Goal: Task Accomplishment & Management: Manage account settings

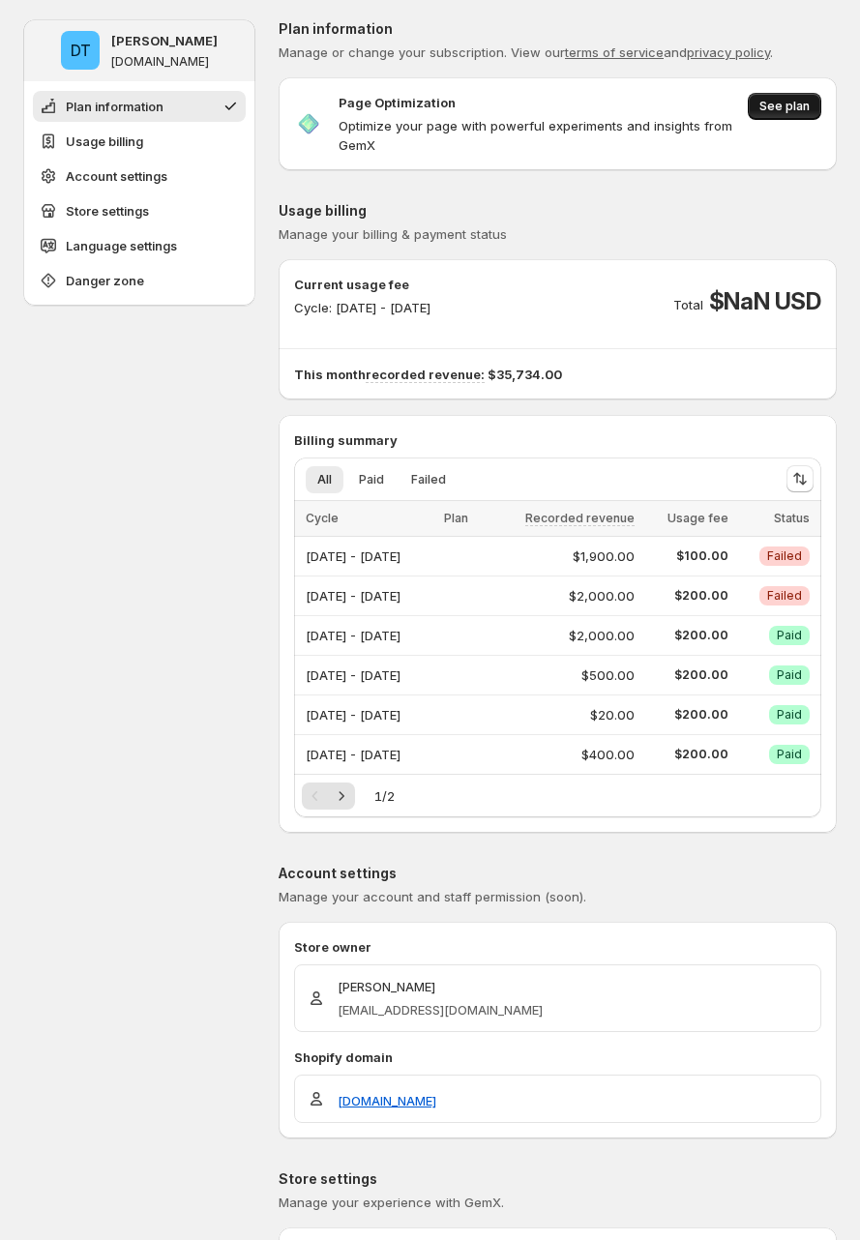
click at [800, 106] on span "See plan" at bounding box center [785, 106] width 50 height 15
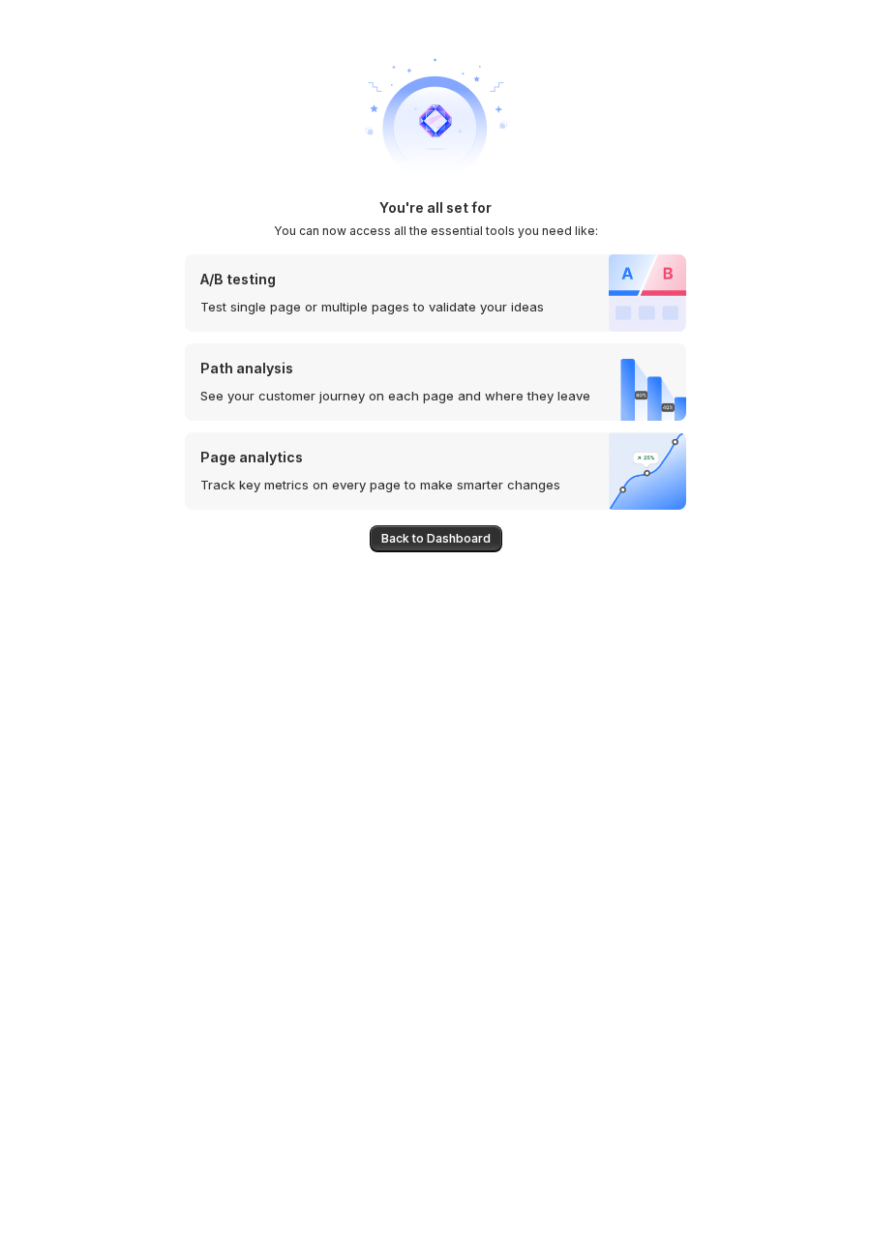
click at [412, 220] on div "You're all set for You can now access all the essential tools you need like:" at bounding box center [435, 218] width 501 height 41
click at [476, 229] on h2 "You can now access all the essential tools you need like:" at bounding box center [436, 231] width 324 height 15
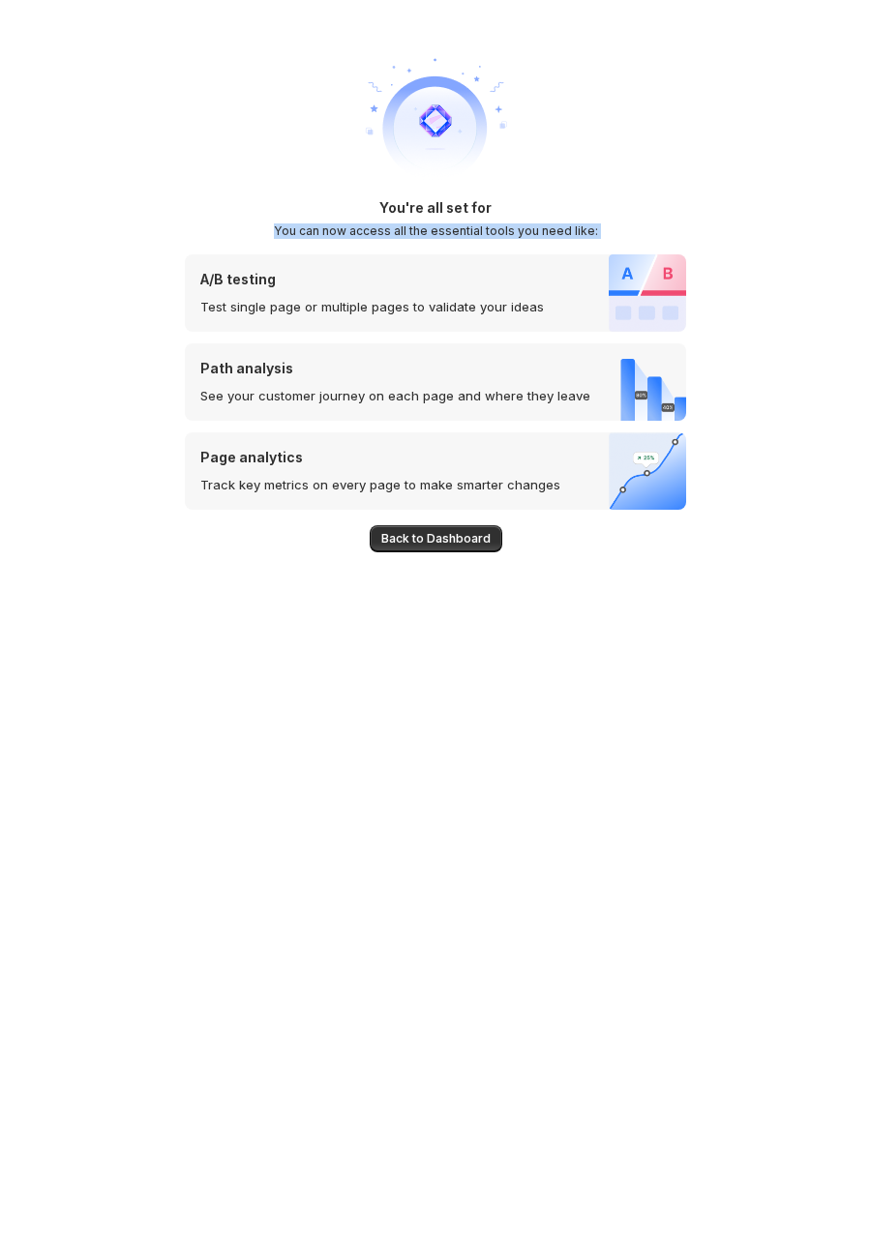
click at [476, 229] on h2 "You can now access all the essential tools you need like:" at bounding box center [436, 231] width 324 height 15
click at [728, 221] on div "You're all set for You can now access all the essential tools you need like: A/…" at bounding box center [435, 620] width 871 height 1240
click at [504, 219] on div "You're all set for Funnel Optimization You can now access all the essential too…" at bounding box center [435, 218] width 501 height 41
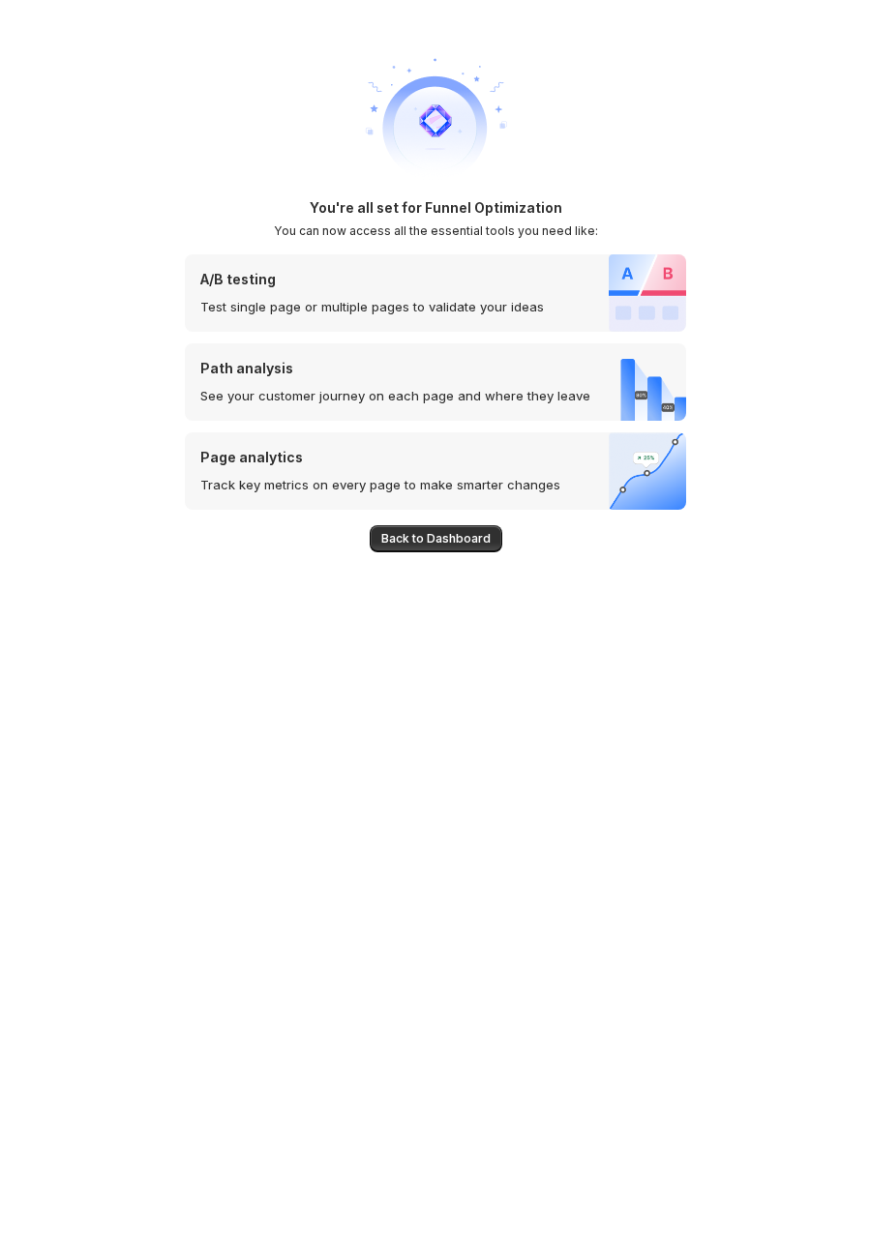
click at [553, 230] on h2 "You can now access all the essential tools you need like:" at bounding box center [436, 231] width 324 height 15
click at [704, 230] on div "You're all set for Funnel Optimization You can now access all the essential too…" at bounding box center [435, 620] width 871 height 1240
click at [738, 252] on div "You're all set for Funnel Optimization You can now access all the essential too…" at bounding box center [435, 620] width 871 height 1240
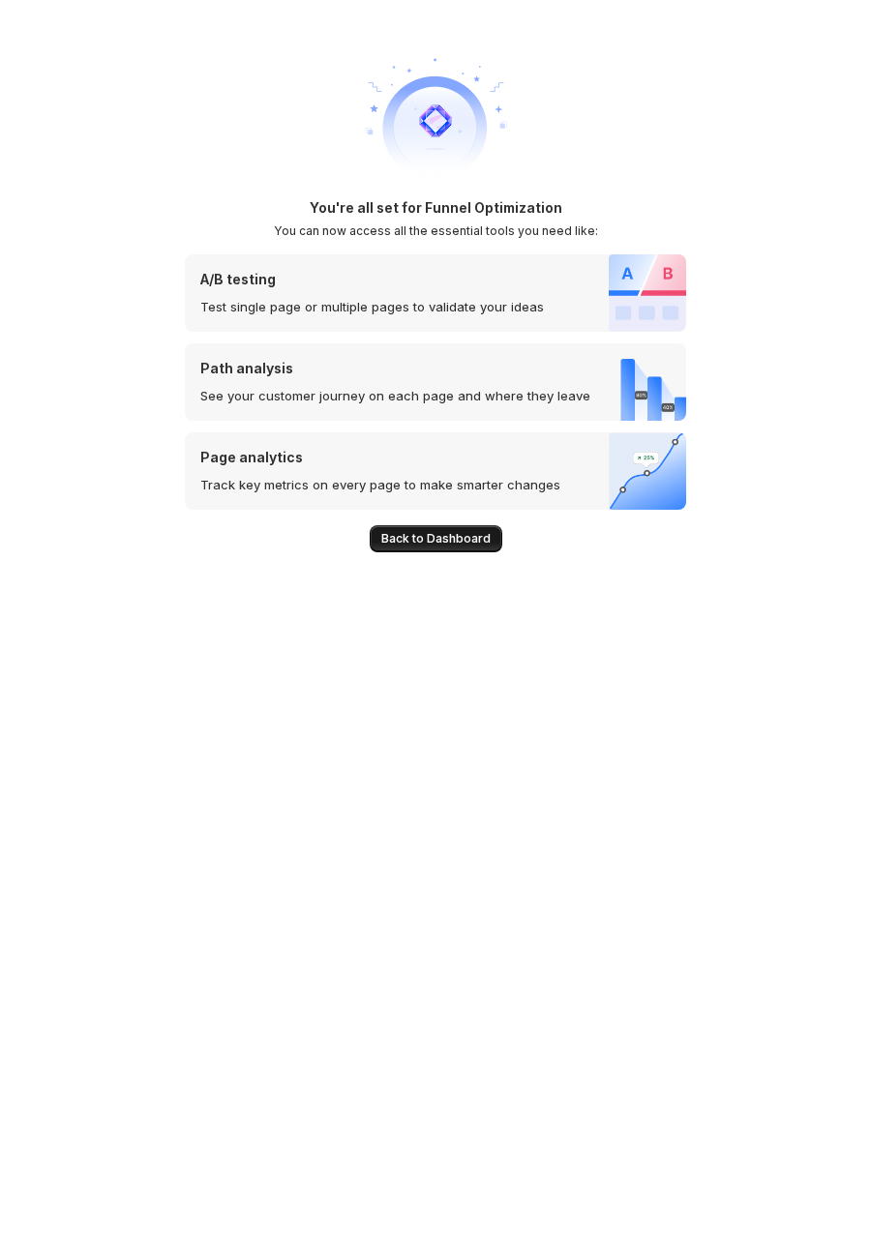
click at [459, 539] on span "Back to Dashboard" at bounding box center [435, 538] width 109 height 15
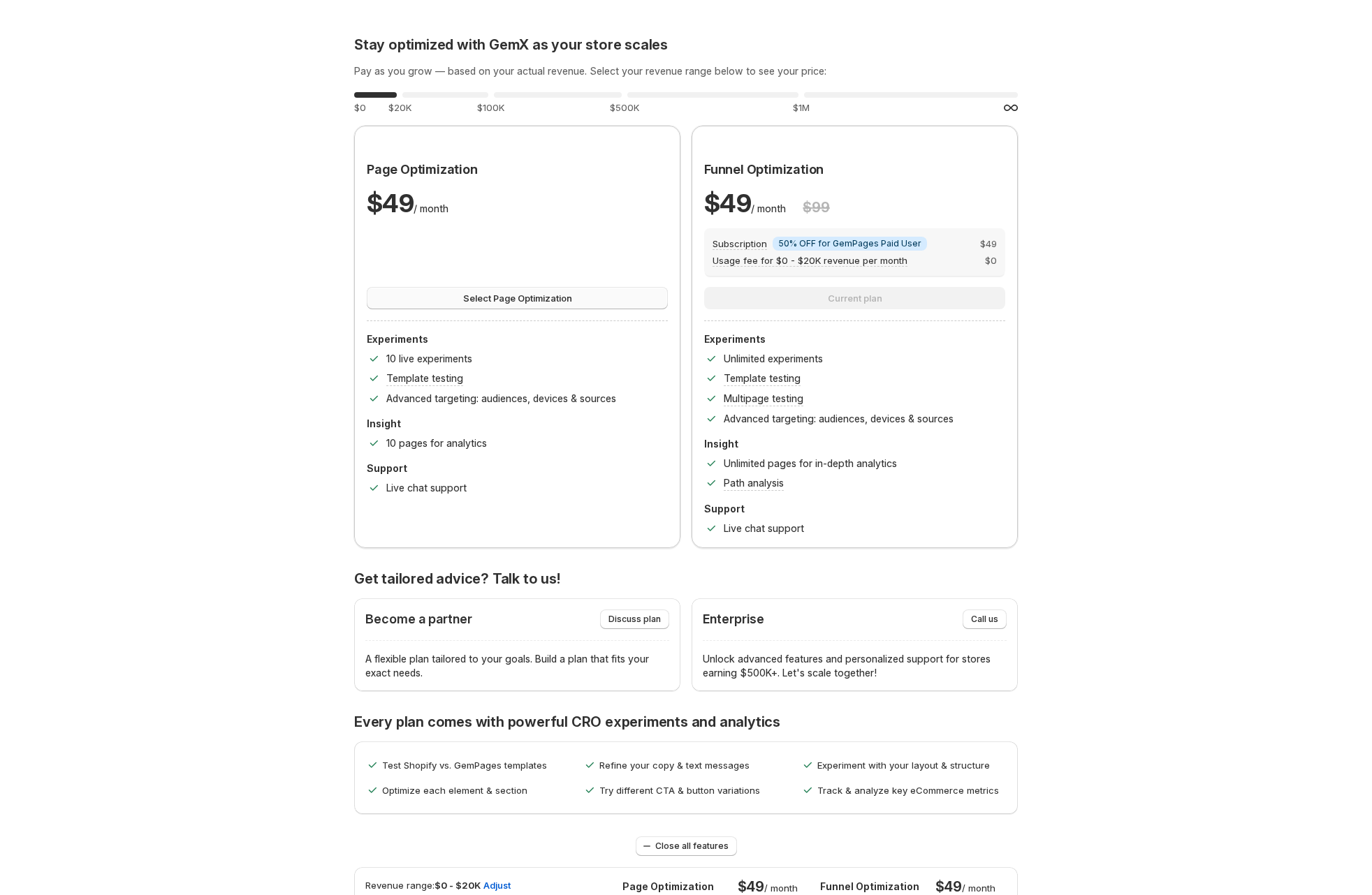
click at [564, 291] on span "Select Page Optimization" at bounding box center [518, 297] width 109 height 14
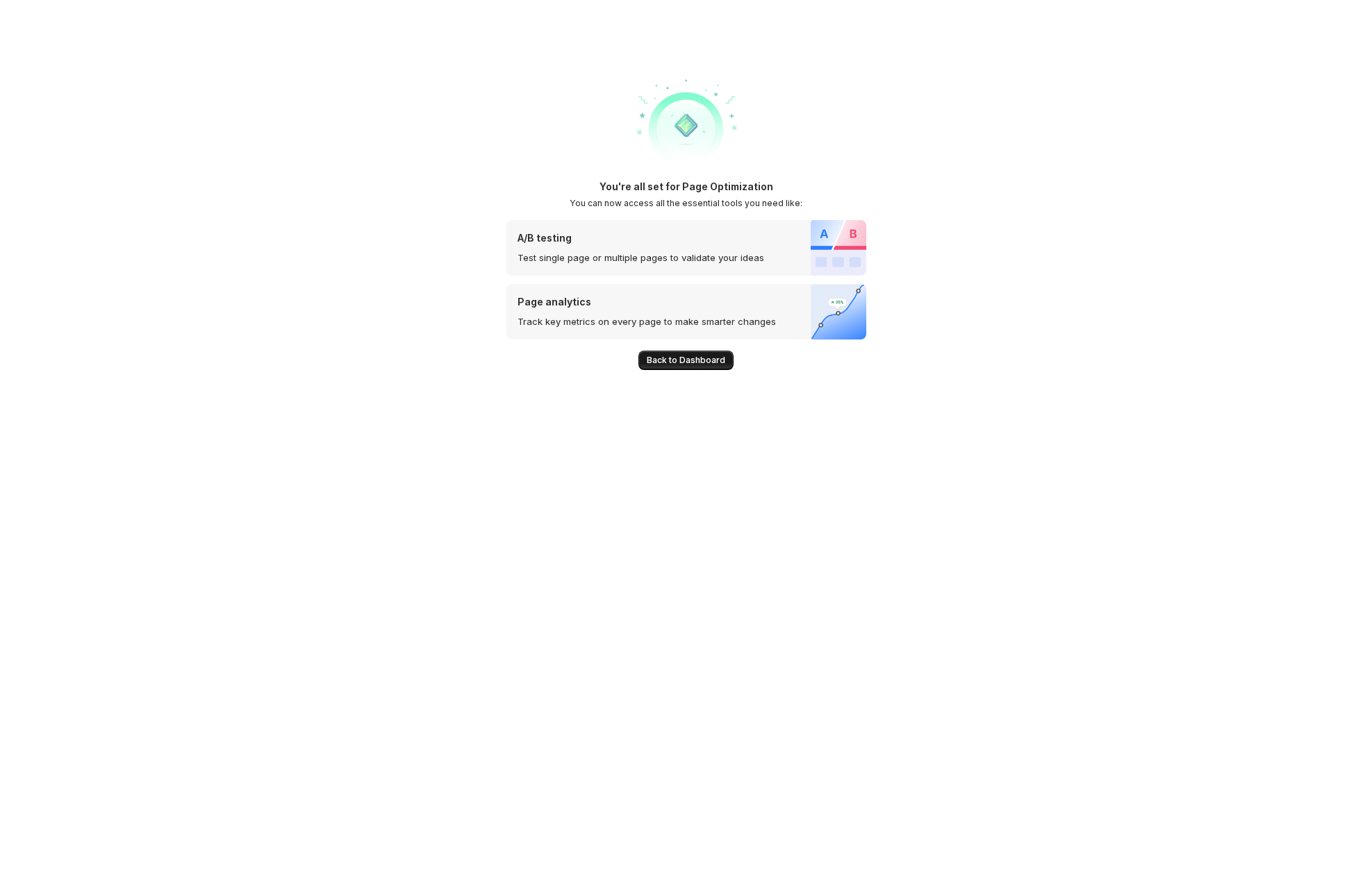
click at [683, 359] on span "Back to Dashboard" at bounding box center [686, 360] width 78 height 11
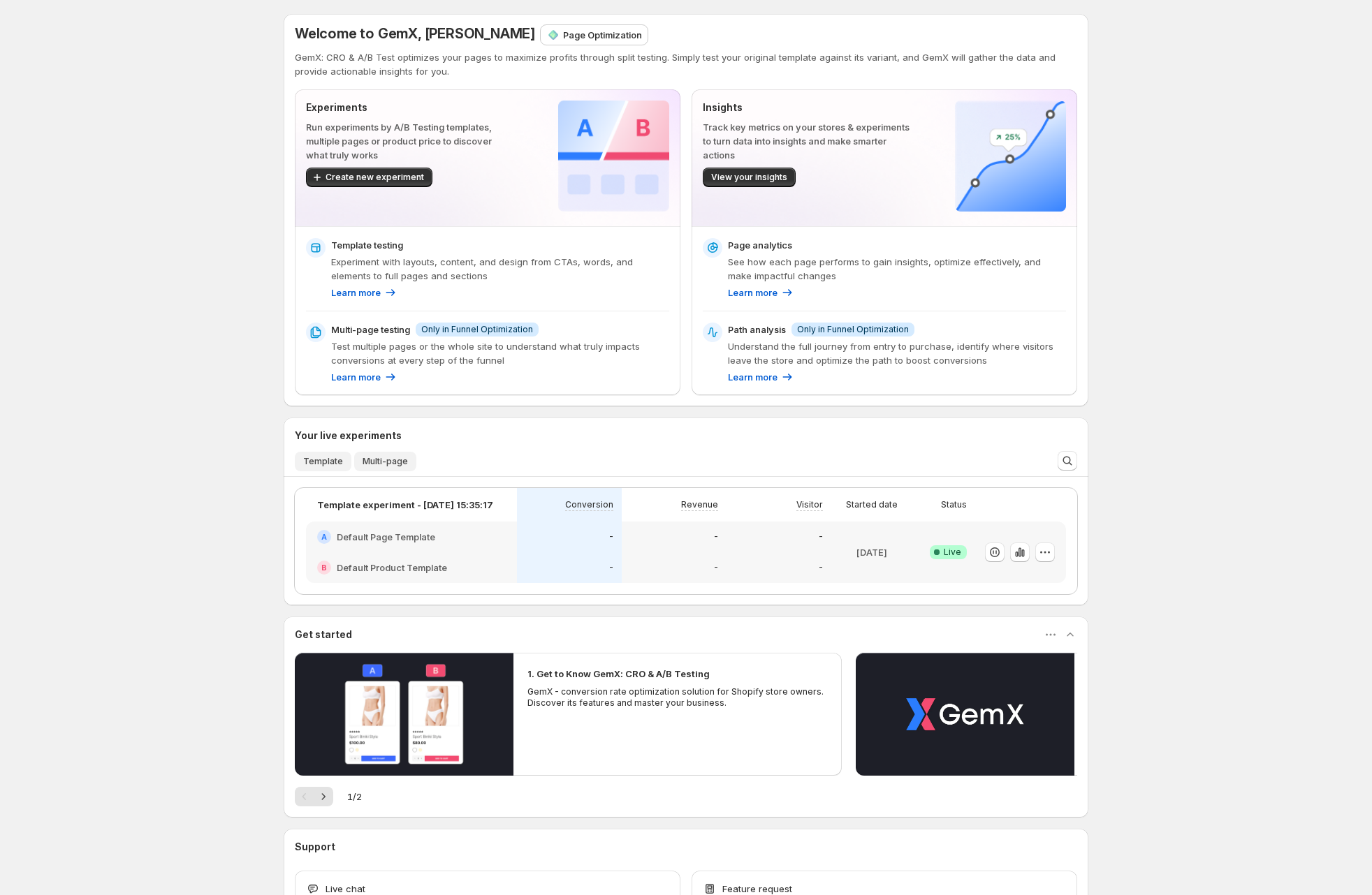
click at [368, 458] on span "Multi-page" at bounding box center [385, 461] width 45 height 11
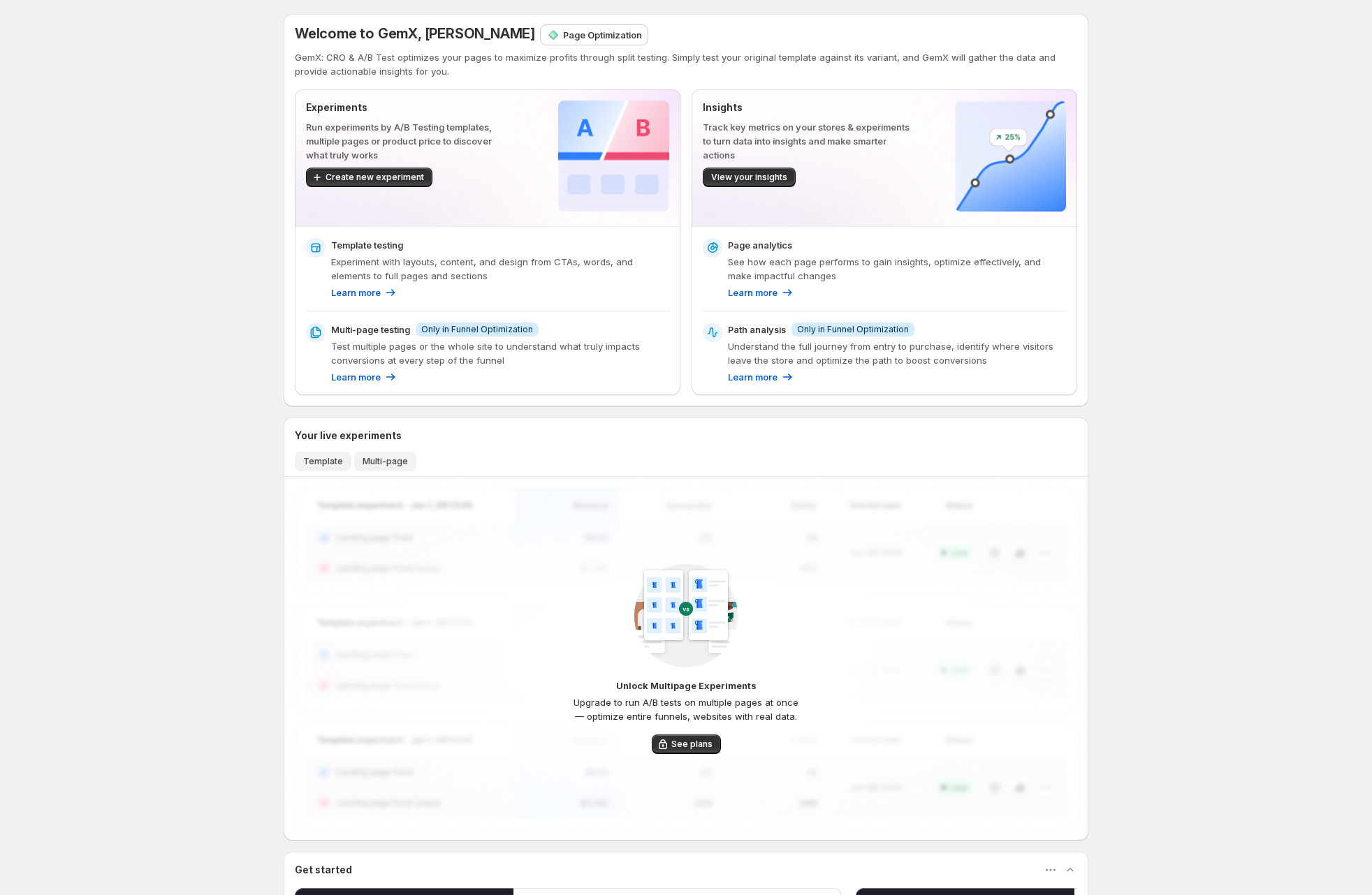
click at [326, 460] on span "Template" at bounding box center [323, 461] width 40 height 11
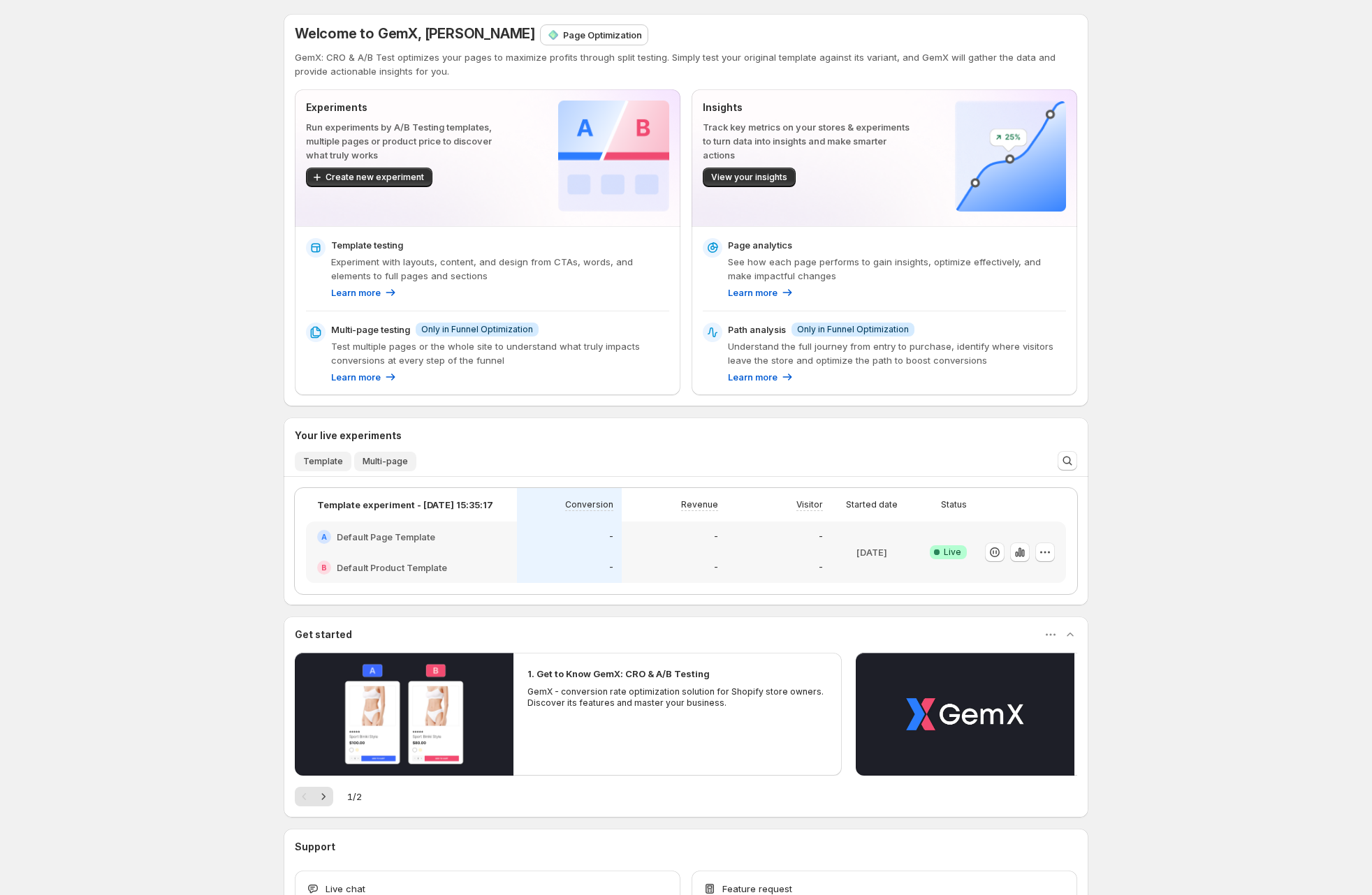
click at [370, 460] on span "Multi-page" at bounding box center [385, 461] width 45 height 11
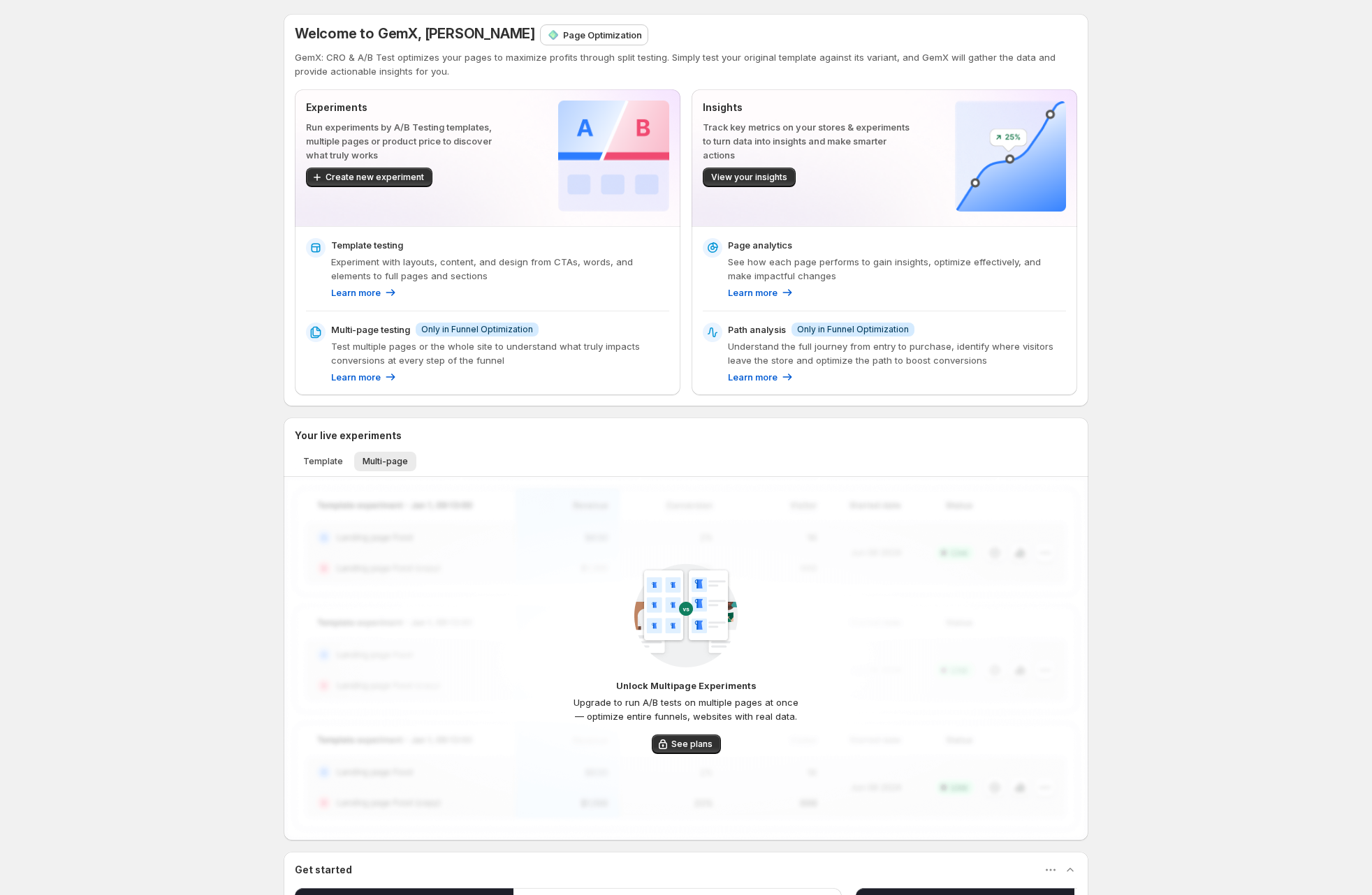
scroll to position [305, 0]
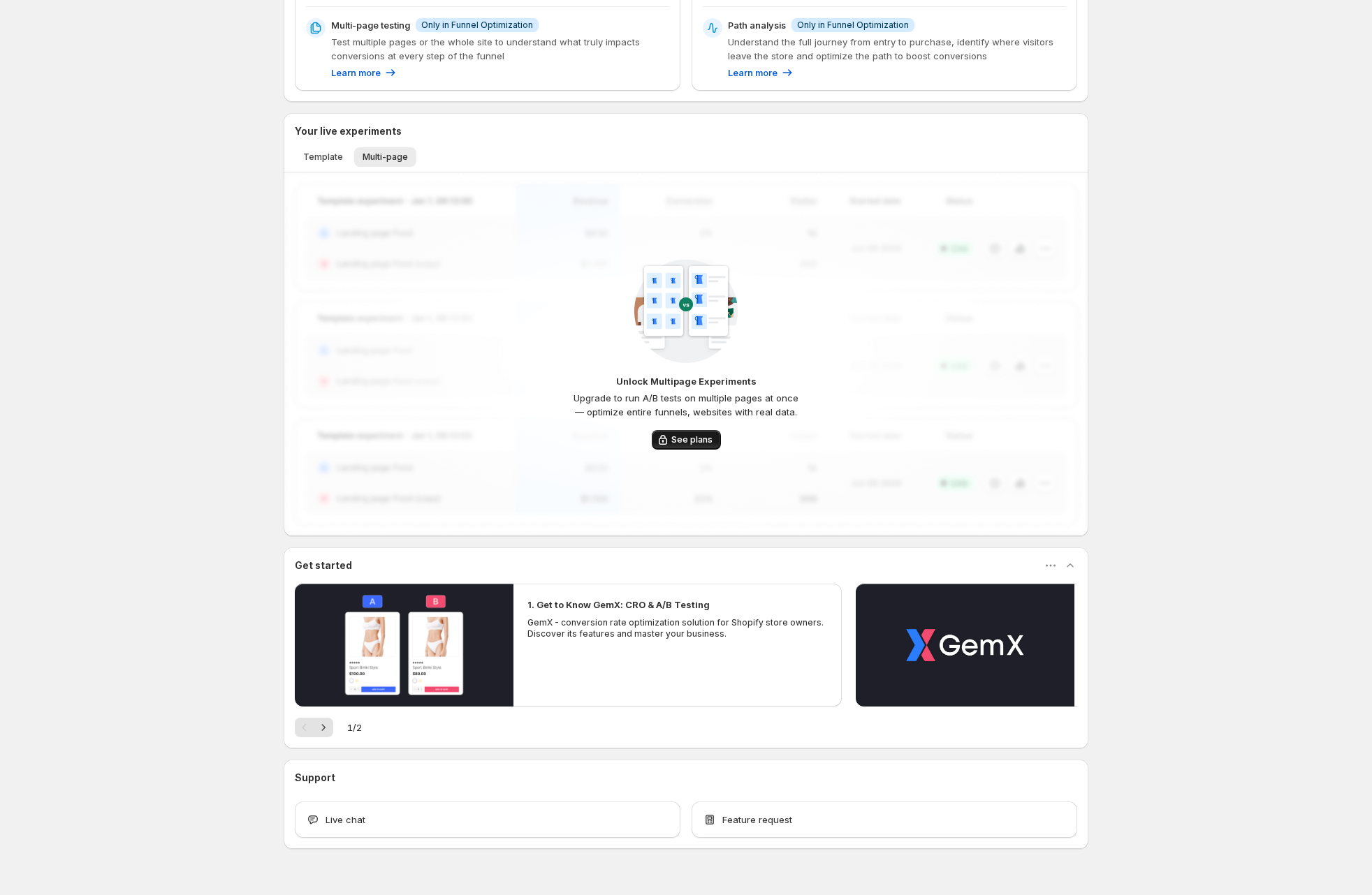
click at [680, 440] on span "See plans" at bounding box center [692, 440] width 41 height 11
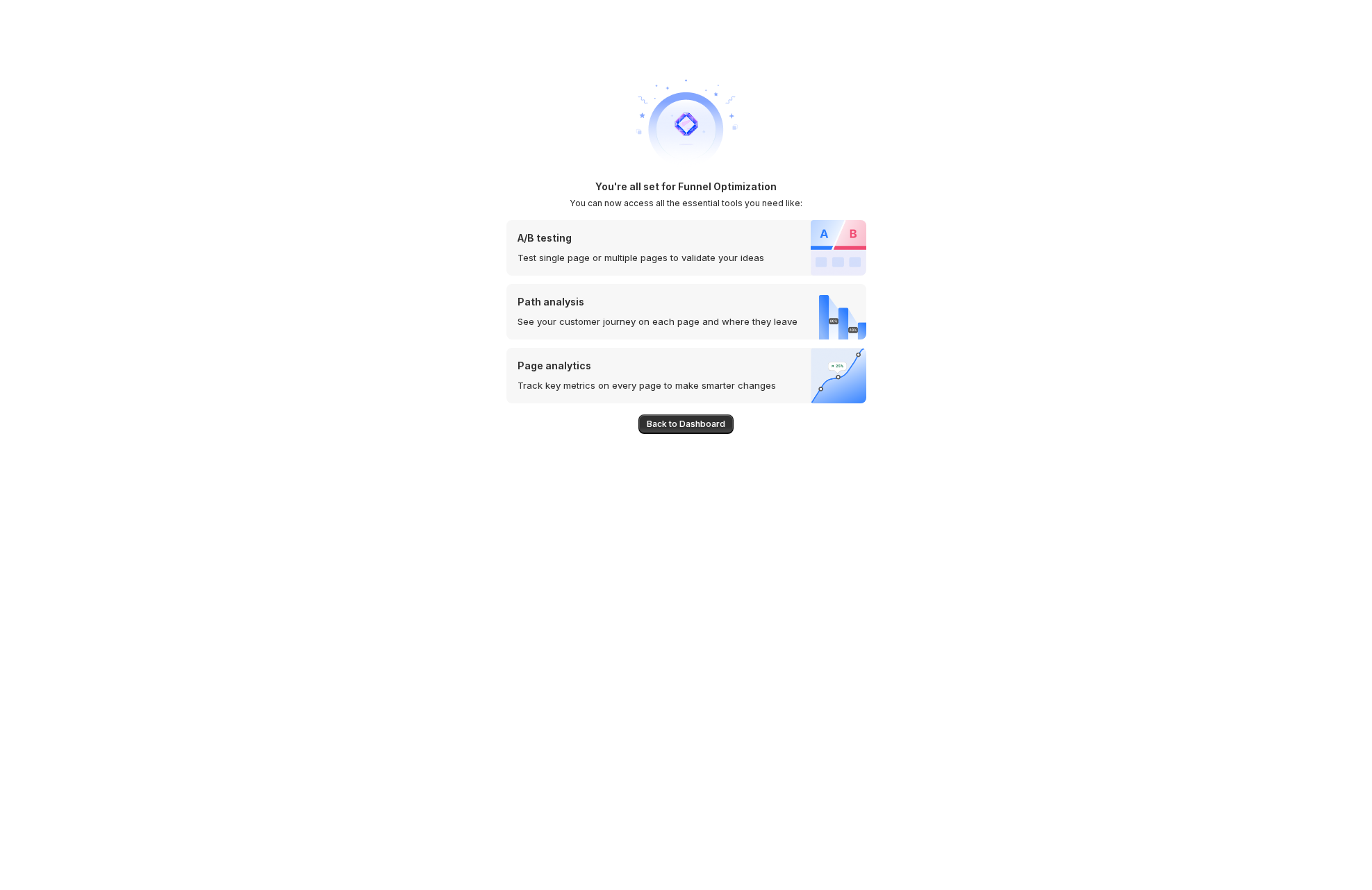
click at [733, 189] on h1 "You're all set for Funnel Optimization" at bounding box center [686, 187] width 182 height 14
click at [771, 204] on h2 "You can now access all the essential tools you need like:" at bounding box center [686, 203] width 233 height 11
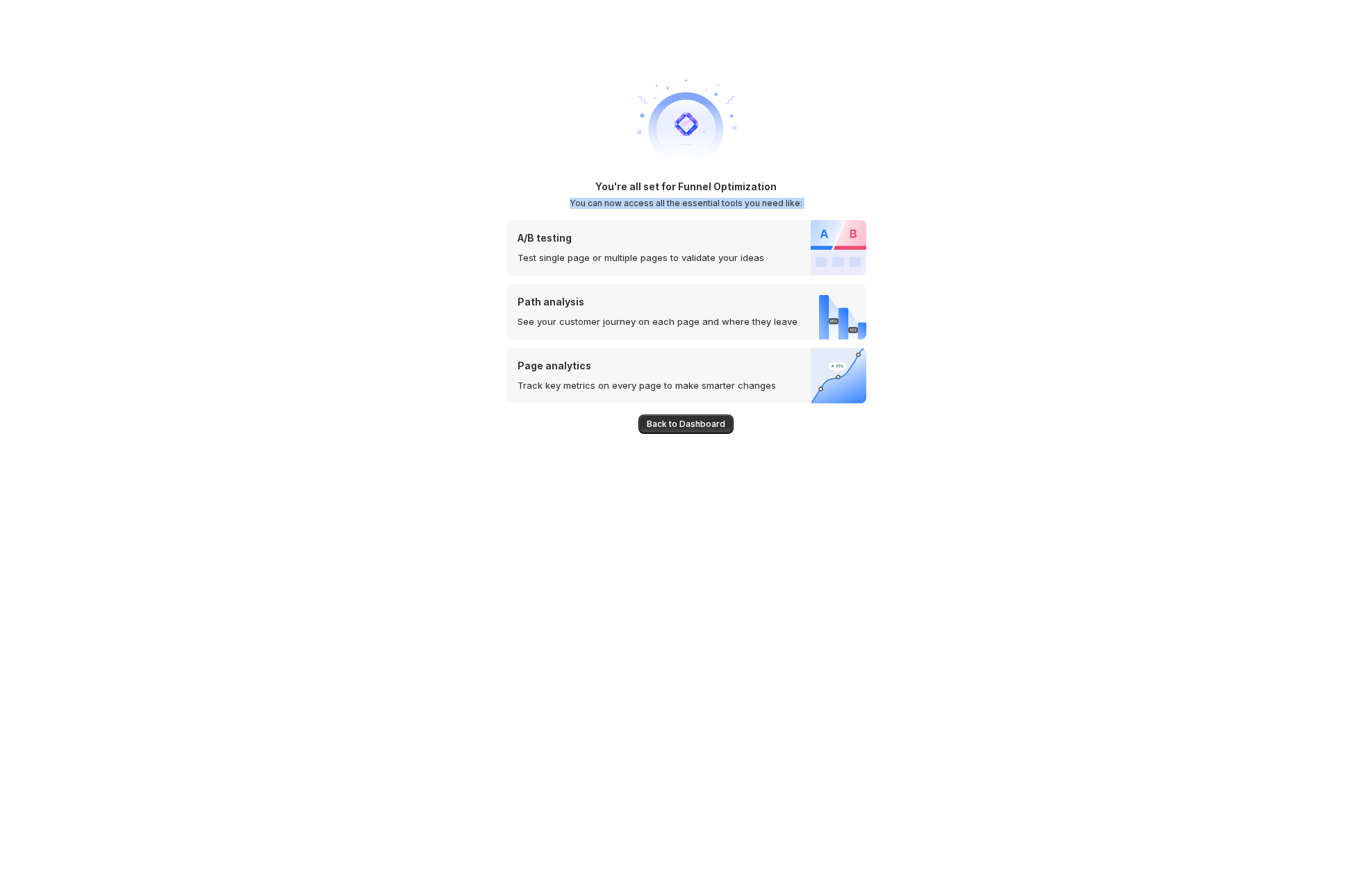
click at [771, 204] on h2 "You can now access all the essential tools you need like:" at bounding box center [686, 203] width 233 height 11
click at [706, 427] on span "Back to Dashboard" at bounding box center [686, 423] width 78 height 11
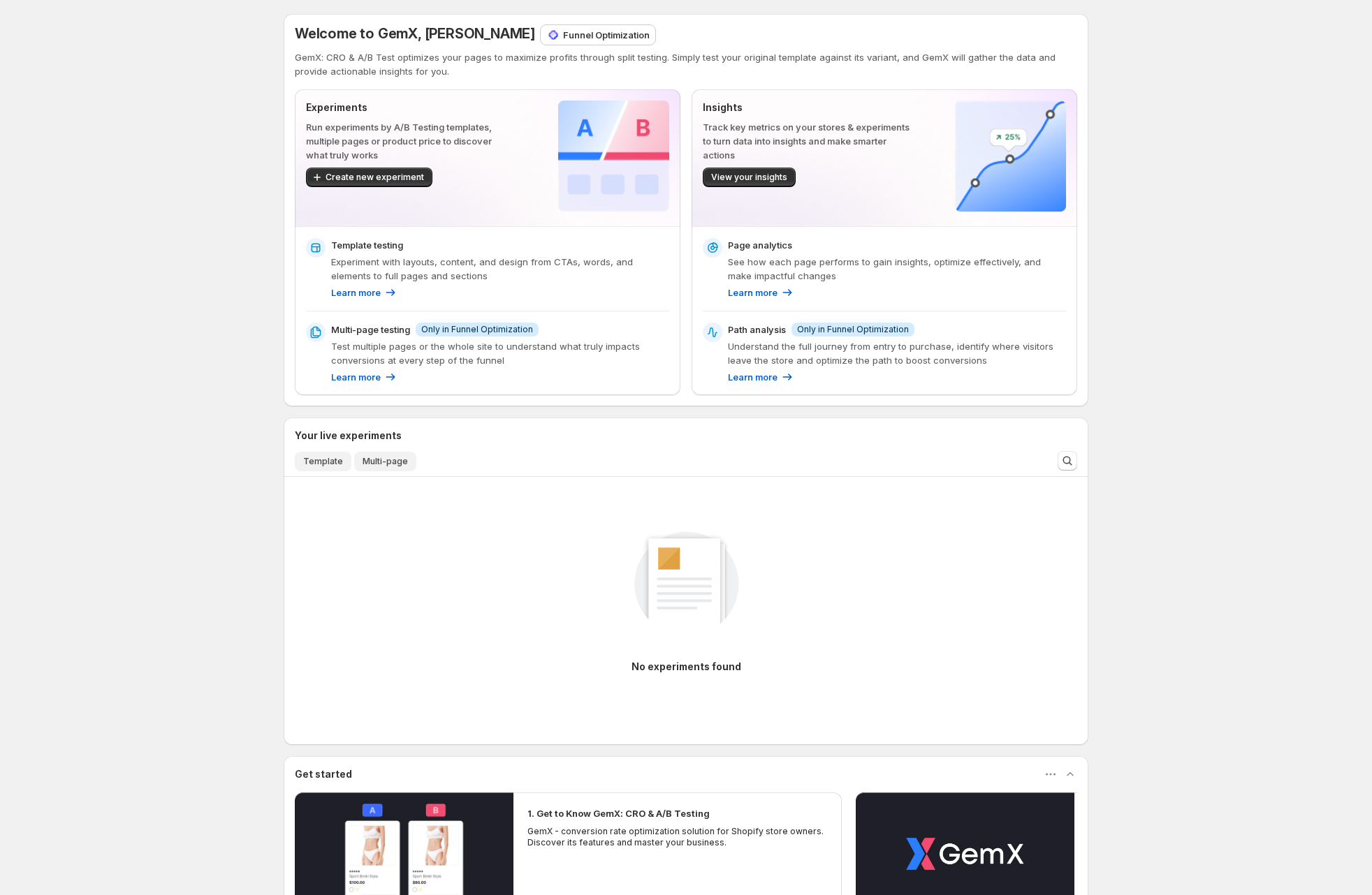
click at [330, 458] on span "Template" at bounding box center [323, 461] width 40 height 11
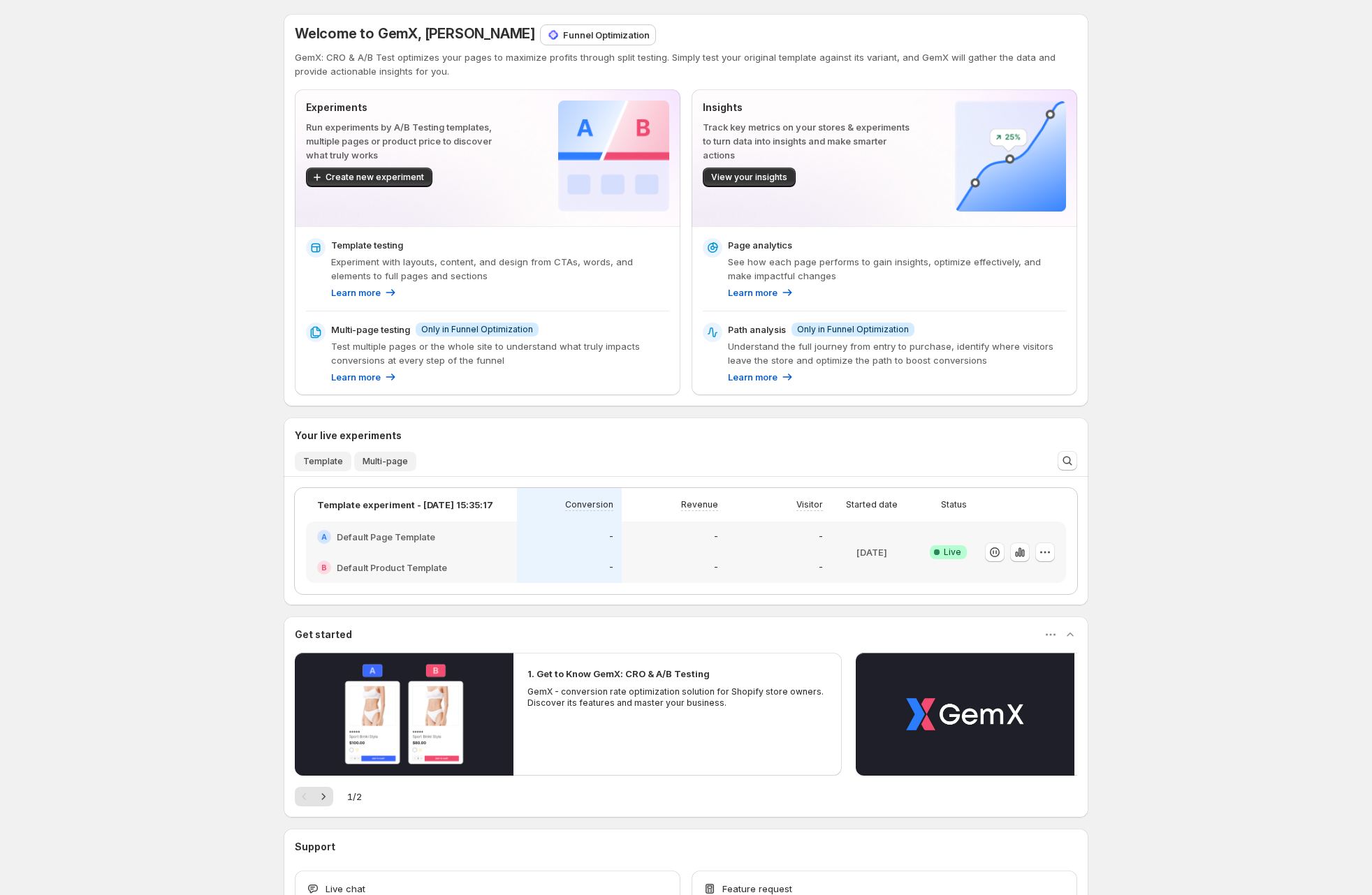
click at [373, 459] on span "Multi-page" at bounding box center [385, 461] width 45 height 11
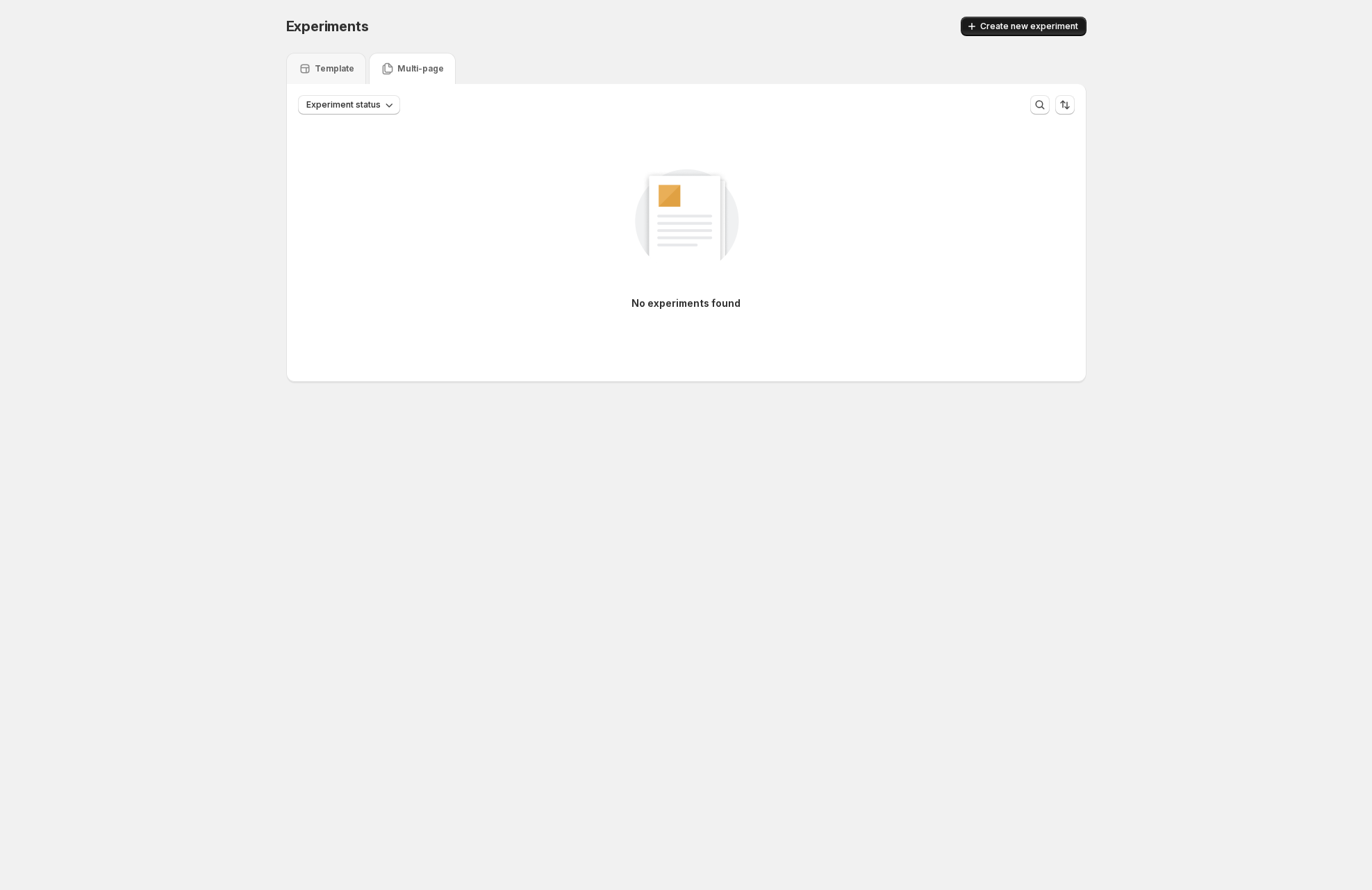
click at [1010, 30] on span "Create new experiment" at bounding box center [1029, 26] width 98 height 11
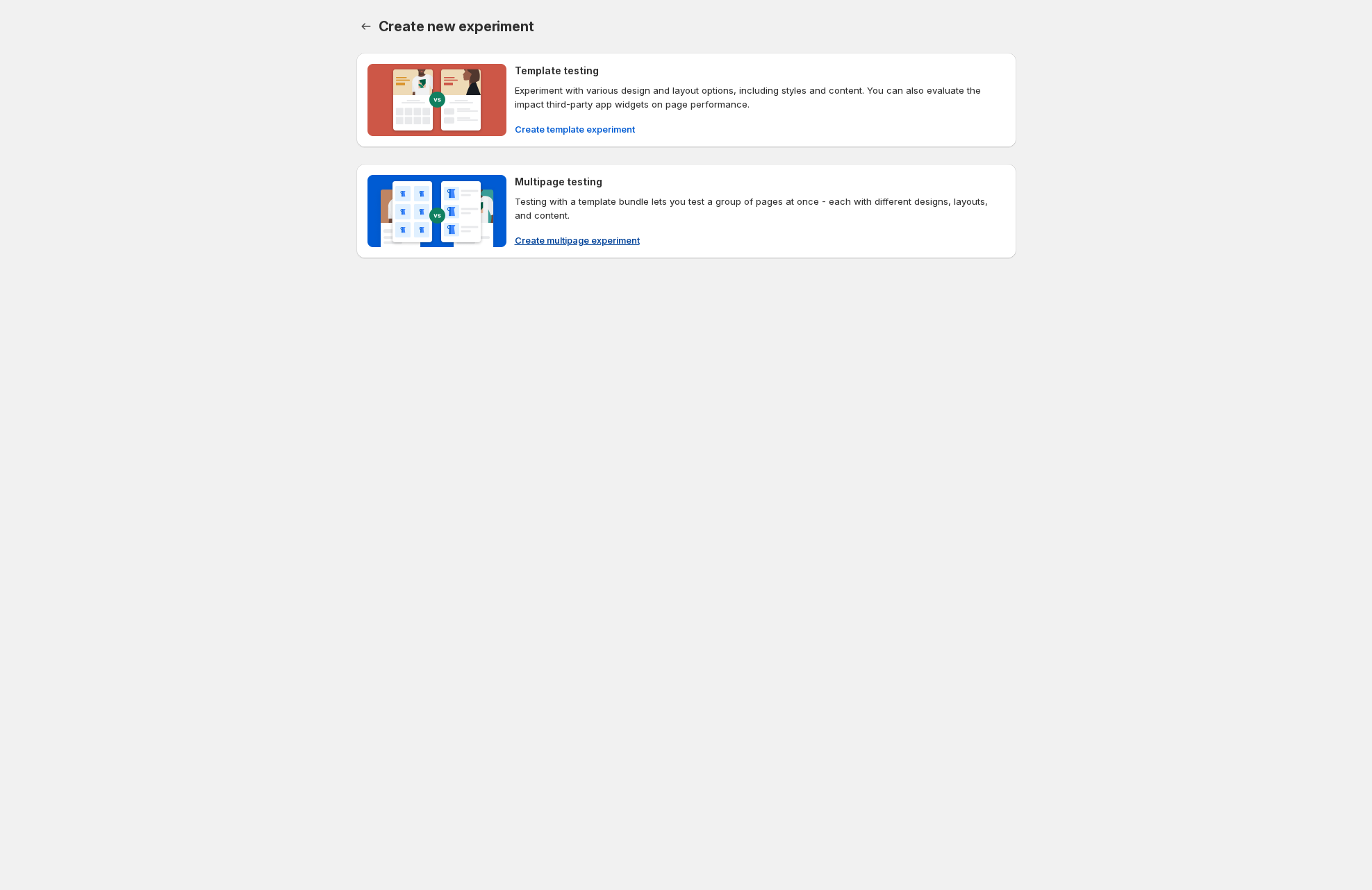
click at [611, 202] on p "Testing with a template bundle lets you test a group of pages at once - each wi…" at bounding box center [760, 208] width 490 height 28
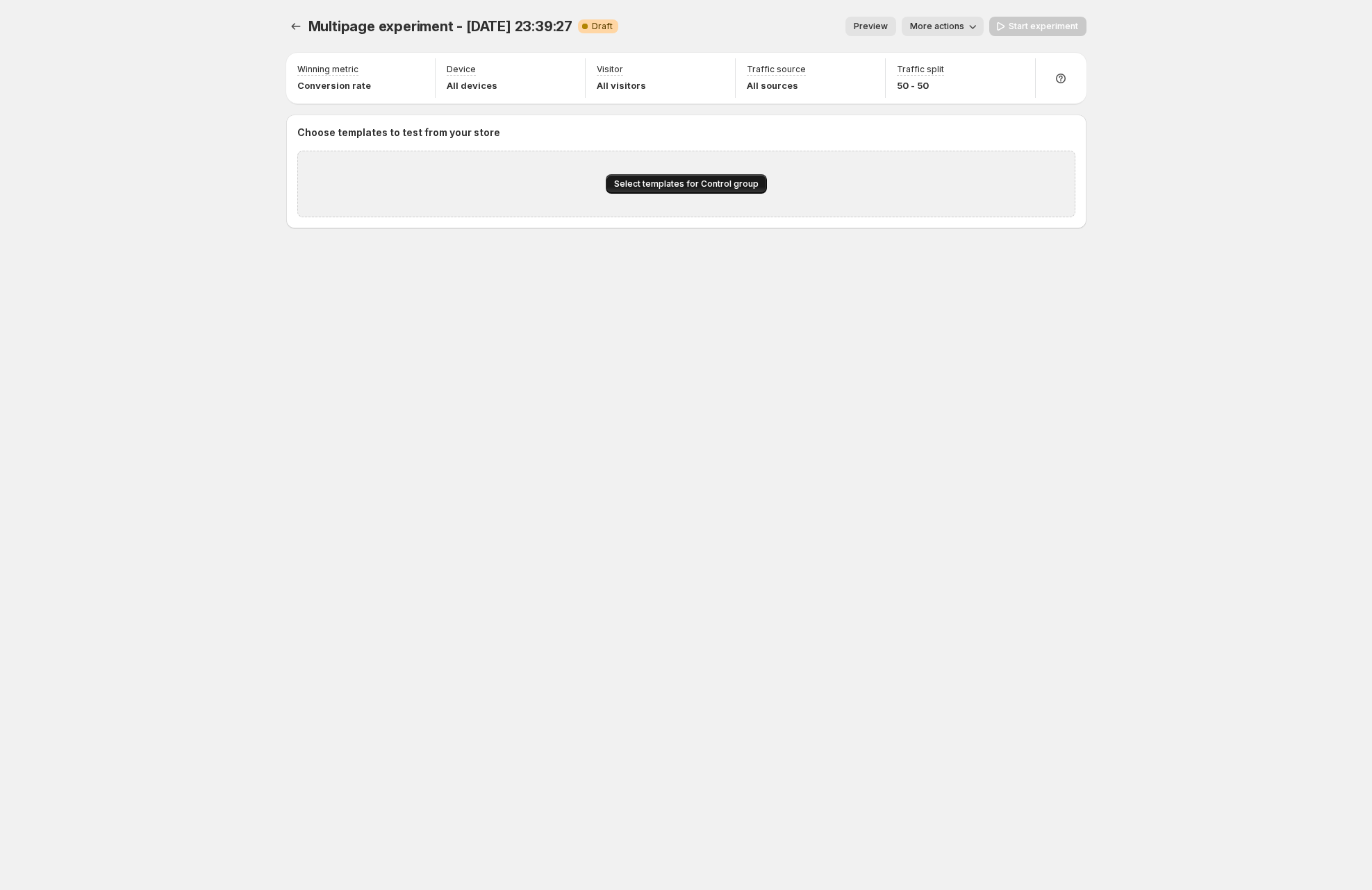
click at [674, 182] on span "Select templates for Control group" at bounding box center [686, 184] width 144 height 11
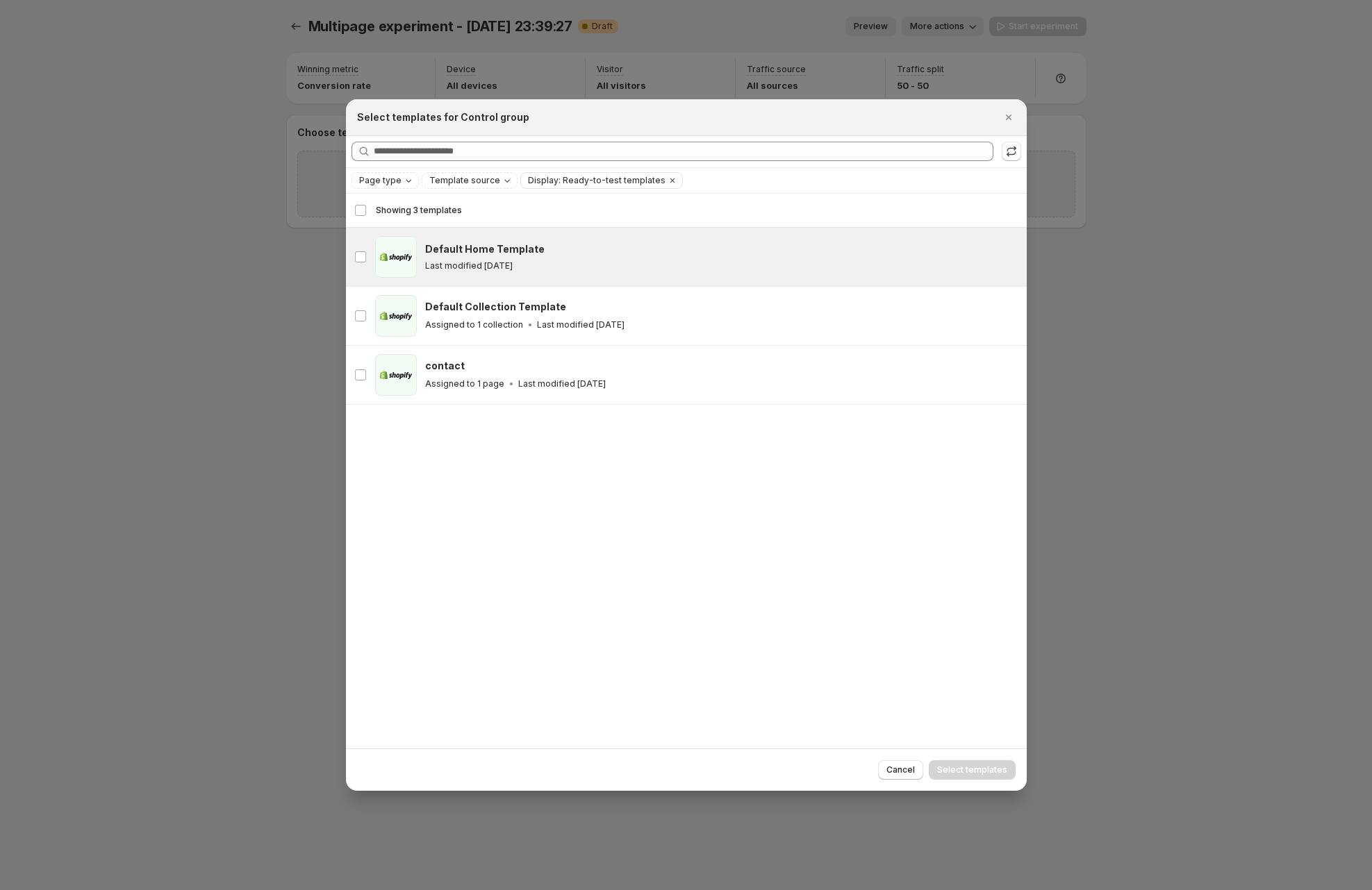
click at [498, 243] on h3 "Default Home Template" at bounding box center [485, 249] width 119 height 14
click at [993, 779] on button "Select templates" at bounding box center [972, 770] width 87 height 19
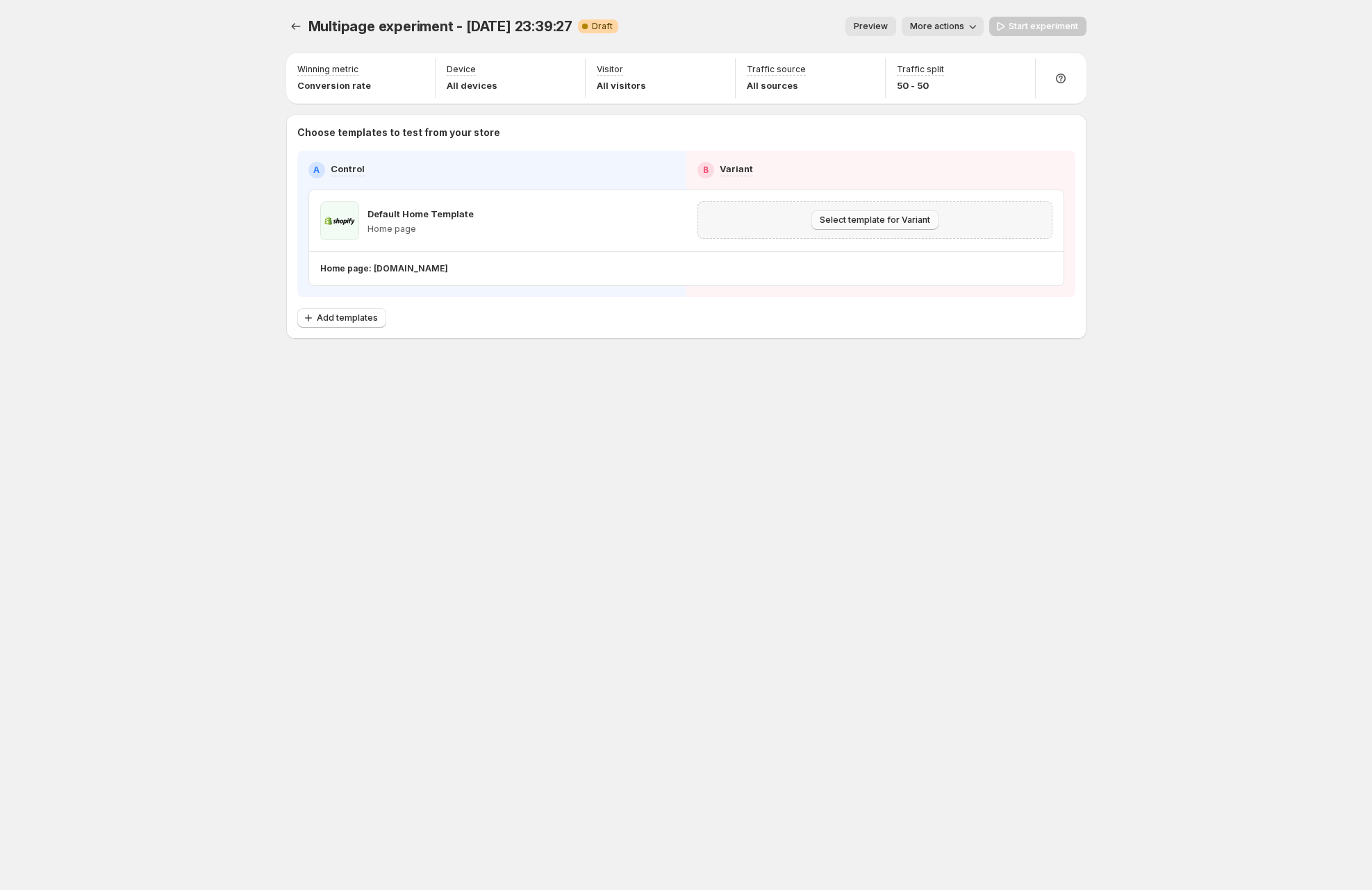
click at [849, 217] on span "Select template for Variant" at bounding box center [875, 220] width 111 height 11
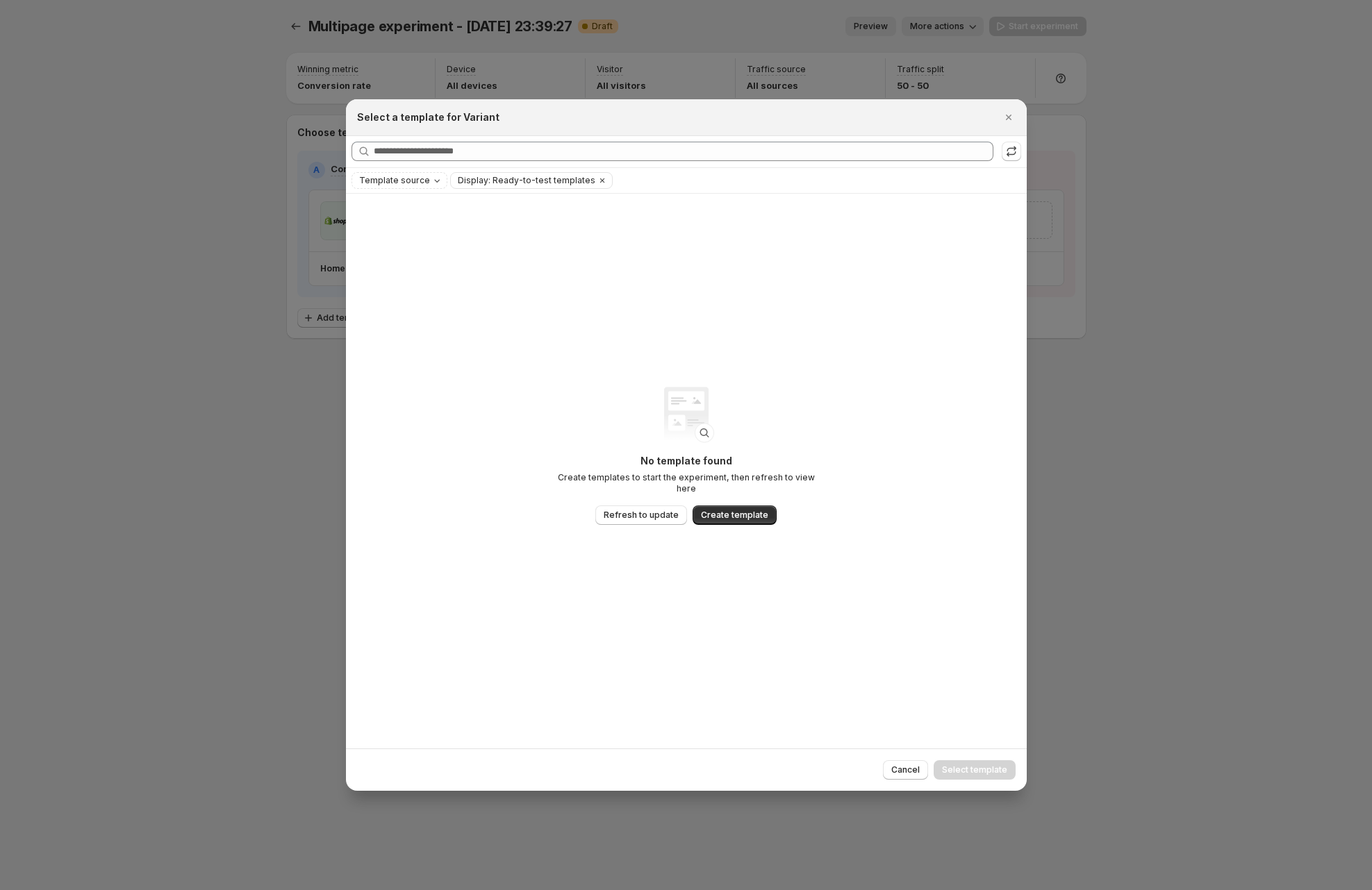
drag, startPoint x: 1007, startPoint y: 118, endPoint x: 879, endPoint y: 136, distance: 129.3
click at [1006, 117] on icon "Close" at bounding box center [1008, 117] width 14 height 14
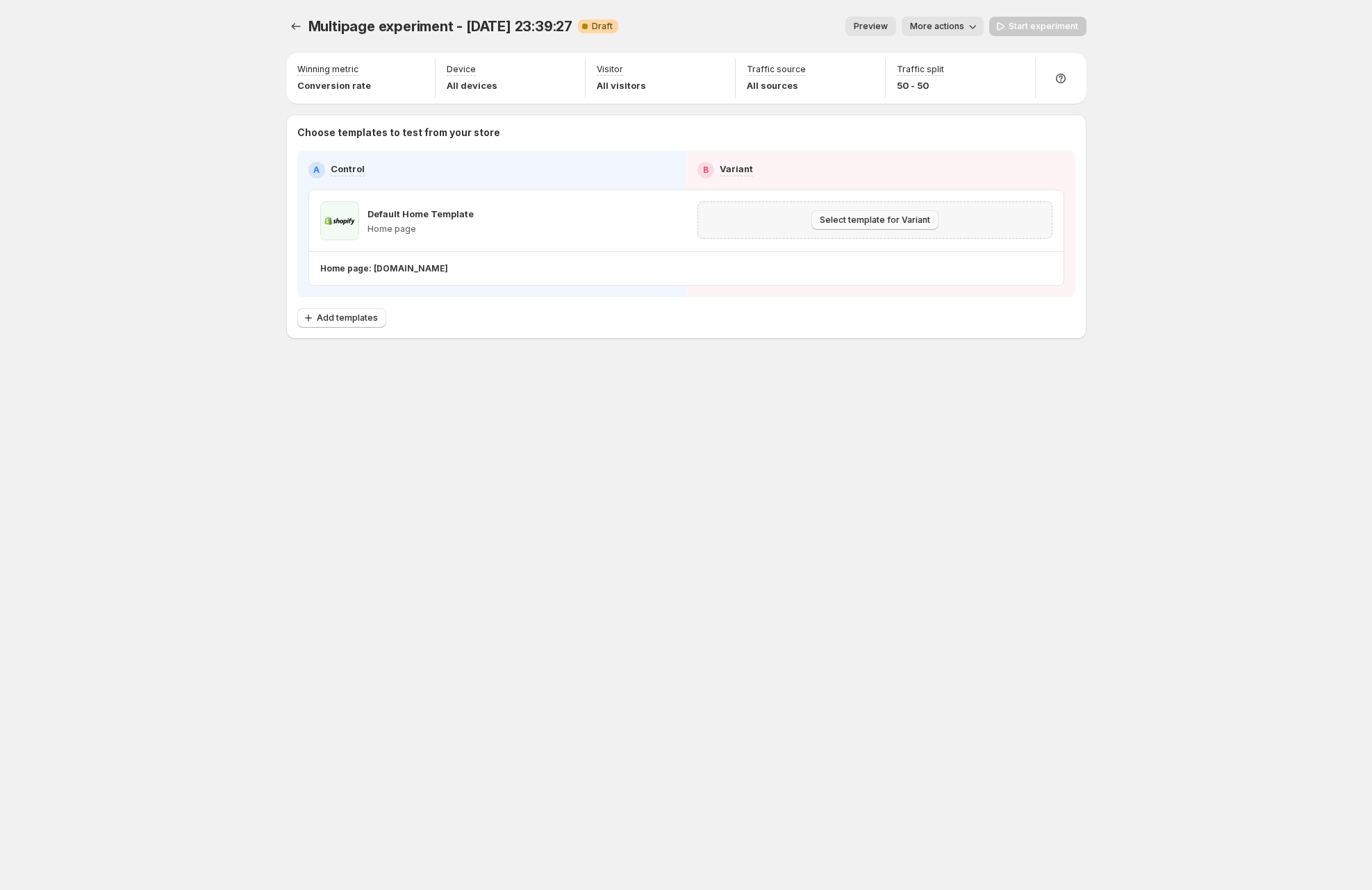
click at [922, 218] on span "Select template for Variant" at bounding box center [875, 220] width 111 height 11
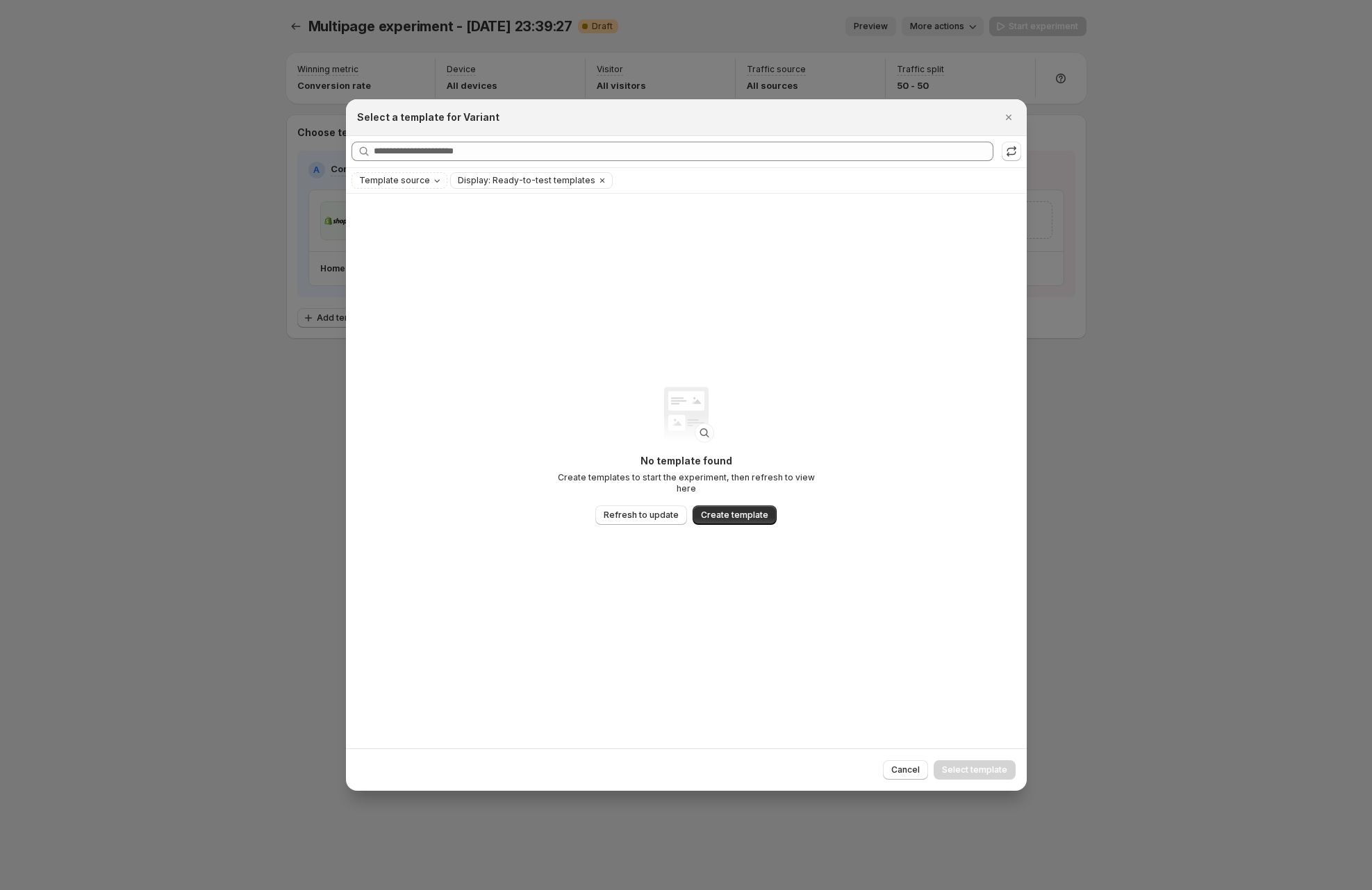
drag, startPoint x: 129, startPoint y: 299, endPoint x: 0, endPoint y: 262, distance: 134.2
click at [129, 299] on div at bounding box center [686, 445] width 1372 height 890
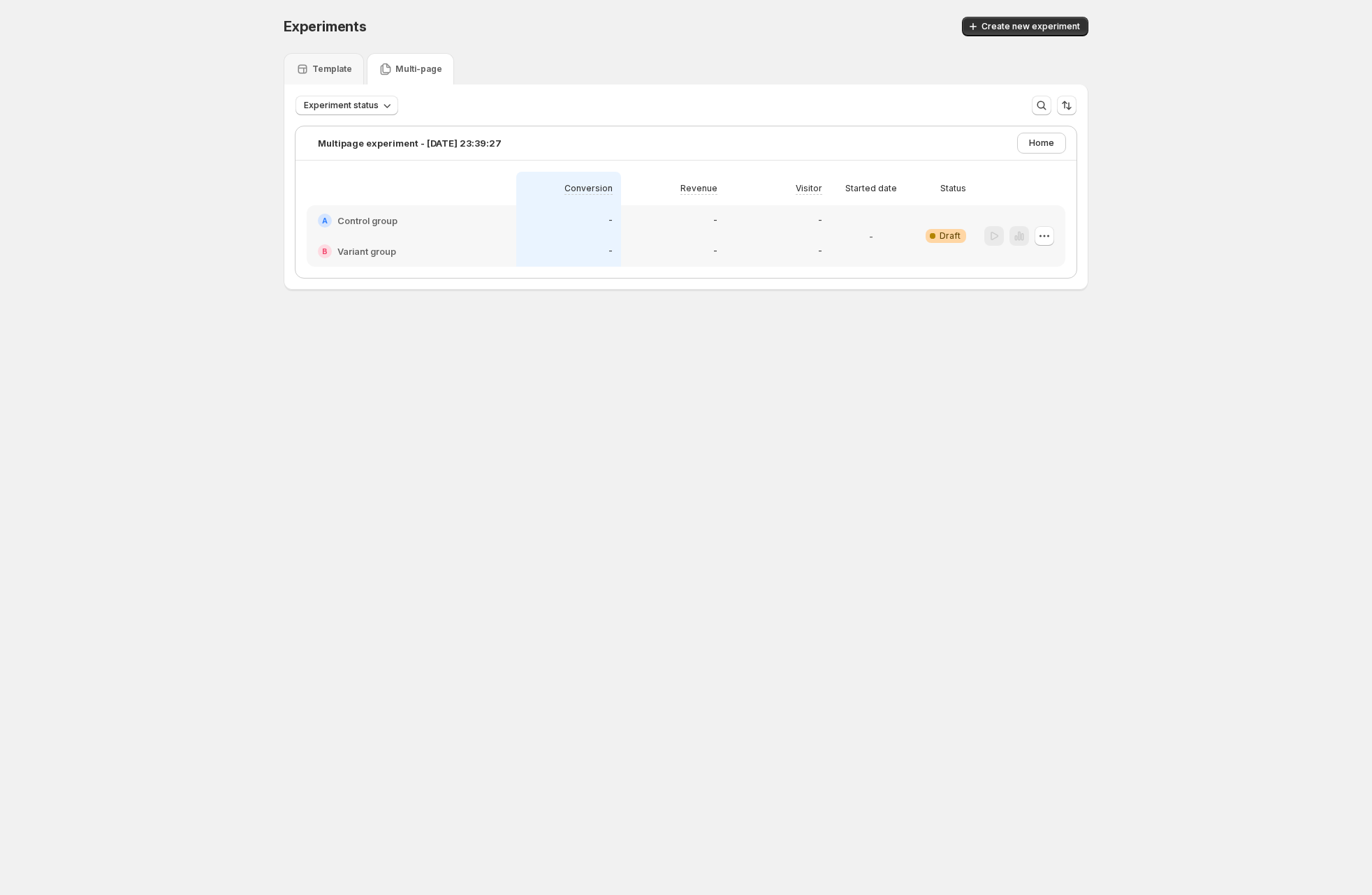
click at [577, 217] on div "-" at bounding box center [569, 220] width 88 height 14
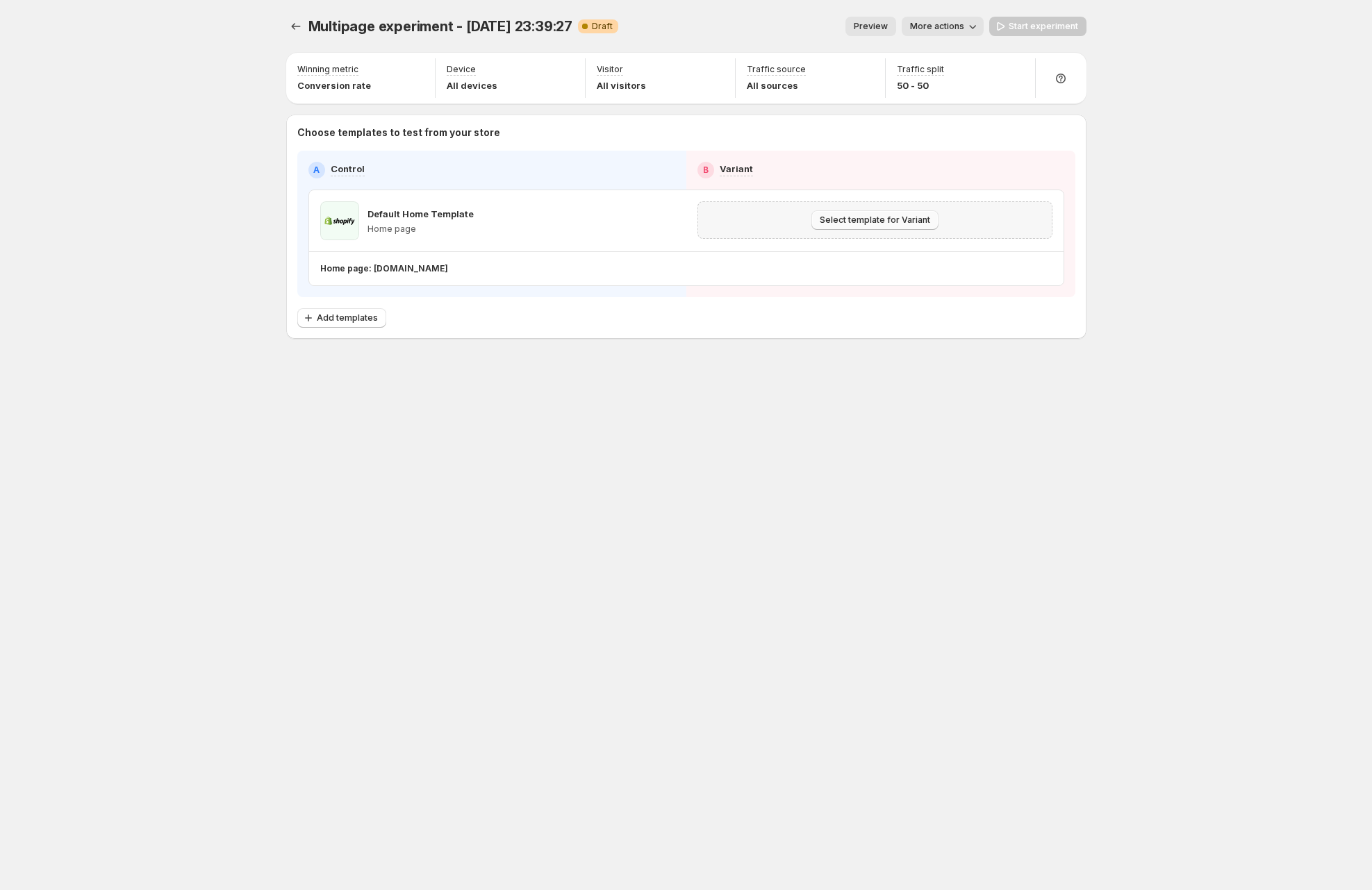
click at [857, 210] on button "Select template for Variant" at bounding box center [874, 220] width 127 height 19
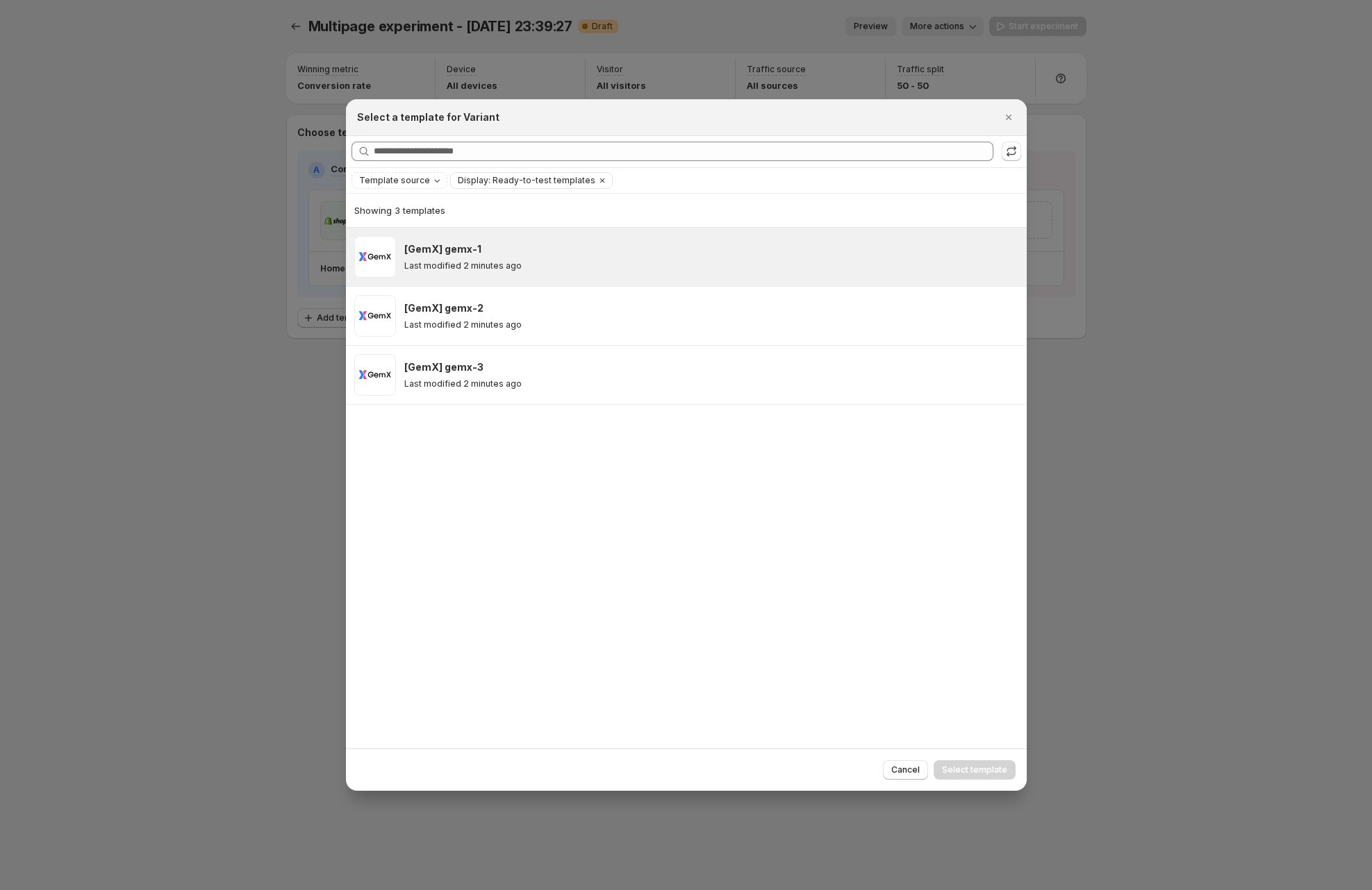
click at [493, 259] on div "[GemX] gemx-1 Last modified 2 minutes ago" at bounding box center [709, 257] width 610 height 29
click at [985, 769] on span "Select template" at bounding box center [974, 769] width 65 height 11
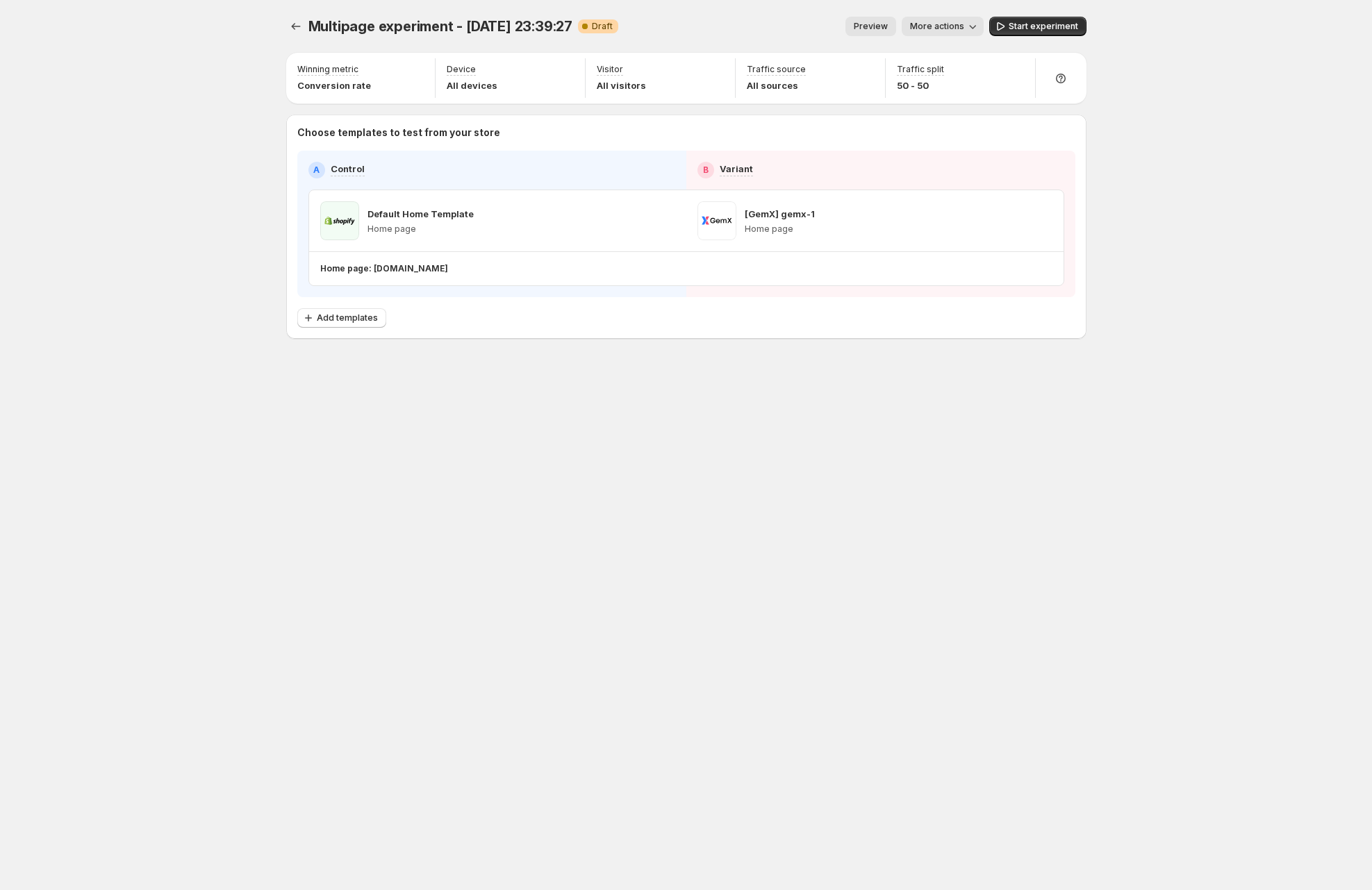
click at [1237, 556] on div "Multipage experiment - Aug 18, 23:39:27. This page is ready Multipage experimen…" at bounding box center [686, 445] width 1372 height 890
click at [1045, 24] on span "Start experiment" at bounding box center [1043, 26] width 70 height 11
drag, startPoint x: 473, startPoint y: 389, endPoint x: 80, endPoint y: 400, distance: 393.2
click at [472, 389] on div "Multipage experiment - Aug 18, 23:39:27. This page is ready Multipage experimen…" at bounding box center [686, 207] width 834 height 415
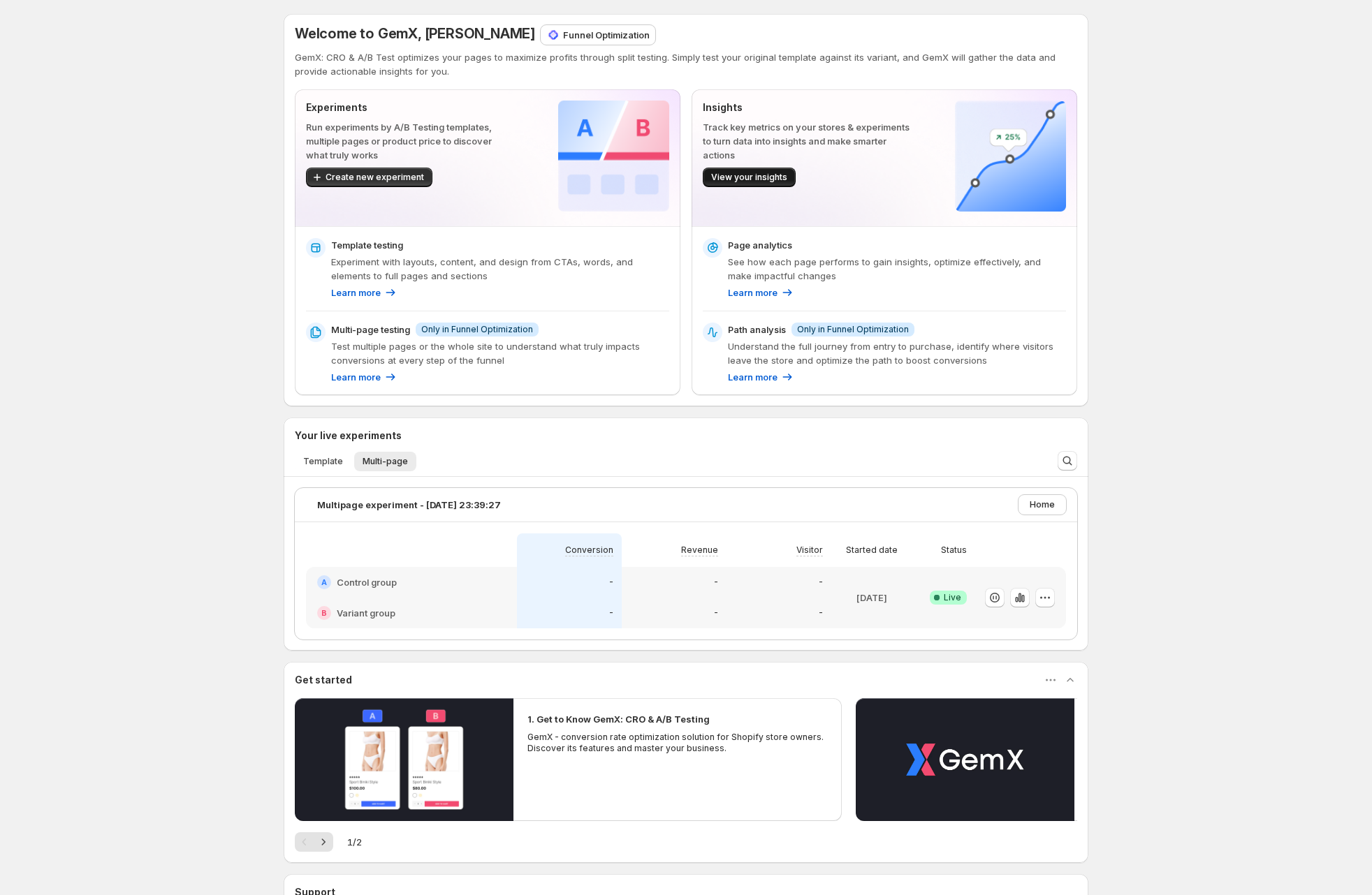
click at [765, 175] on span "View your insights" at bounding box center [749, 177] width 76 height 11
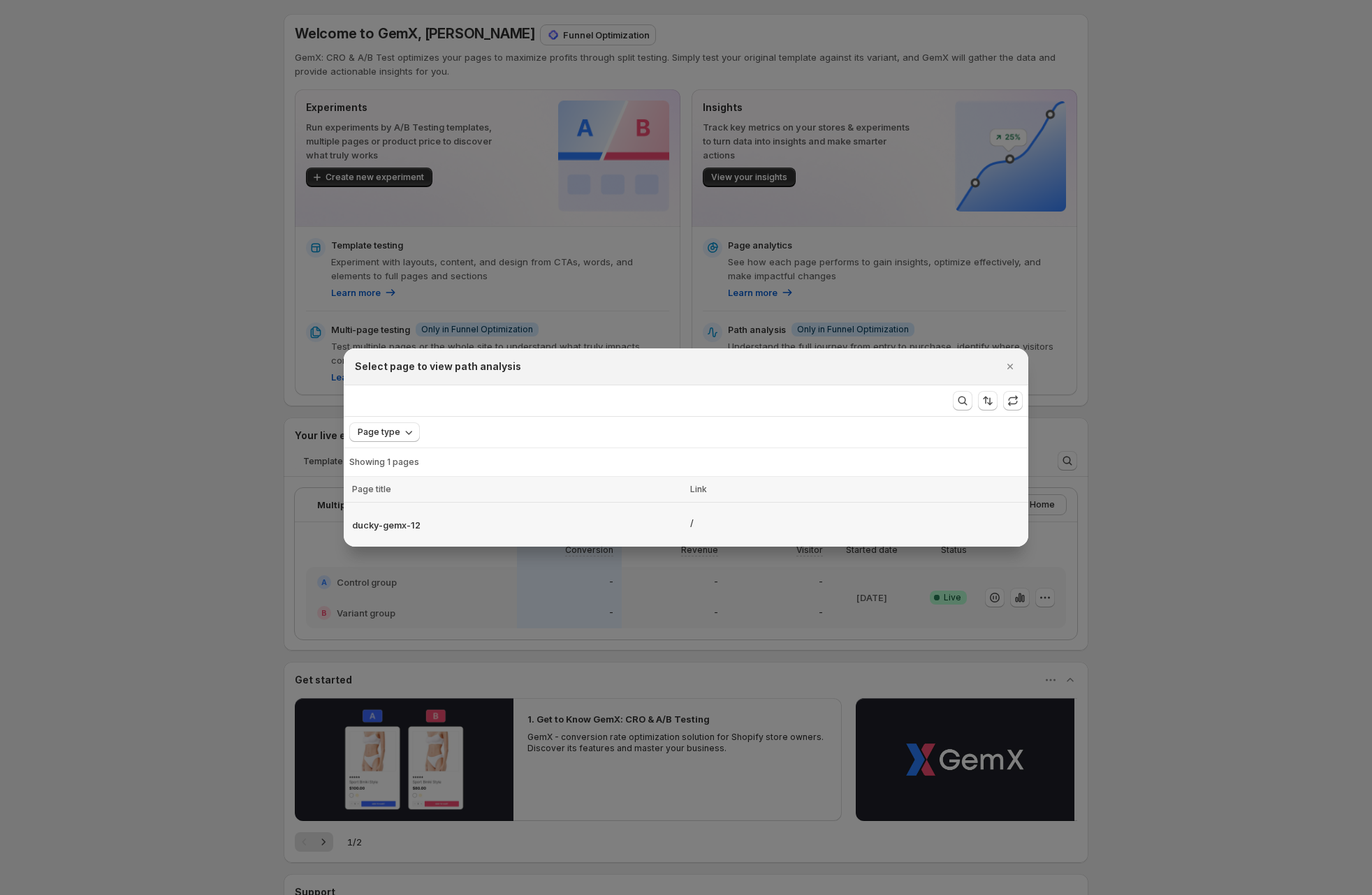
click at [720, 518] on div "/" at bounding box center [857, 525] width 334 height 17
click at [371, 521] on p "ducky-gemx-12" at bounding box center [517, 525] width 330 height 14
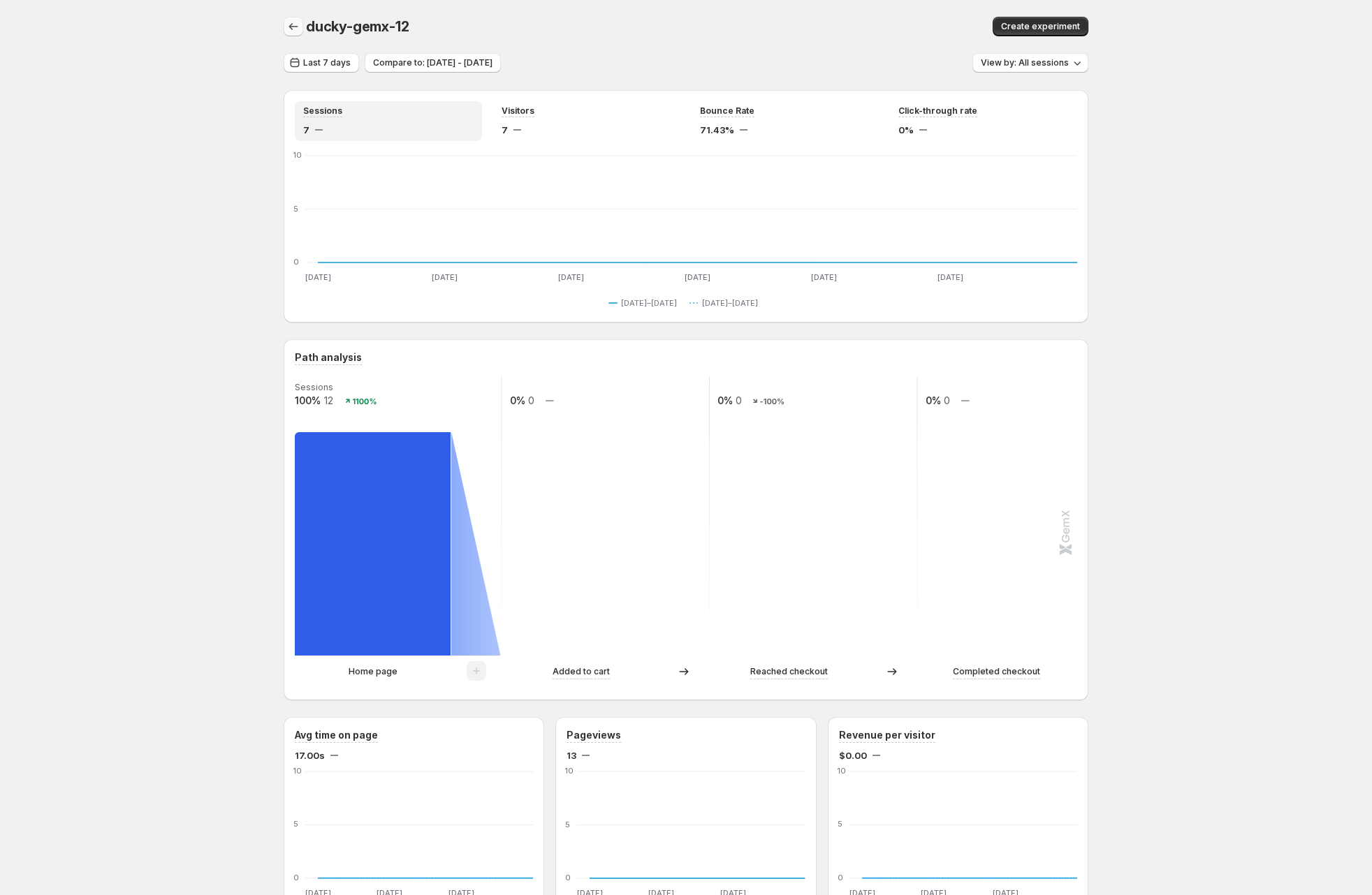
click at [300, 25] on icon "button" at bounding box center [293, 26] width 14 height 14
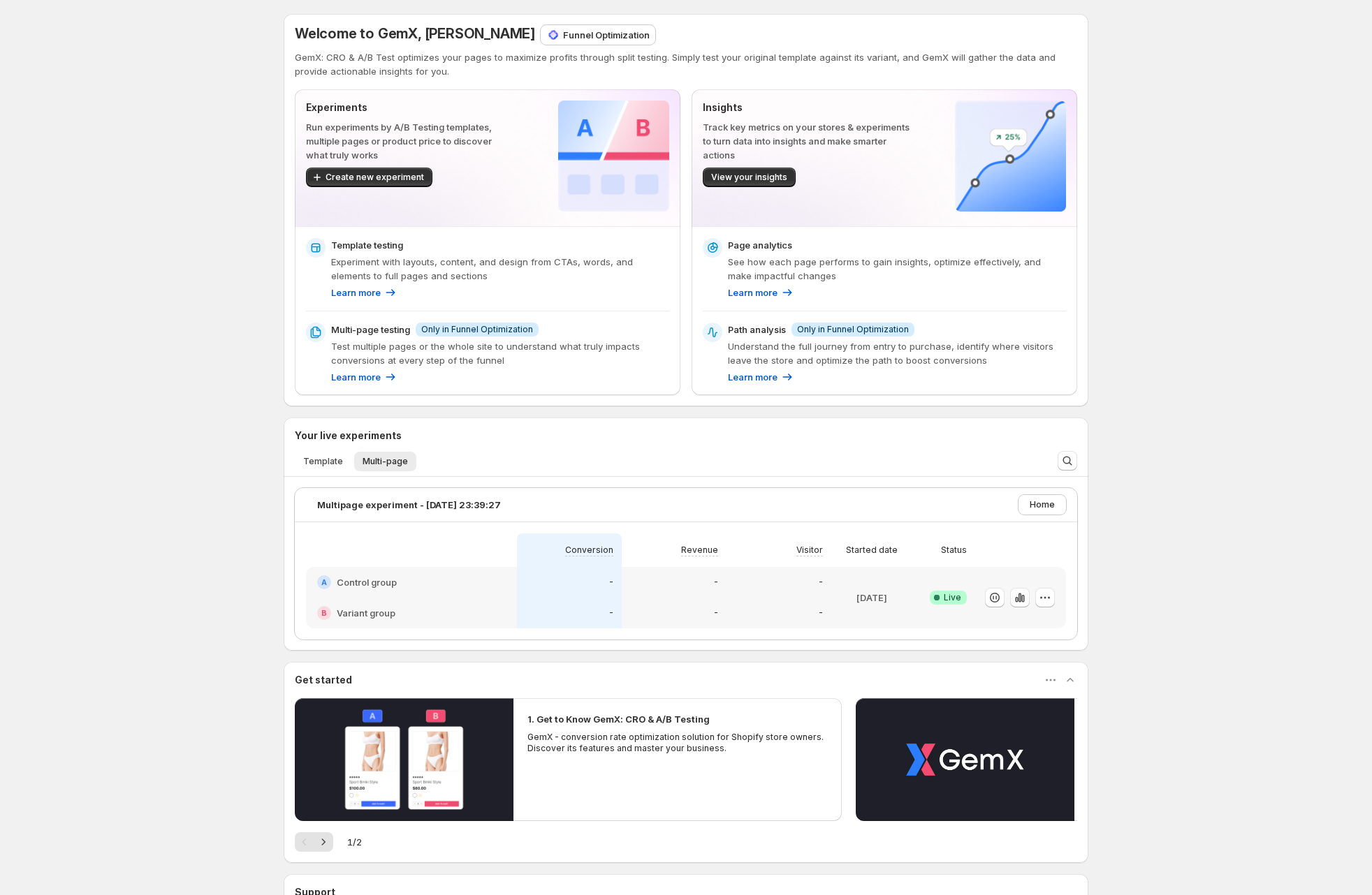
drag, startPoint x: 237, startPoint y: 219, endPoint x: 412, endPoint y: 175, distance: 180.4
click at [243, 216] on div "Welcome to GemX, Duc Trinh Funnel Optimization GemX: CRO & A/B Test optimizes y…" at bounding box center [686, 520] width 1372 height 1039
click at [563, 30] on p "Funnel Optimization" at bounding box center [607, 35] width 87 height 14
click at [443, 42] on div "Welcome to GemX, [PERSON_NAME]" at bounding box center [414, 35] width 240 height 19
click at [563, 35] on p "Funnel Optimization" at bounding box center [607, 35] width 87 height 14
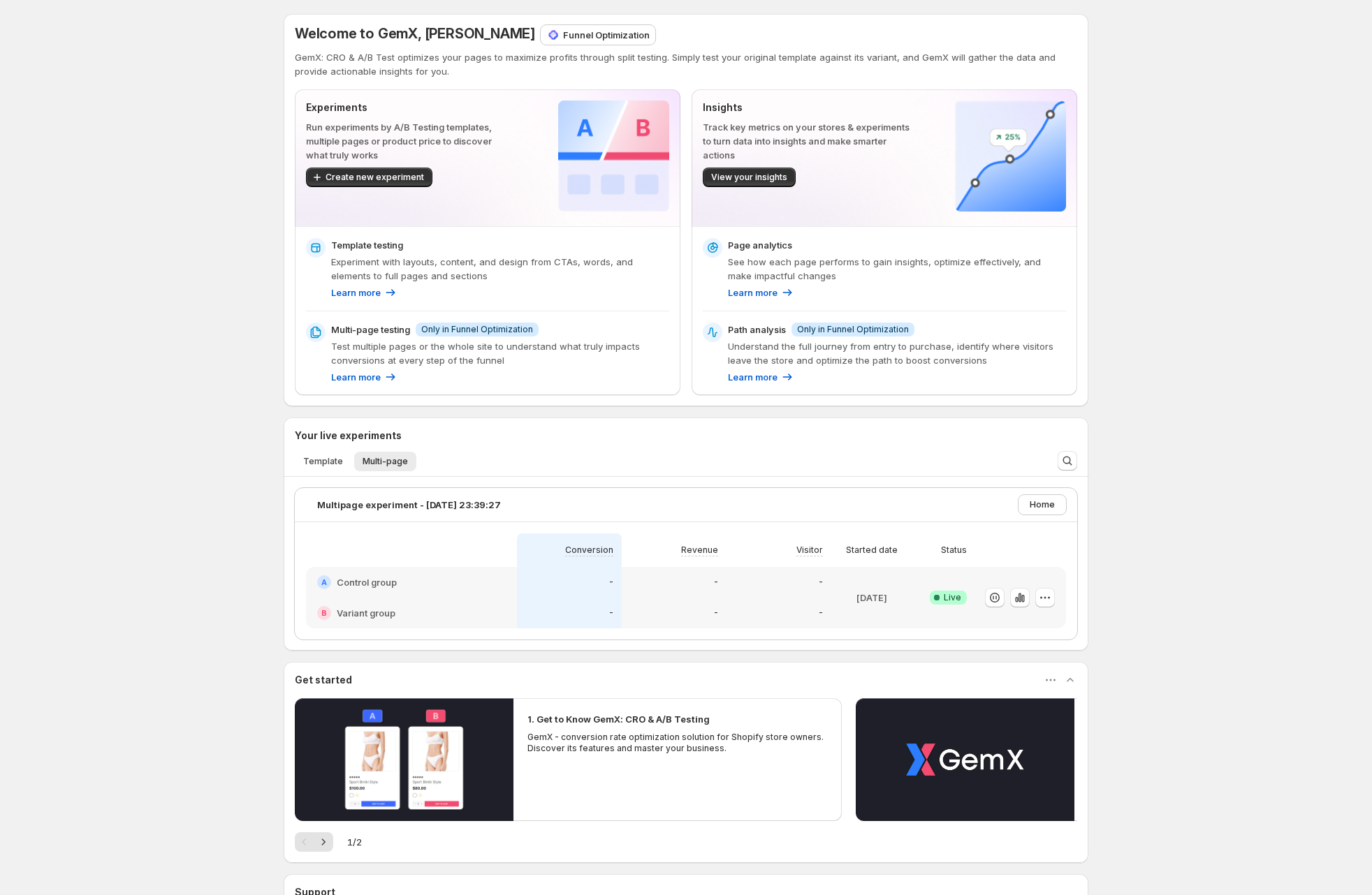
scroll to position [144, 0]
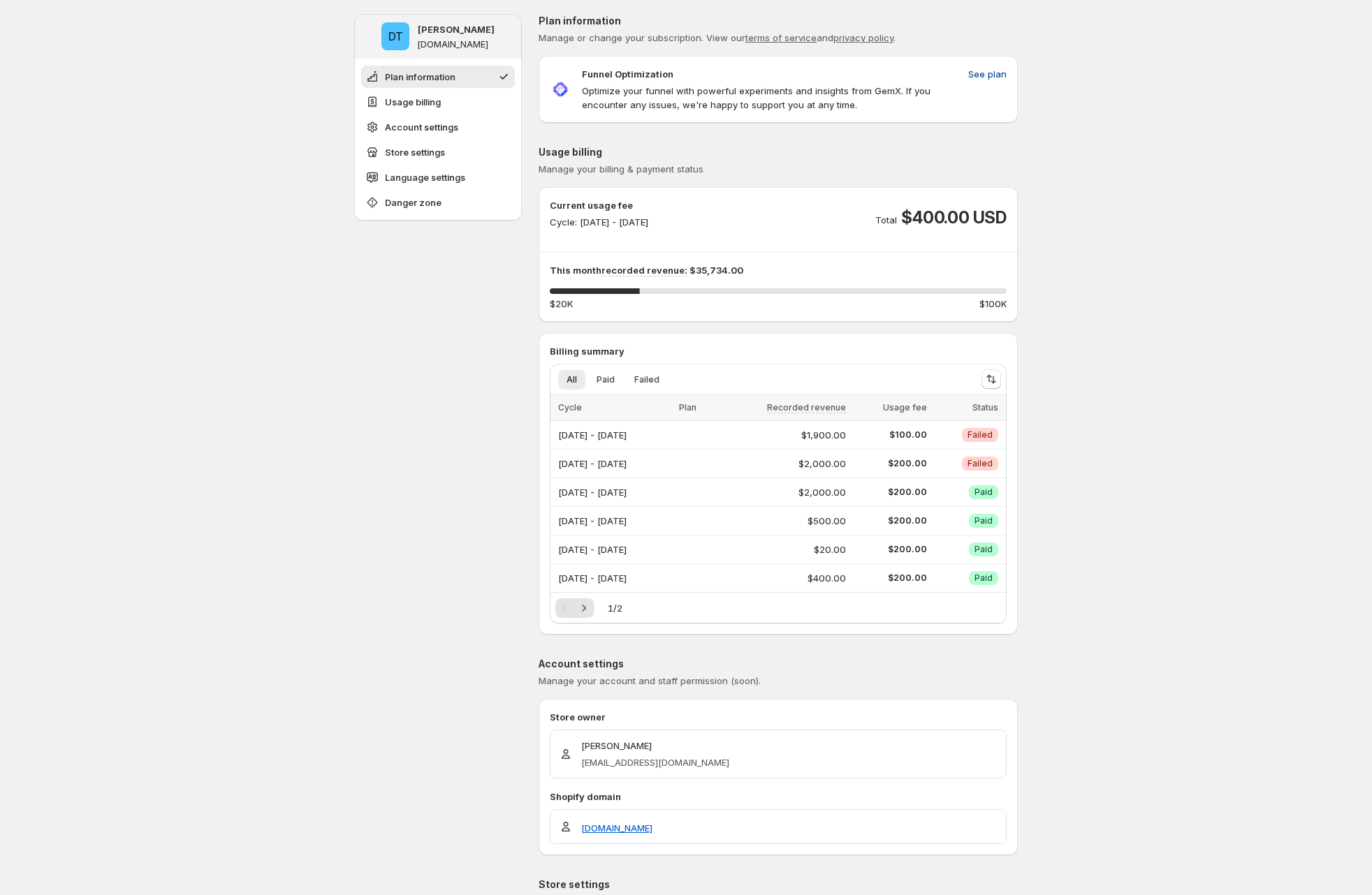
click at [1002, 71] on span "See plan" at bounding box center [987, 74] width 38 height 14
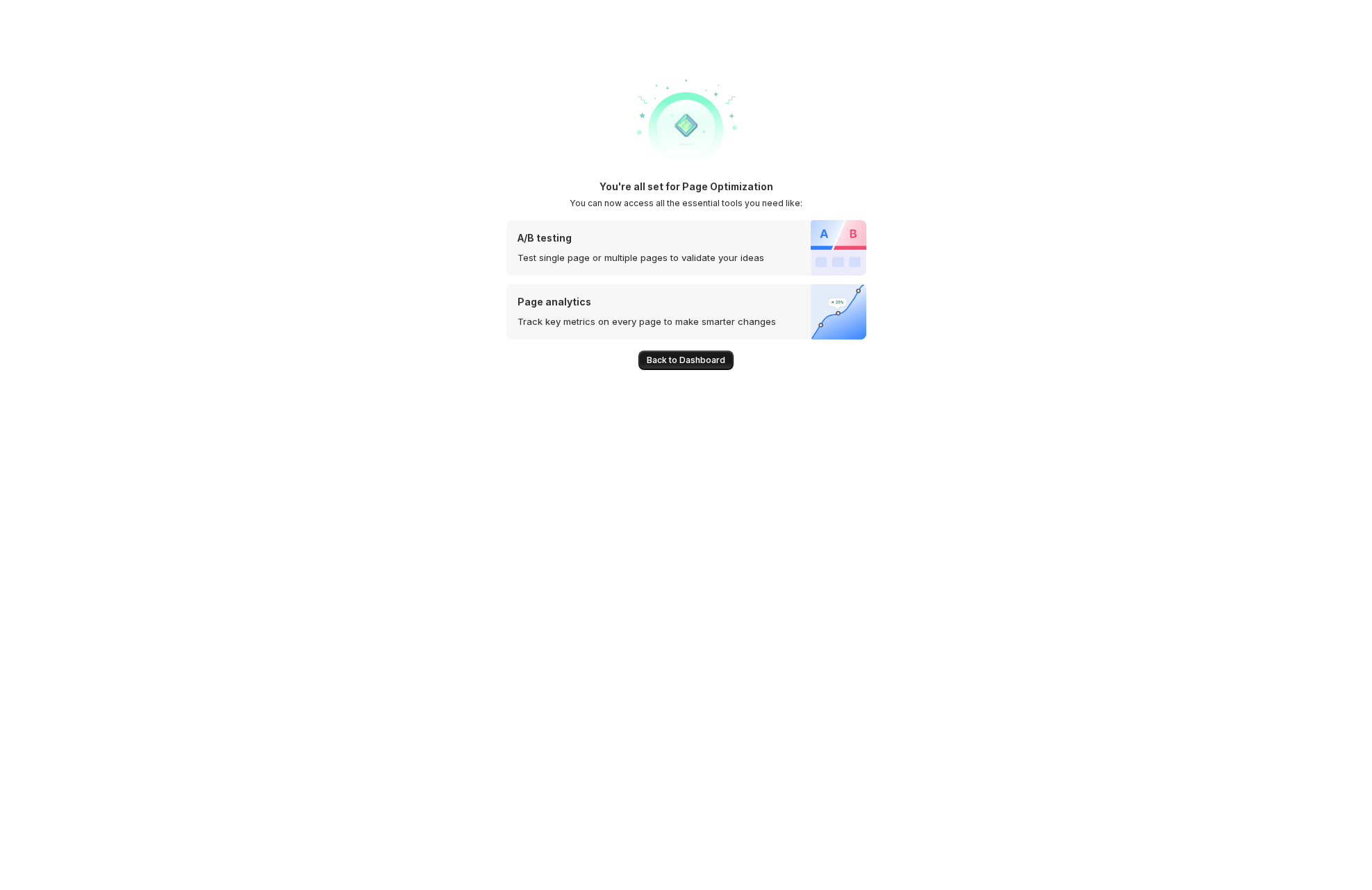
click at [683, 355] on span "Back to Dashboard" at bounding box center [686, 360] width 78 height 11
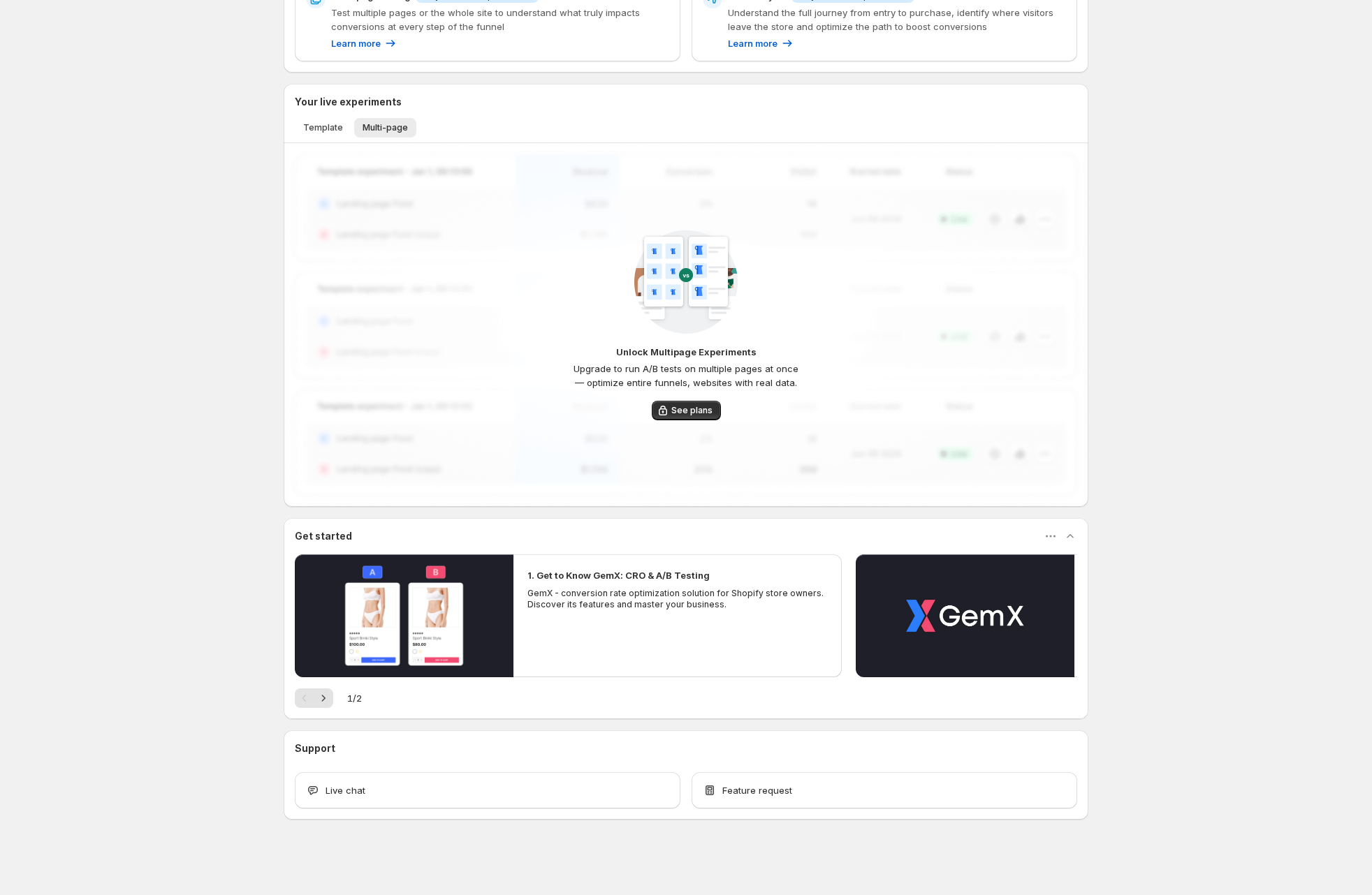
scroll to position [80, 0]
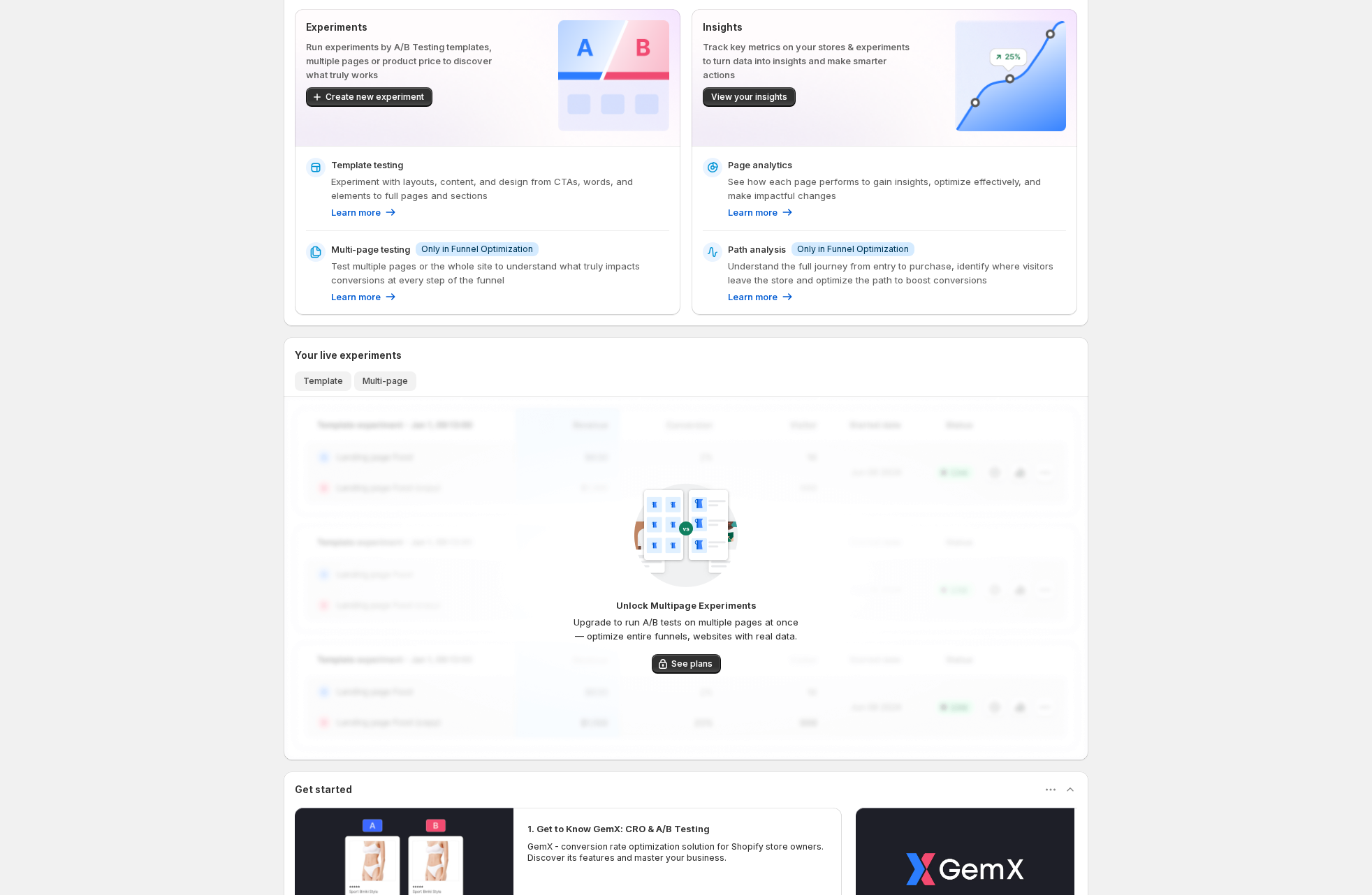
click at [318, 381] on span "Template" at bounding box center [323, 381] width 40 height 11
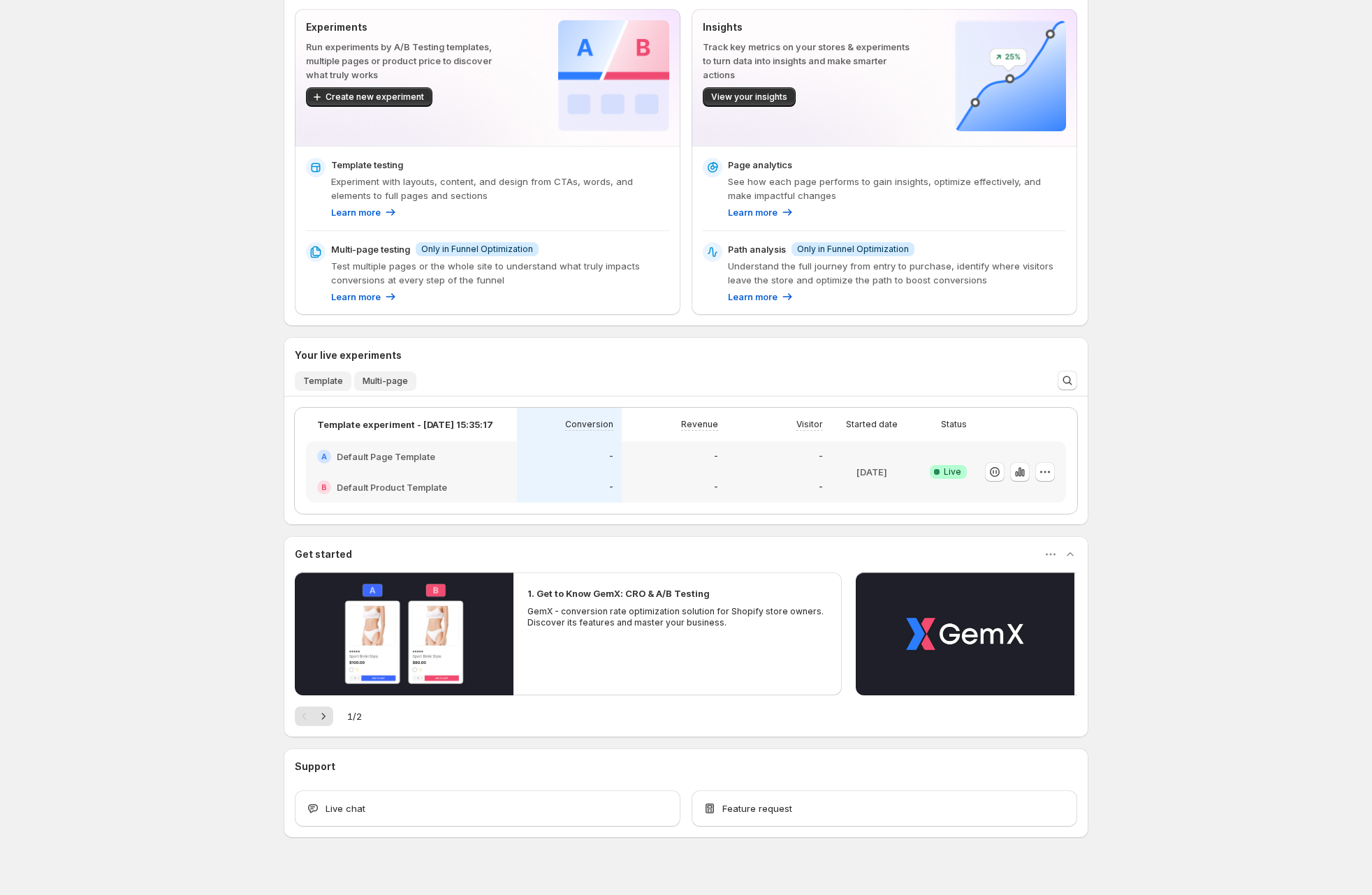
click at [393, 382] on span "Multi-page" at bounding box center [385, 381] width 45 height 11
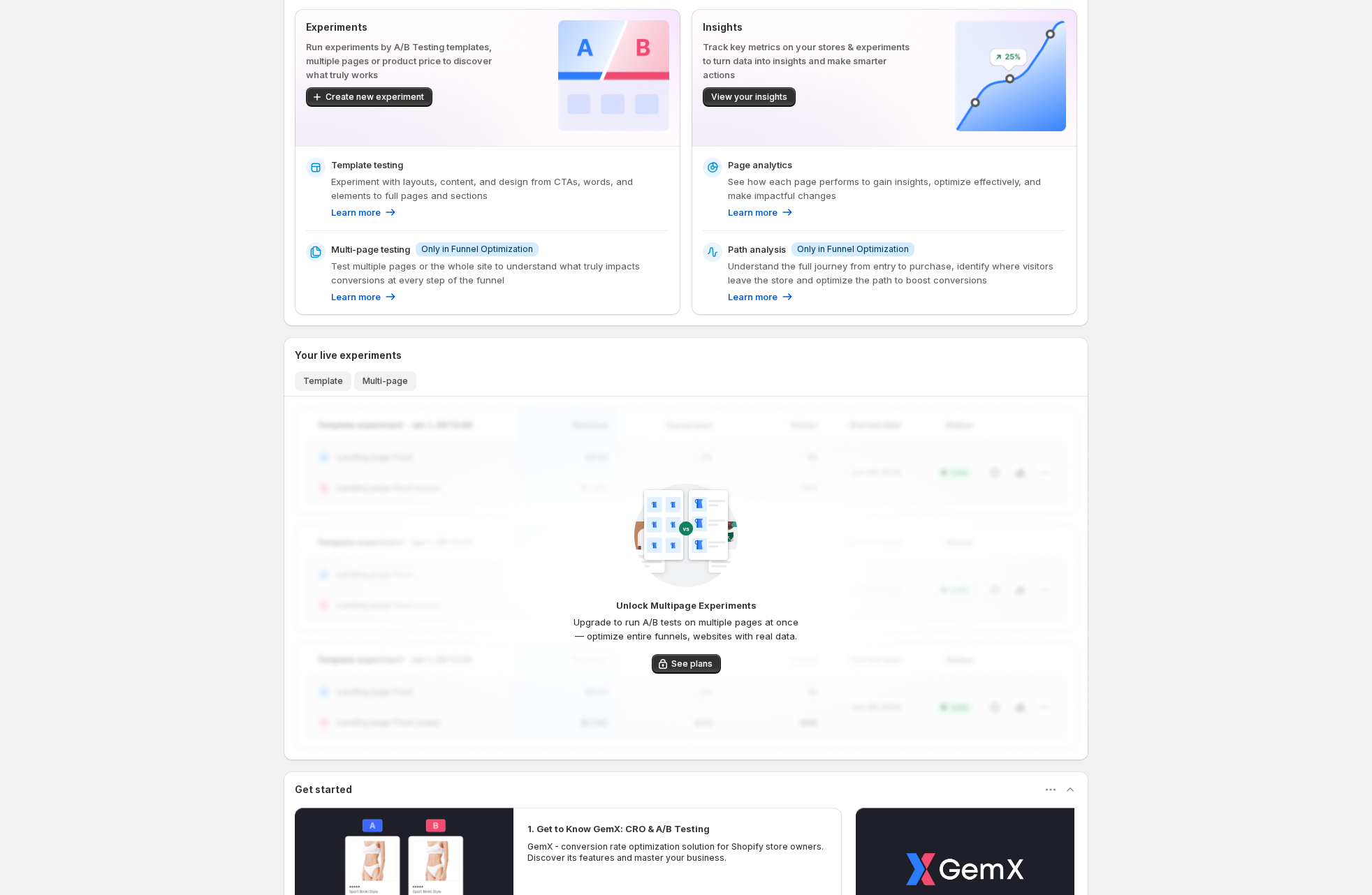
click at [337, 381] on span "Template" at bounding box center [323, 381] width 40 height 11
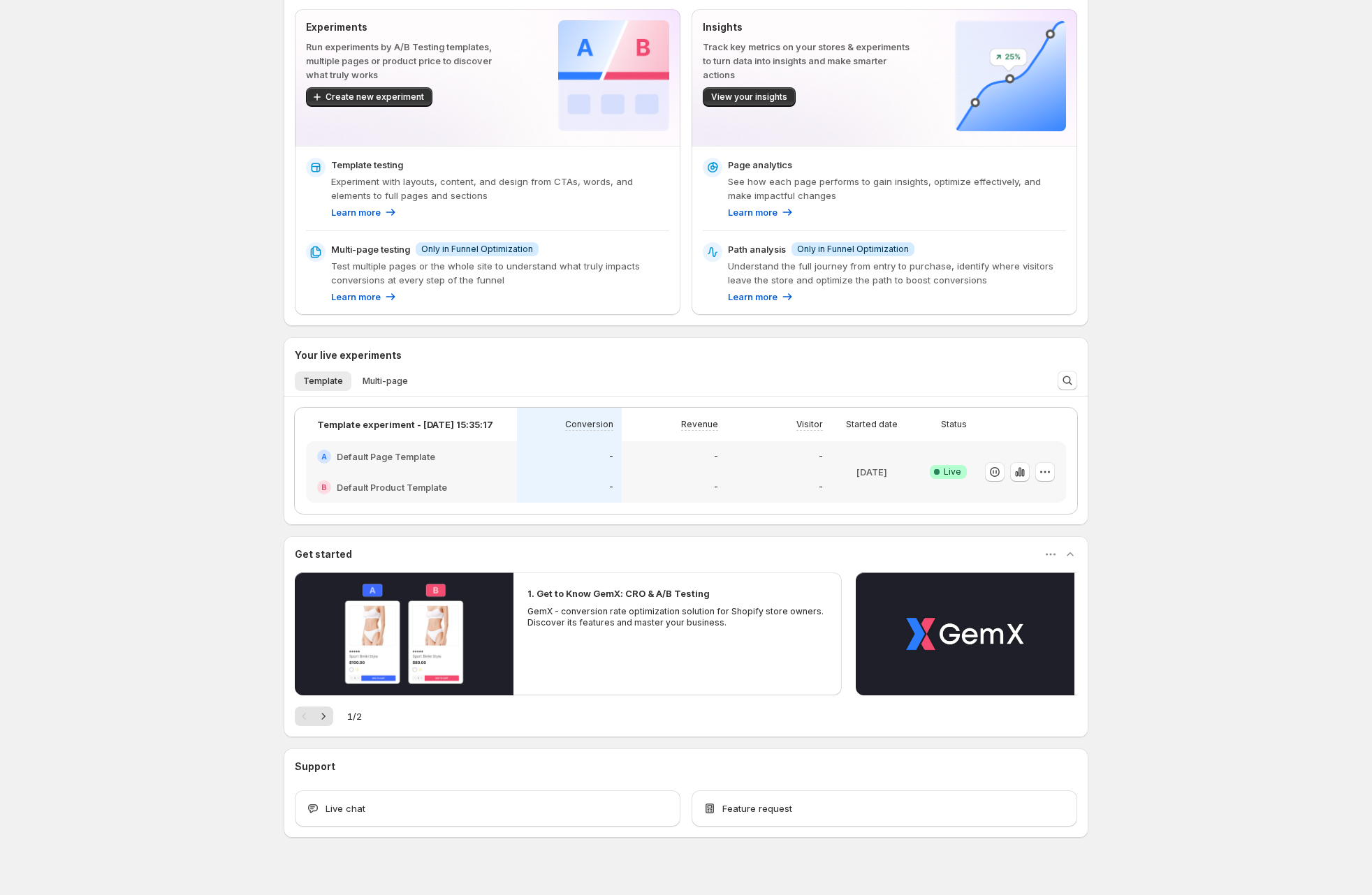
click at [433, 387] on ul "Template Multi-page More views" at bounding box center [666, 380] width 749 height 19
click at [400, 384] on span "Multi-page" at bounding box center [385, 381] width 45 height 11
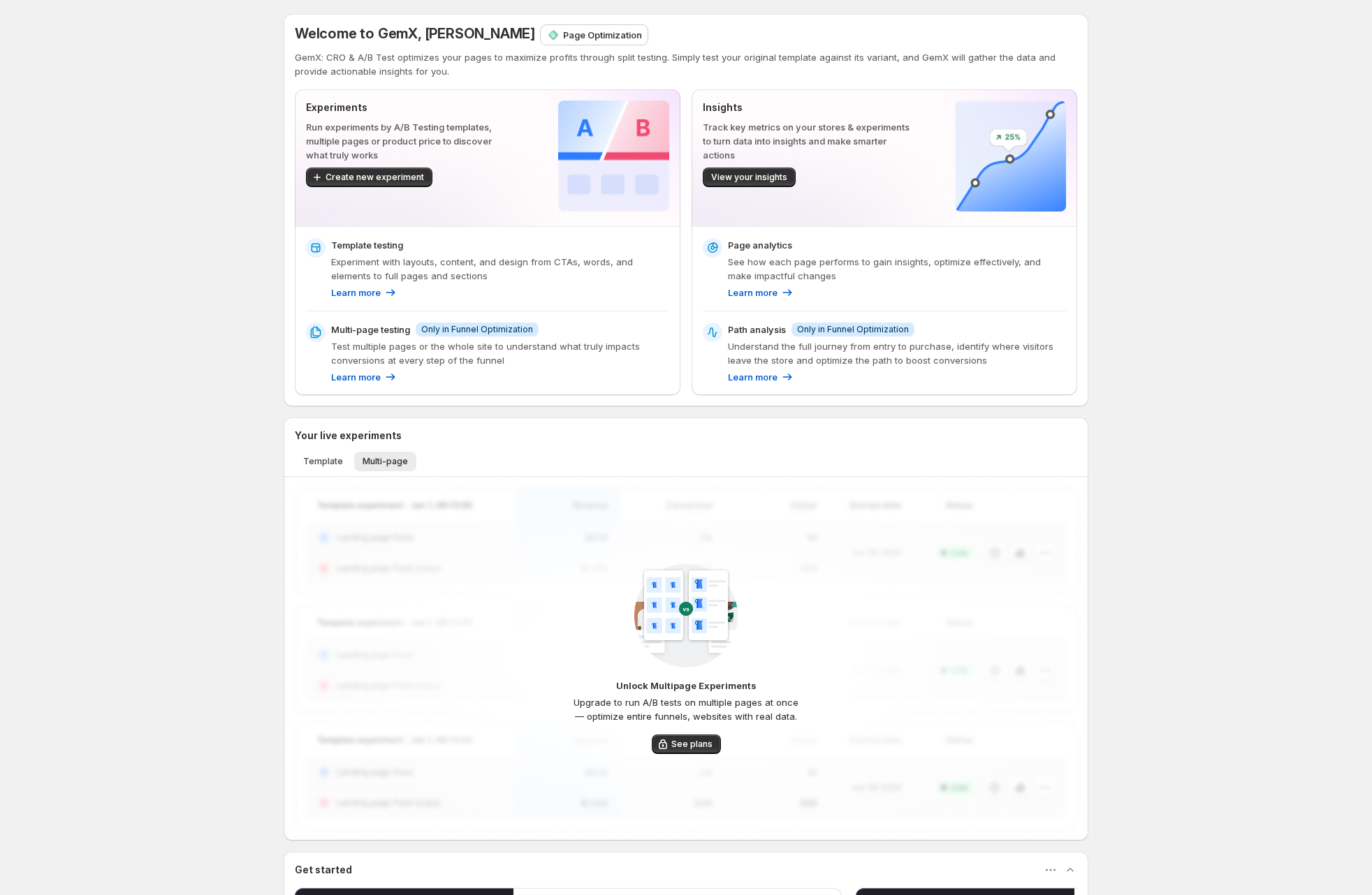
scroll to position [334, 0]
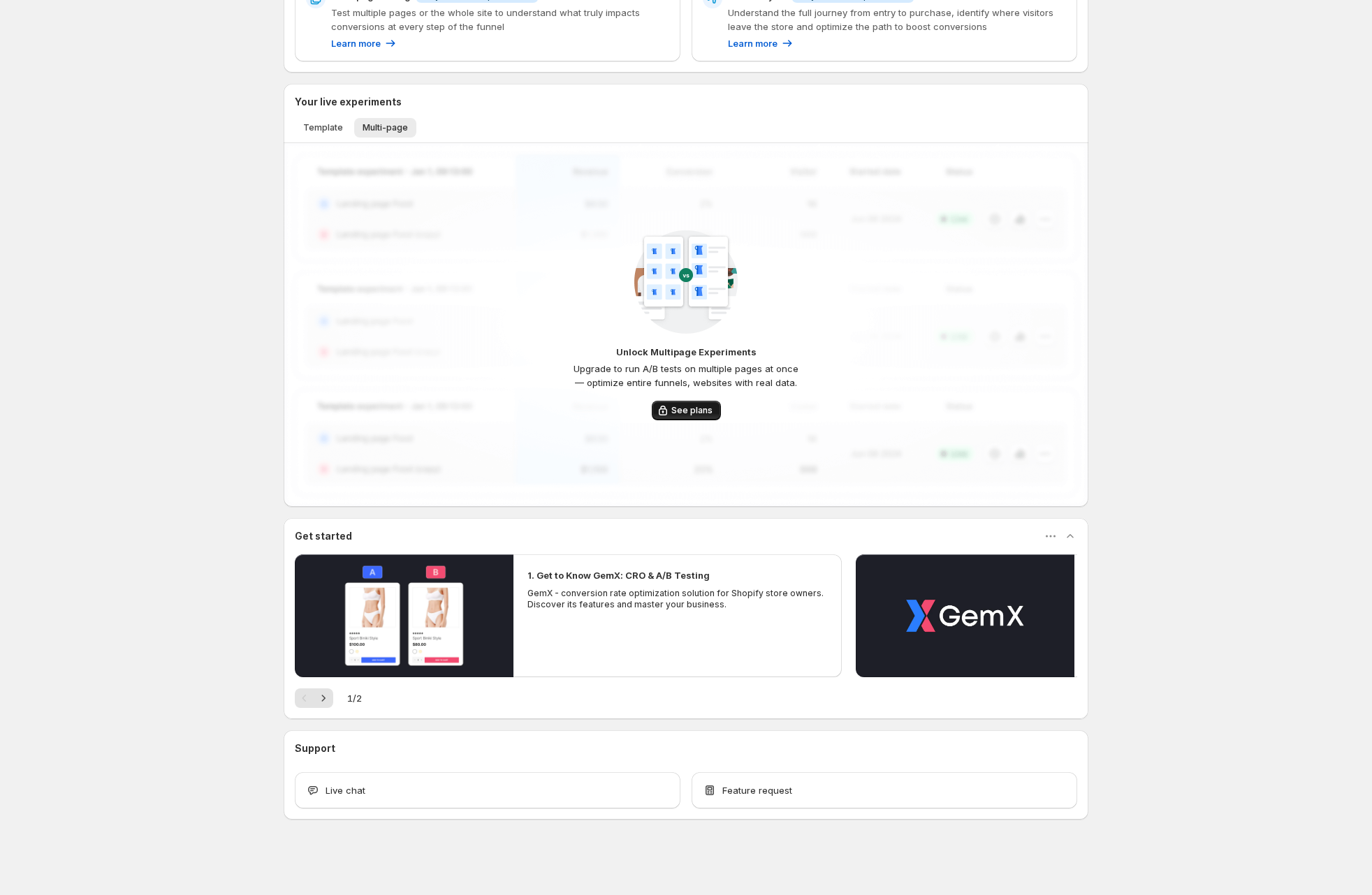
click at [692, 406] on span "See plans" at bounding box center [692, 410] width 41 height 11
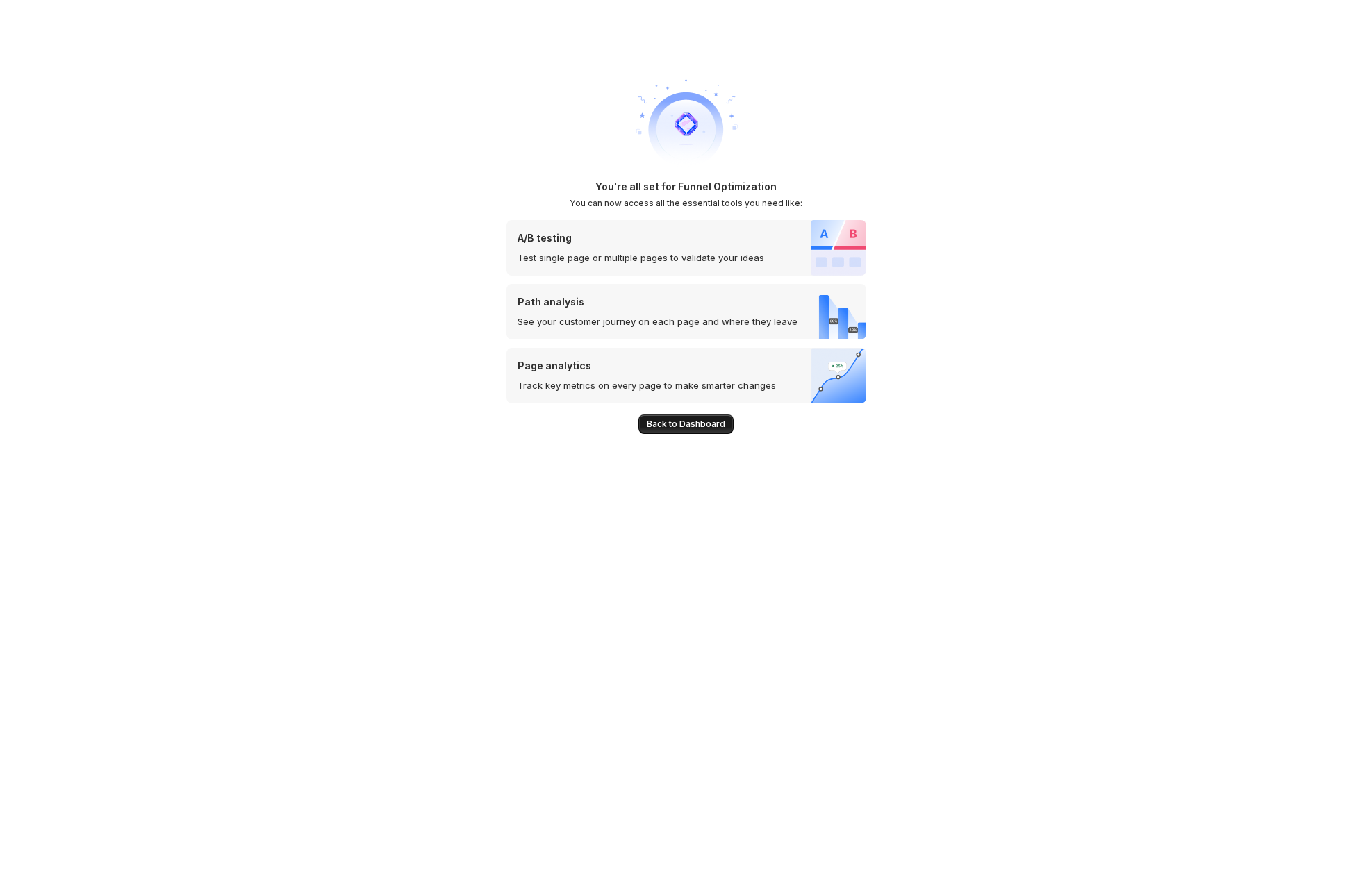
click at [693, 421] on span "Back to Dashboard" at bounding box center [686, 423] width 78 height 11
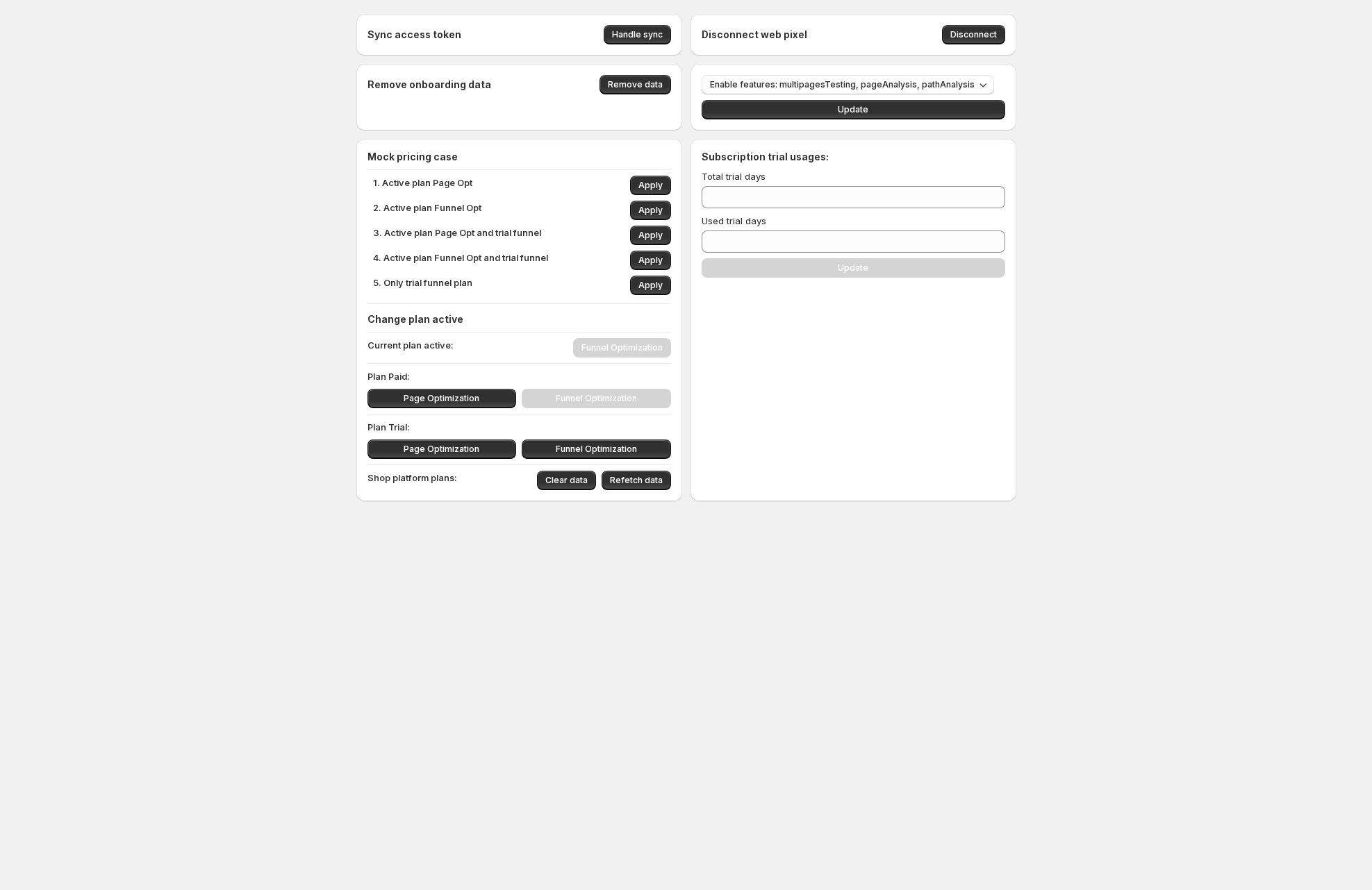
click at [815, 334] on div "Subscription trial usages: Total trial days ** Used trial days * Update" at bounding box center [854, 320] width 326 height 362
click at [591, 325] on h4 "Change plan active" at bounding box center [519, 319] width 304 height 14
click at [853, 341] on div "Subscription trial usages: Total trial days ** Used trial days * Update" at bounding box center [854, 320] width 326 height 362
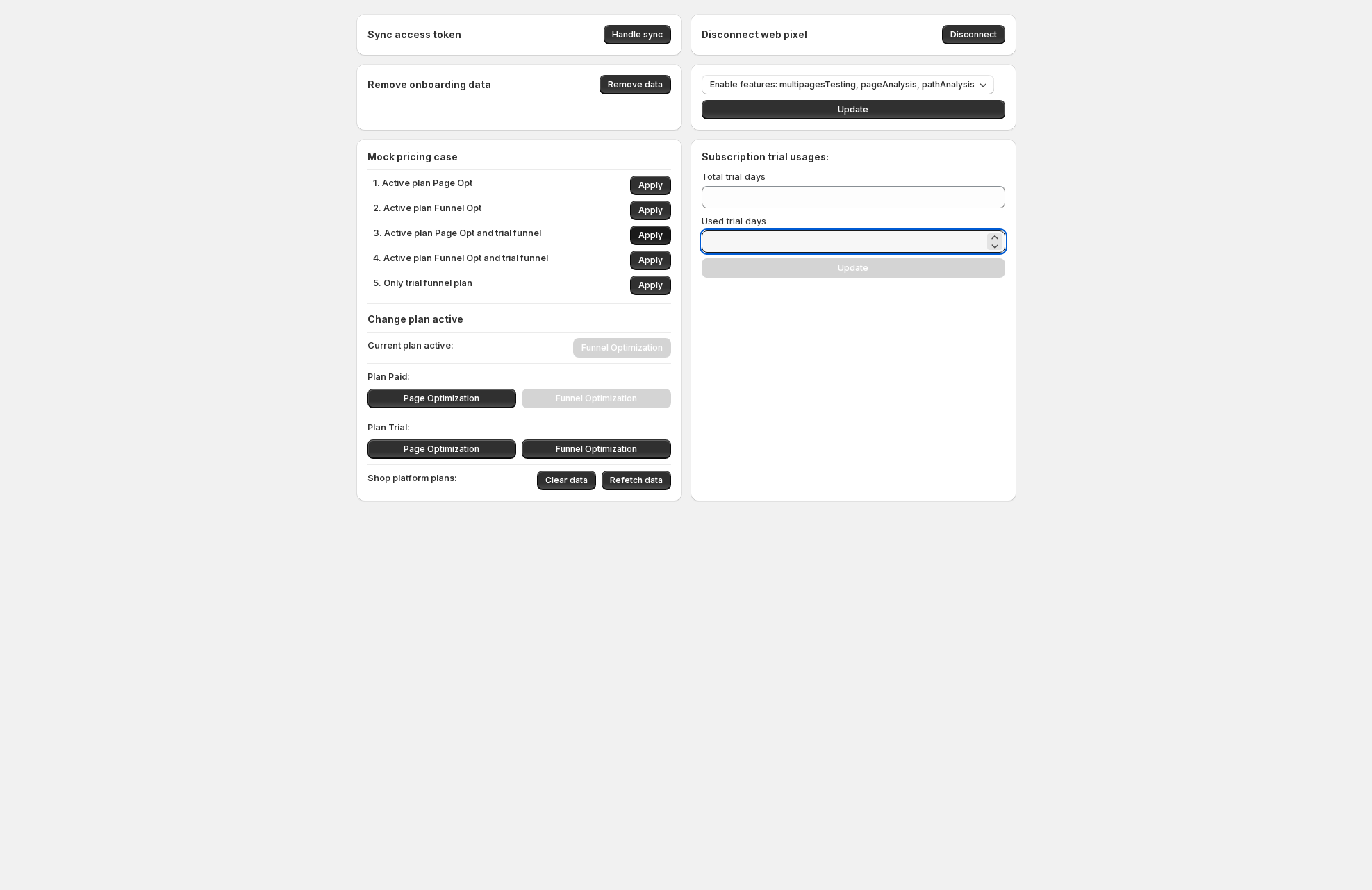
drag, startPoint x: 719, startPoint y: 242, endPoint x: 661, endPoint y: 243, distance: 58.0
click at [661, 243] on div "Sync access token Handle sync Disconnect web pixel Disconnect Remove onboarding…" at bounding box center [686, 257] width 660 height 487
click at [805, 263] on div "Subscription trial usages: Total trial days ** Used trial days ** Update" at bounding box center [853, 214] width 304 height 128
click at [763, 238] on input "**" at bounding box center [843, 241] width 283 height 22
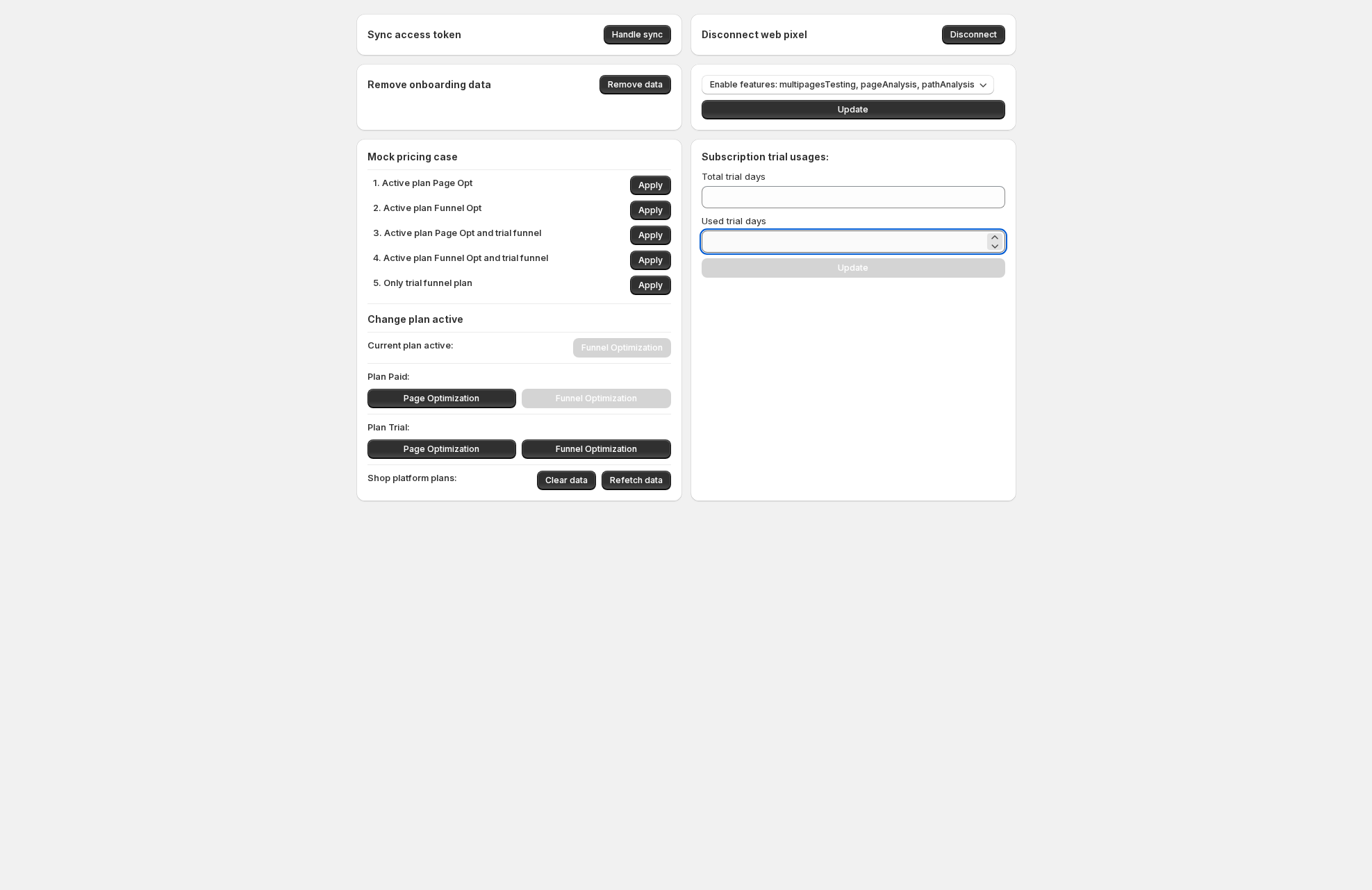
click at [763, 238] on input "**" at bounding box center [843, 241] width 283 height 22
click at [661, 254] on button "Apply" at bounding box center [650, 260] width 41 height 19
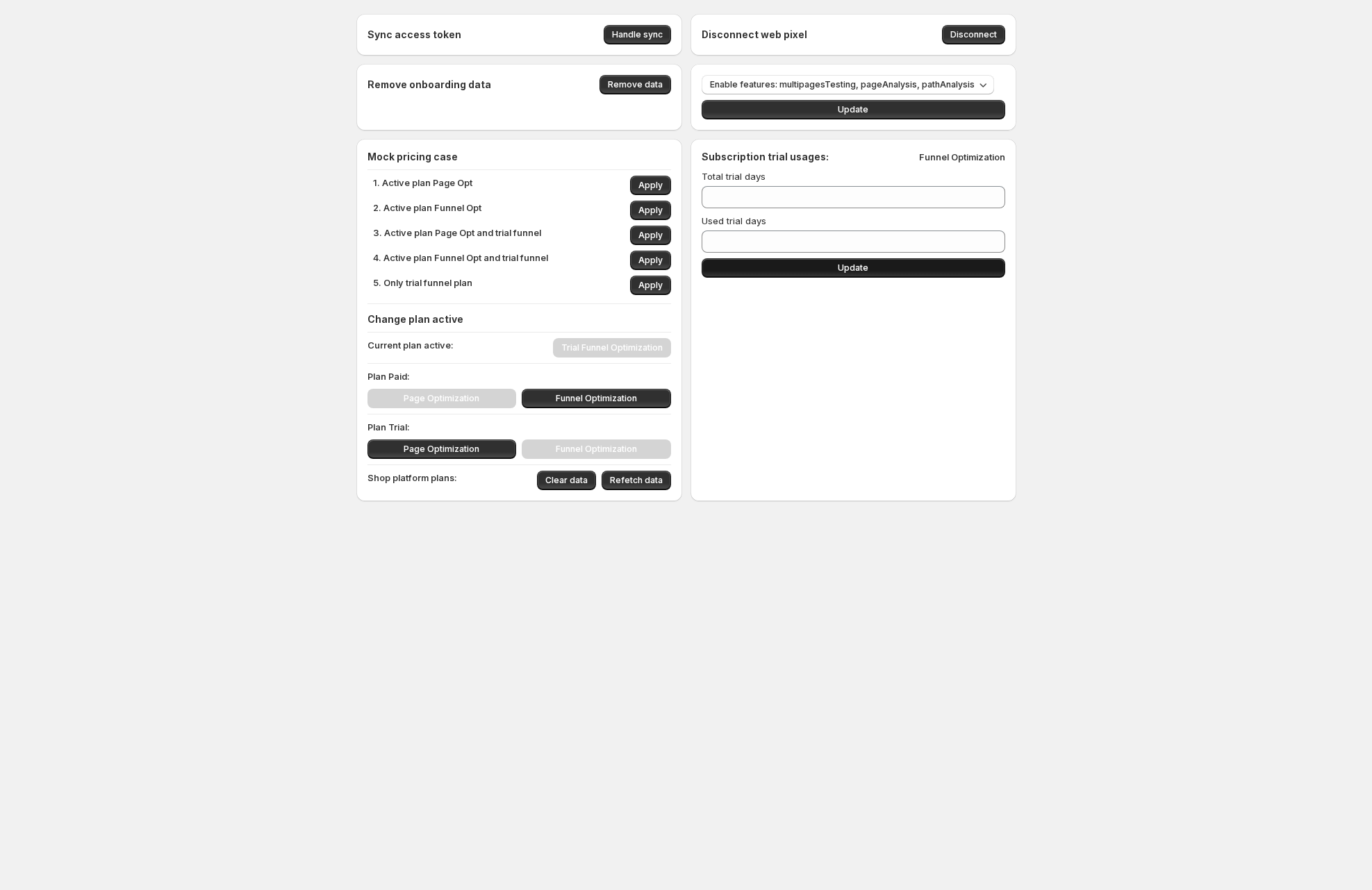
click at [785, 263] on button "Update" at bounding box center [853, 268] width 304 height 19
click at [729, 240] on input "*" at bounding box center [843, 241] width 283 height 22
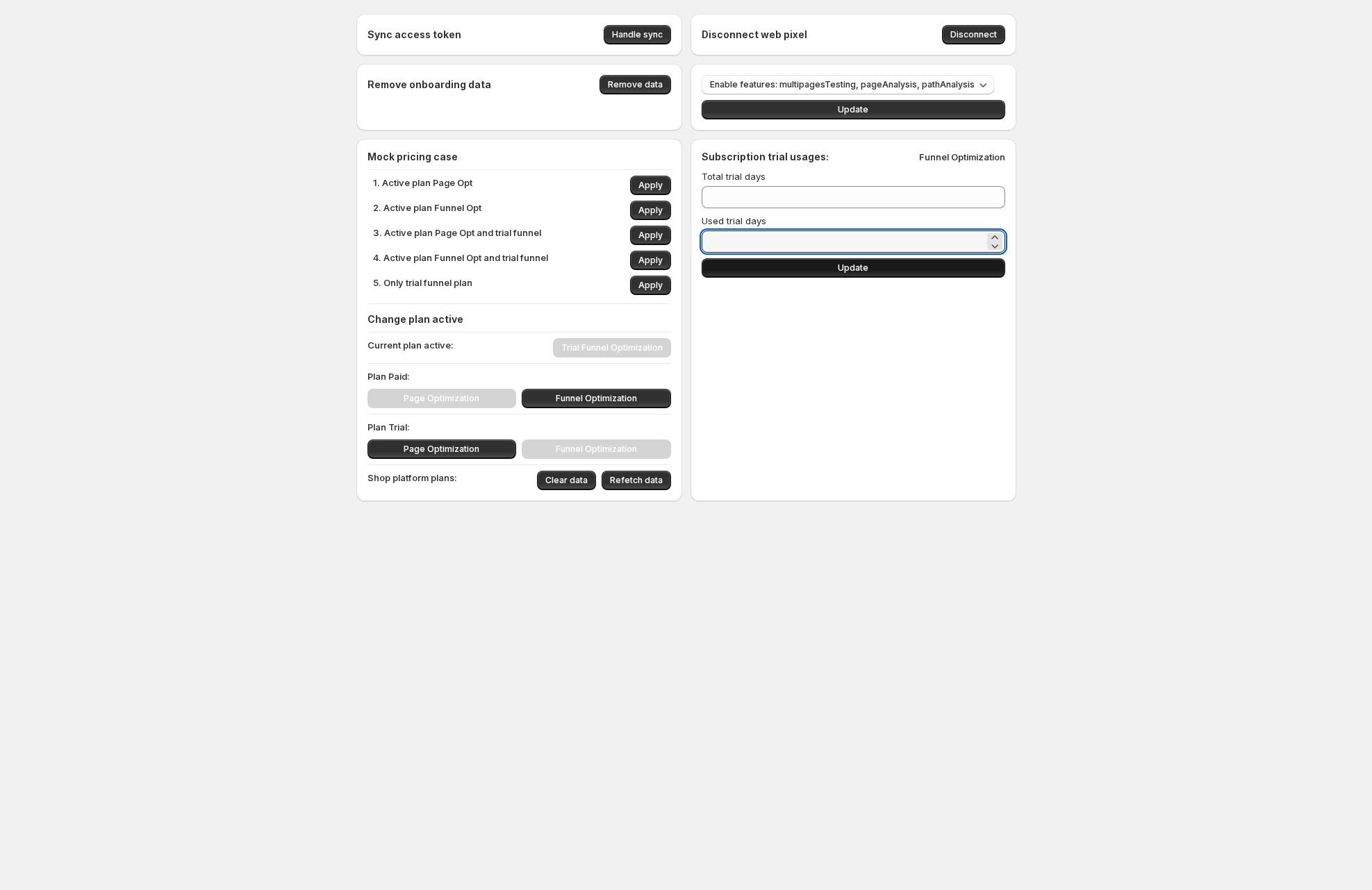
type input "**"
click at [762, 263] on button "Update" at bounding box center [853, 268] width 304 height 19
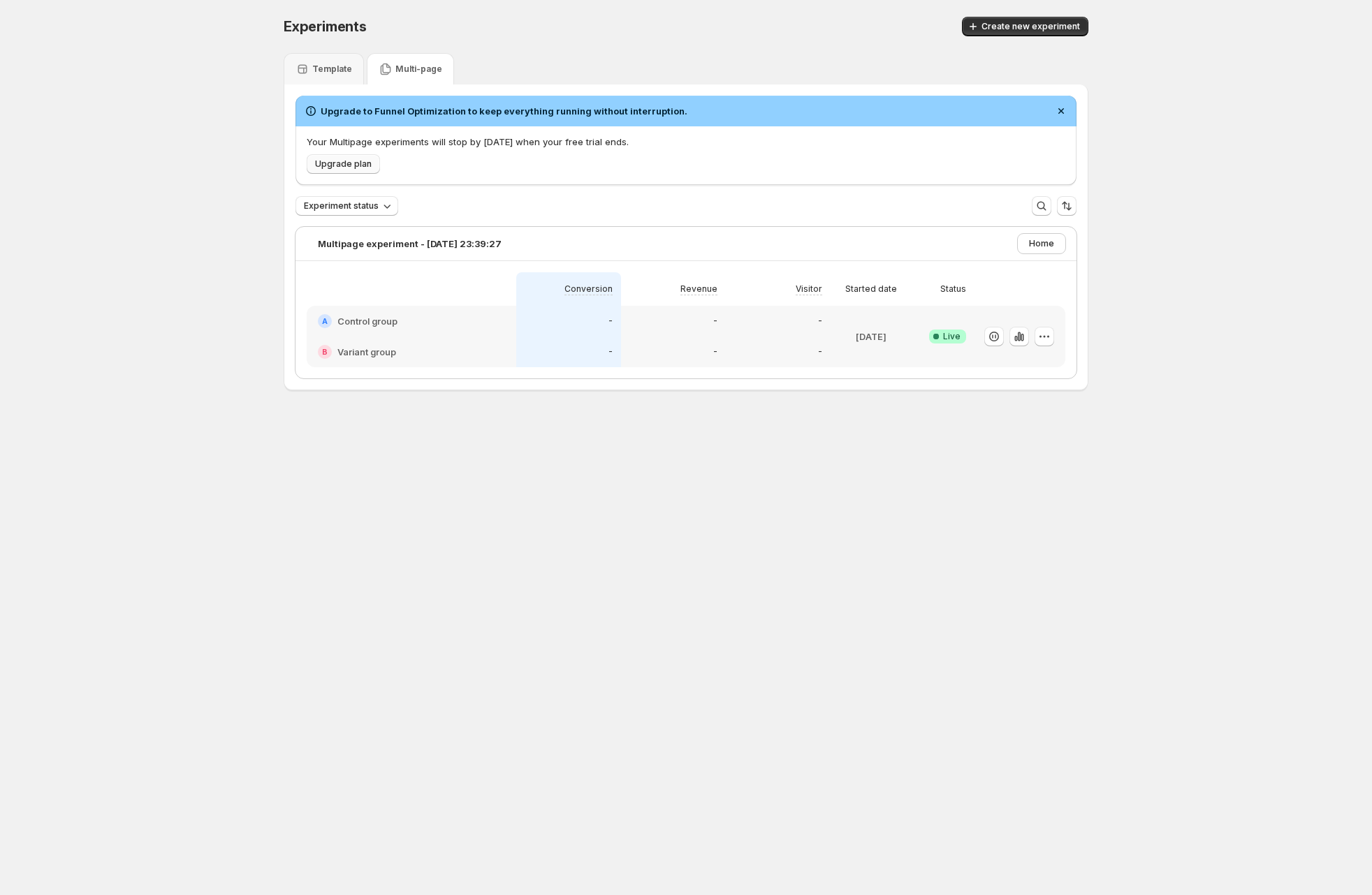
click at [332, 163] on span "Upgrade plan" at bounding box center [343, 164] width 56 height 11
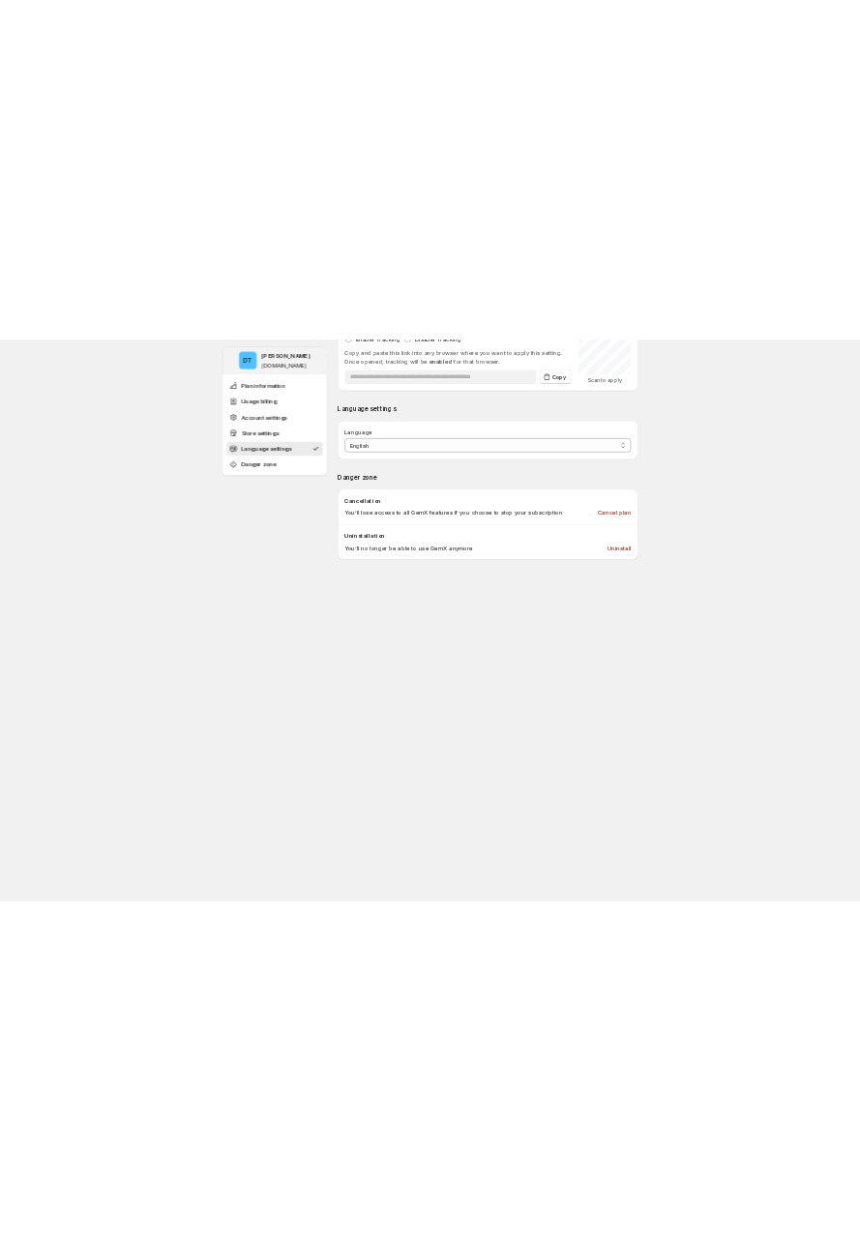
scroll to position [1700, 0]
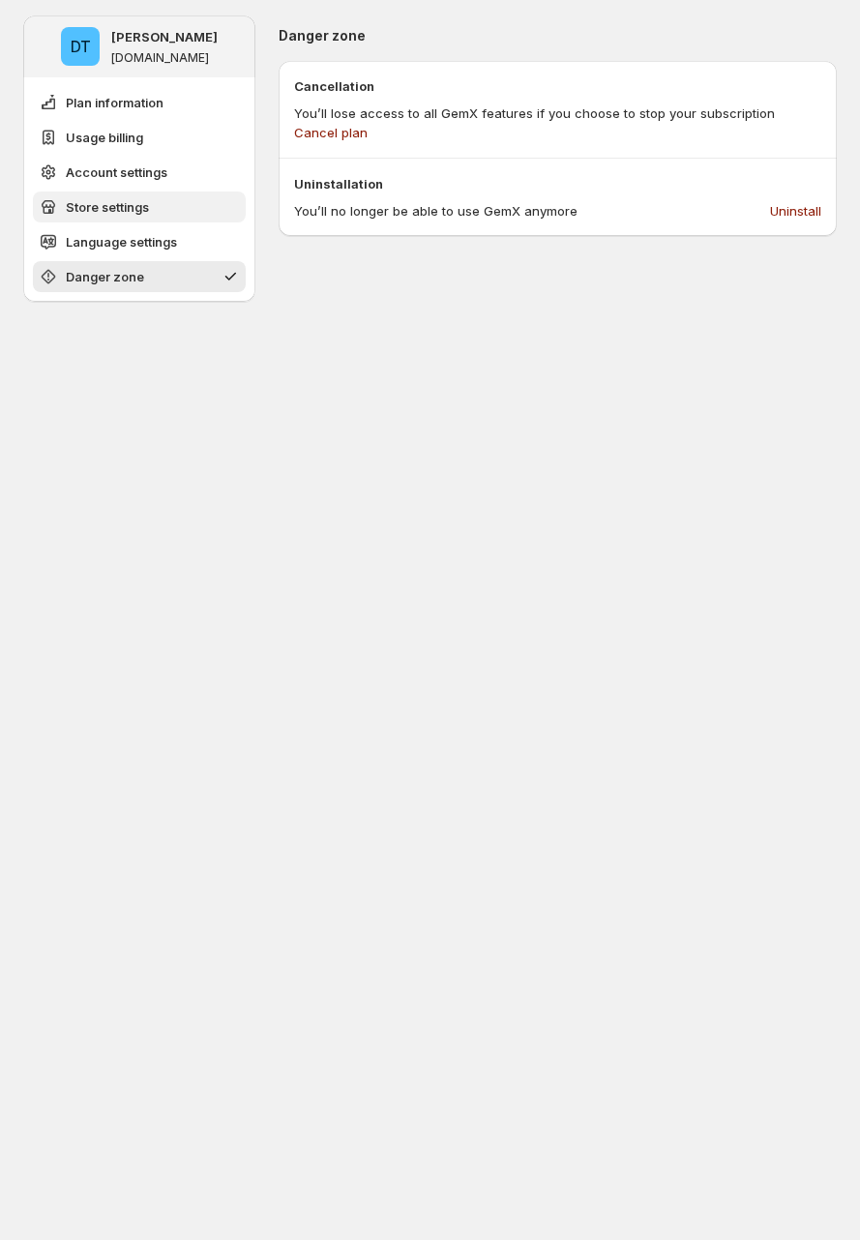
click at [138, 212] on span "Store settings" at bounding box center [107, 206] width 83 height 19
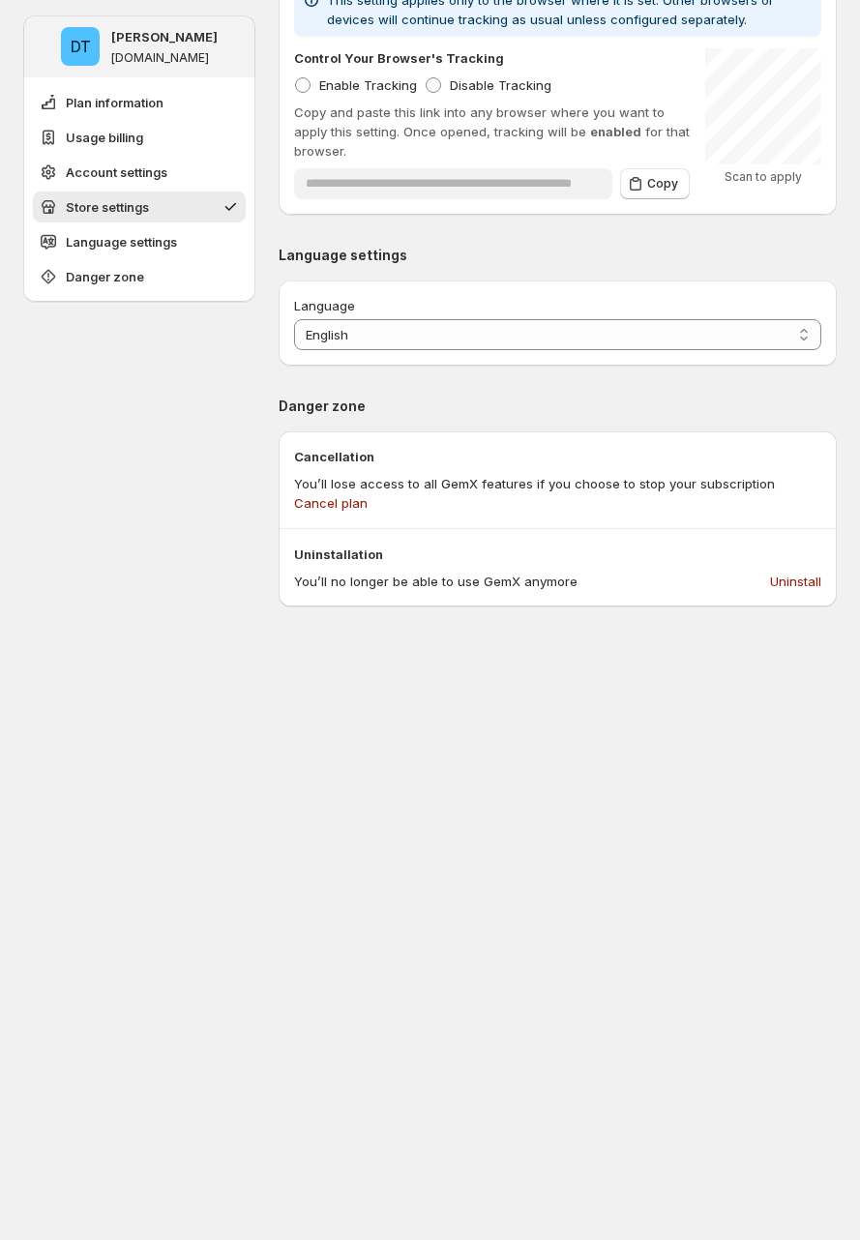
scroll to position [1207, 0]
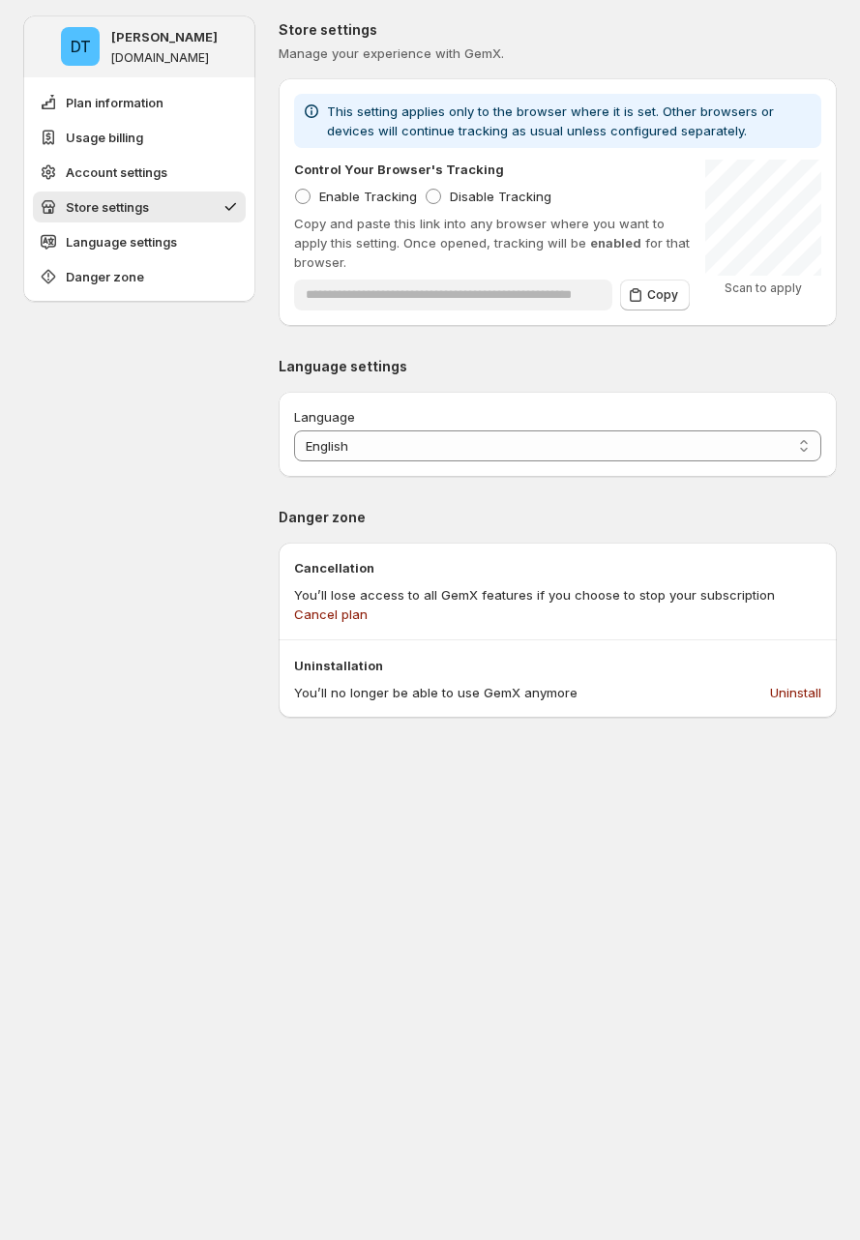
click at [169, 257] on ul "Plan information Usage billing Account settings Store settings Language setting…" at bounding box center [139, 189] width 213 height 205
click at [172, 247] on span "Language settings" at bounding box center [121, 241] width 111 height 19
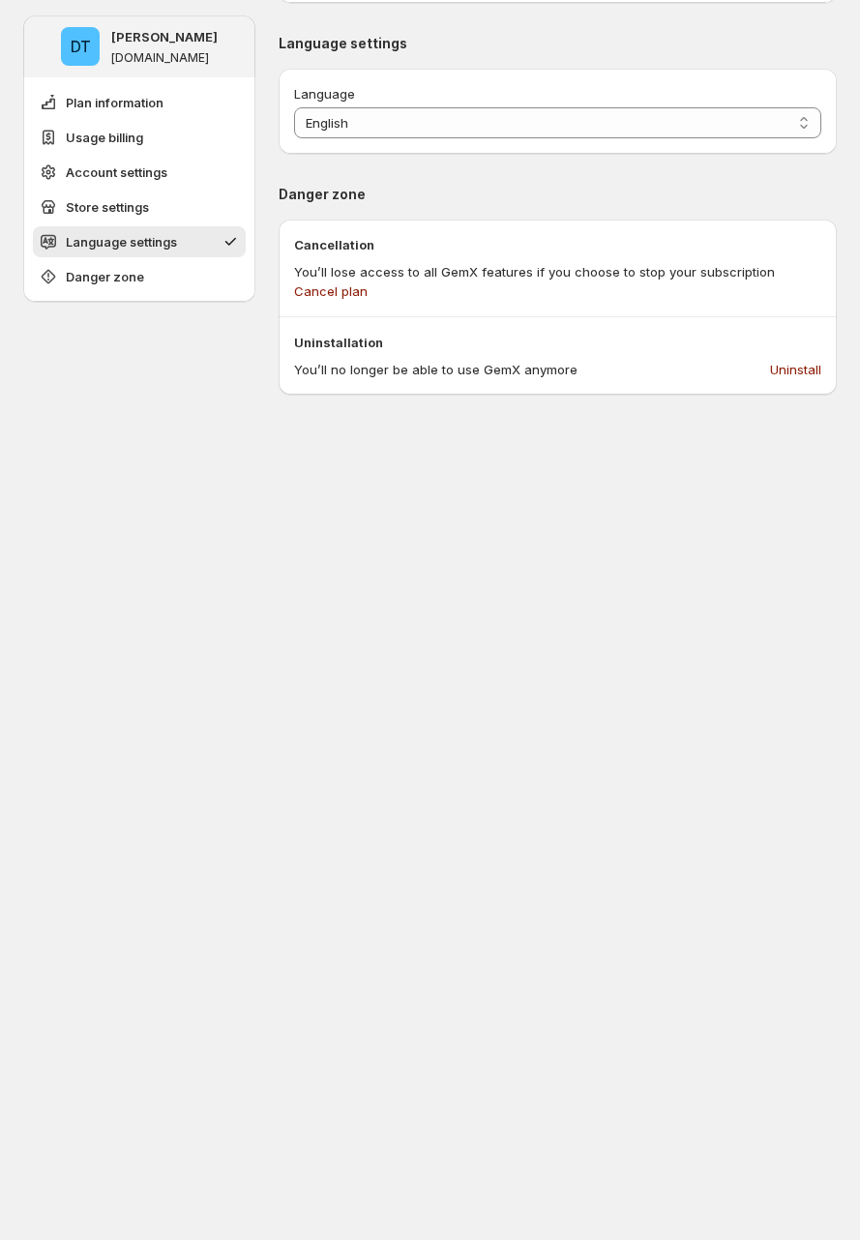
click at [160, 258] on ul "Plan information Usage billing Account settings Store settings Language setting…" at bounding box center [139, 189] width 213 height 205
click at [164, 269] on button "Danger zone" at bounding box center [139, 276] width 213 height 31
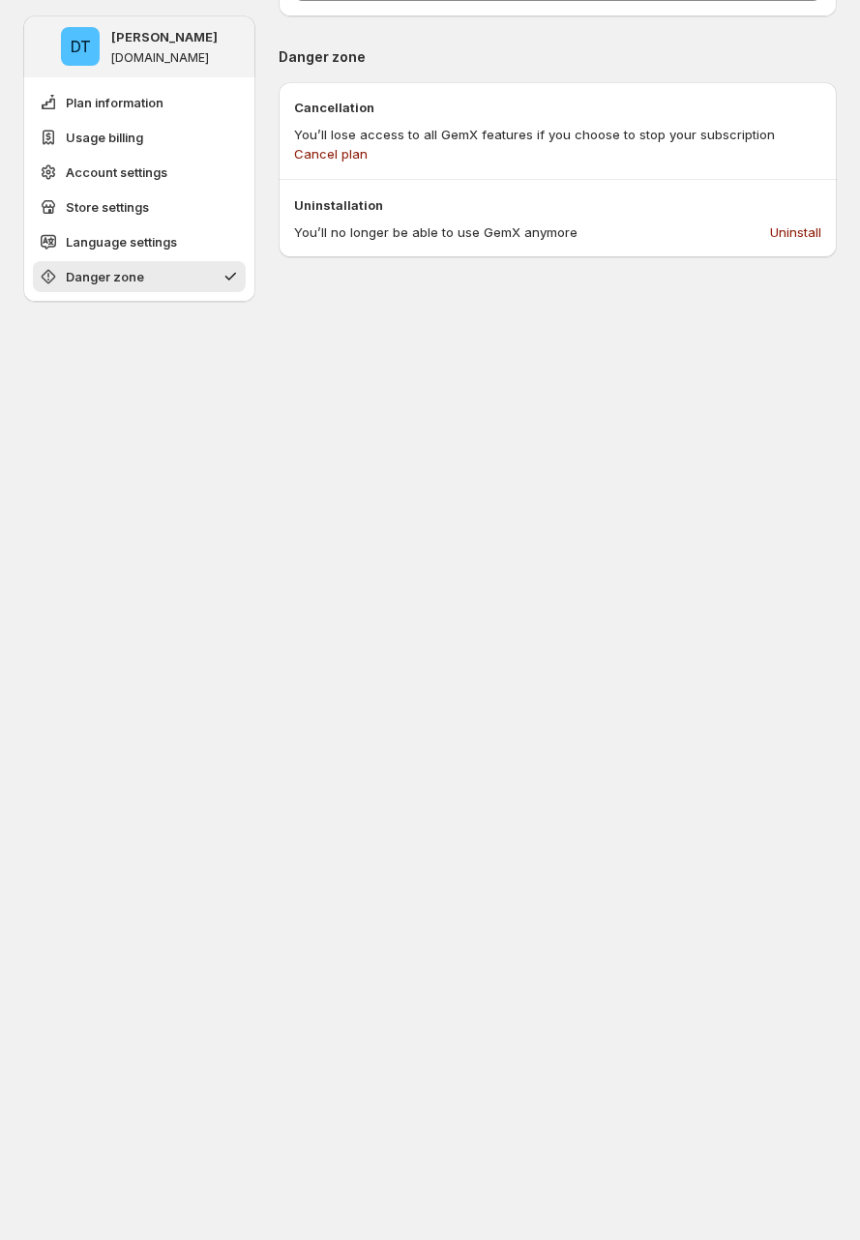
scroll to position [1681, 0]
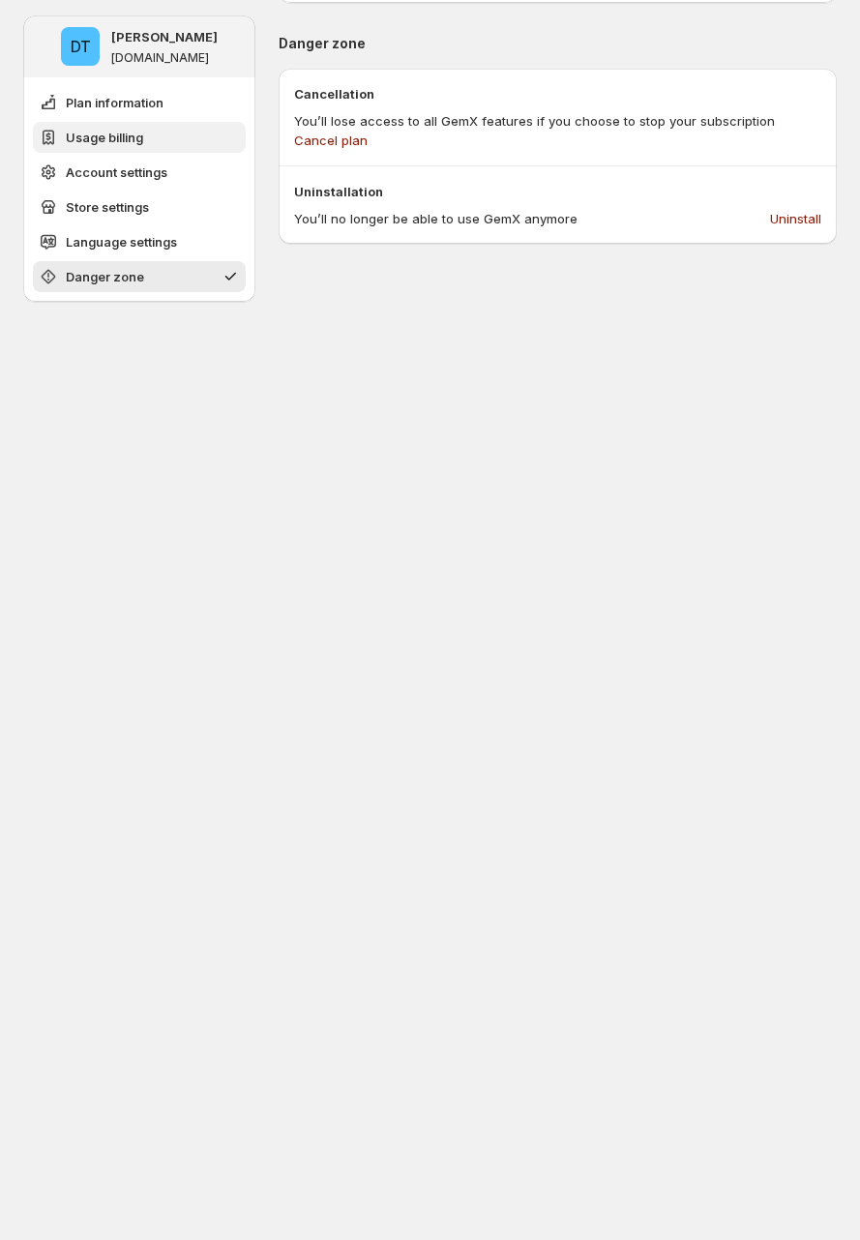
click at [140, 135] on span "Usage billing" at bounding box center [104, 137] width 77 height 19
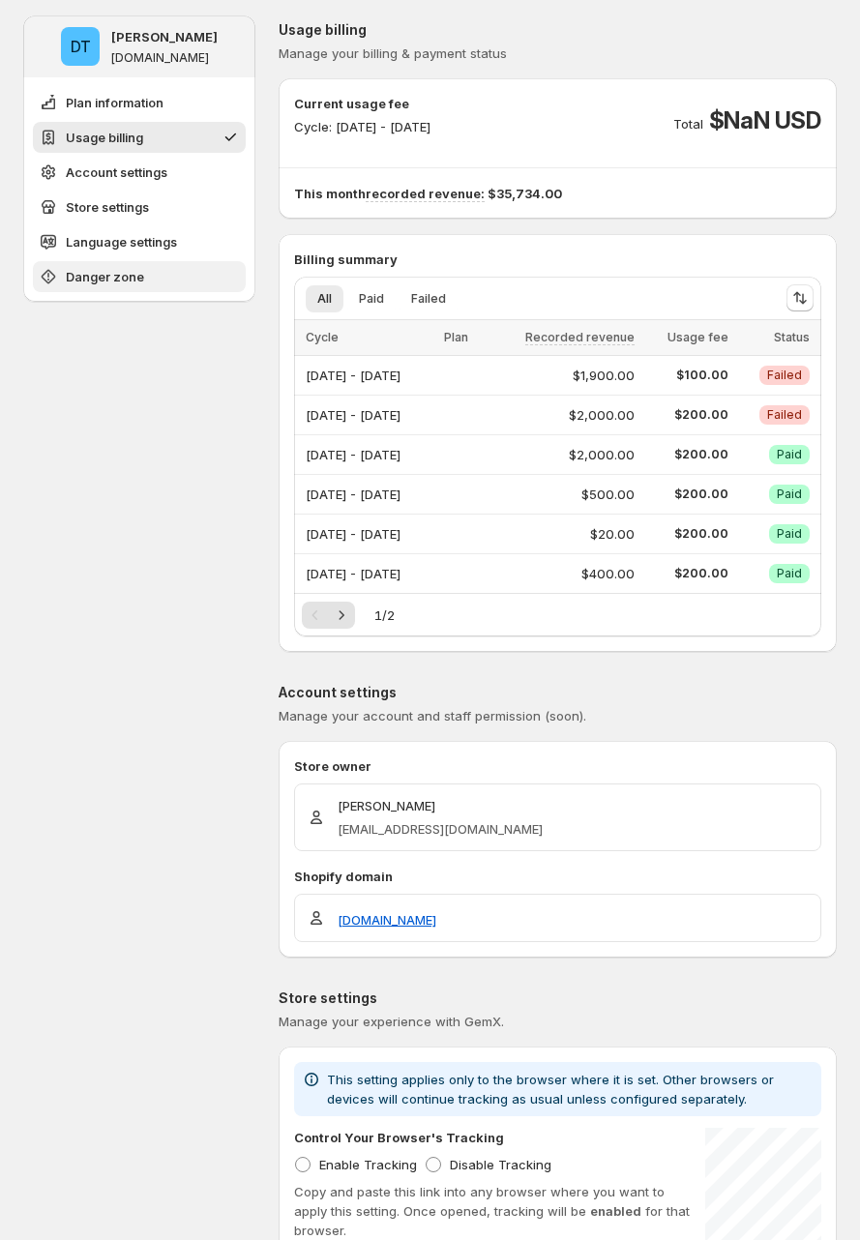
click at [136, 268] on span "Danger zone" at bounding box center [105, 276] width 78 height 19
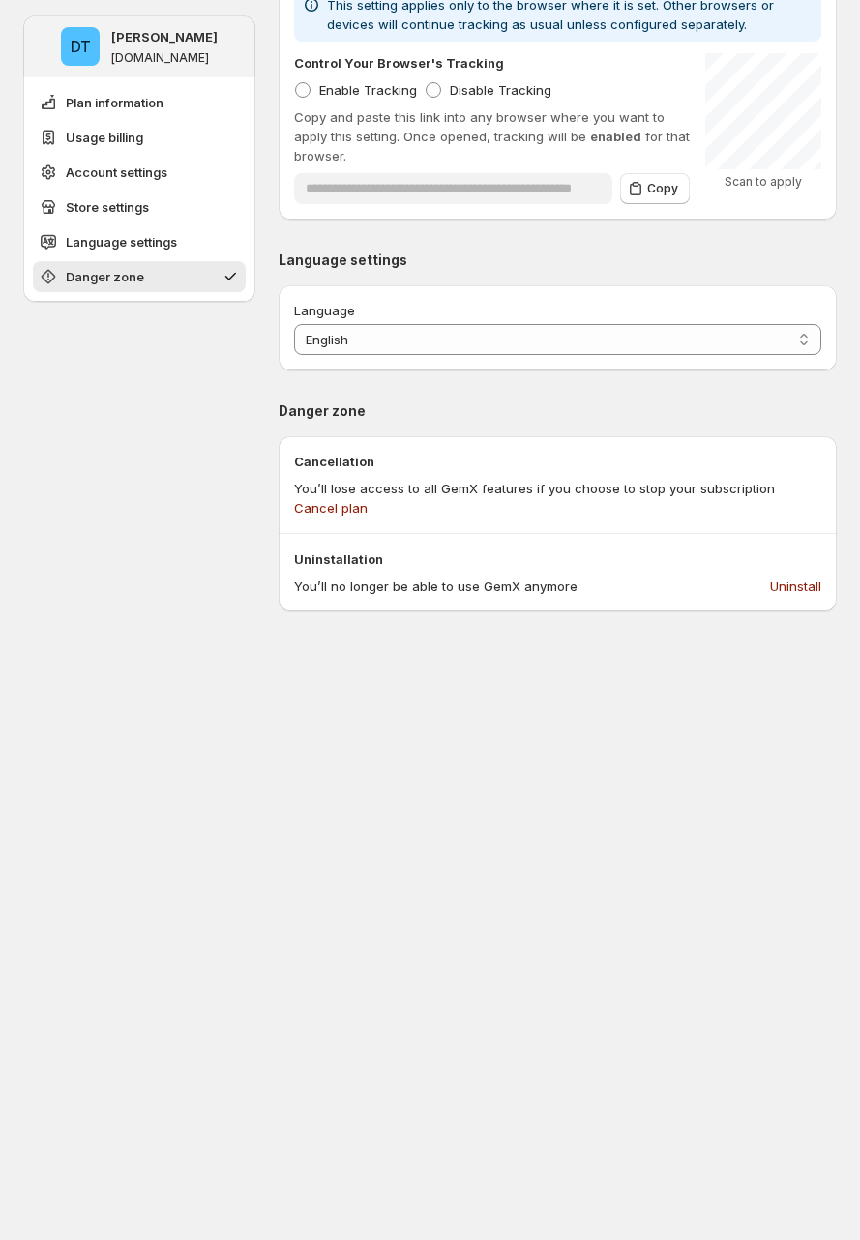
scroll to position [1700, 0]
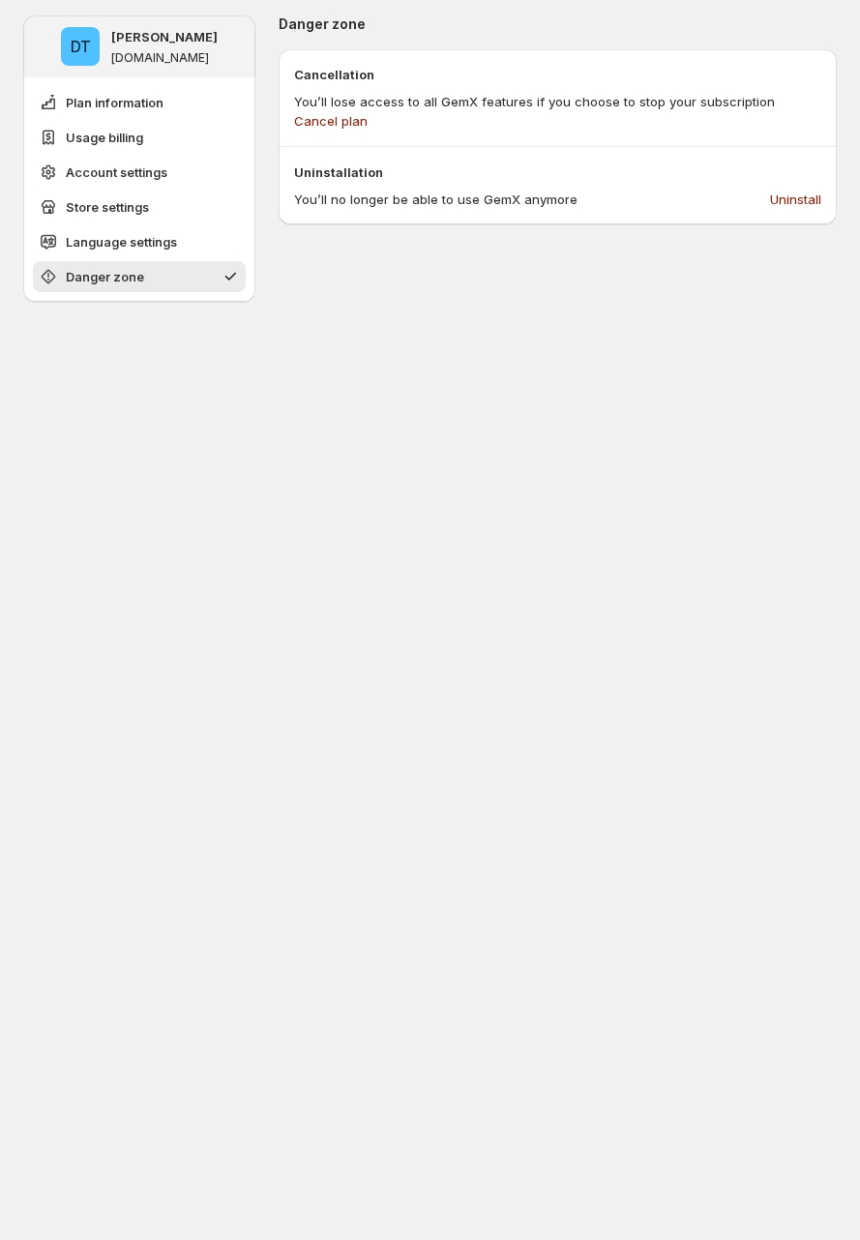
drag, startPoint x: 659, startPoint y: 293, endPoint x: 708, endPoint y: 266, distance: 56.3
click at [368, 111] on span "Cancel plan" at bounding box center [331, 120] width 74 height 19
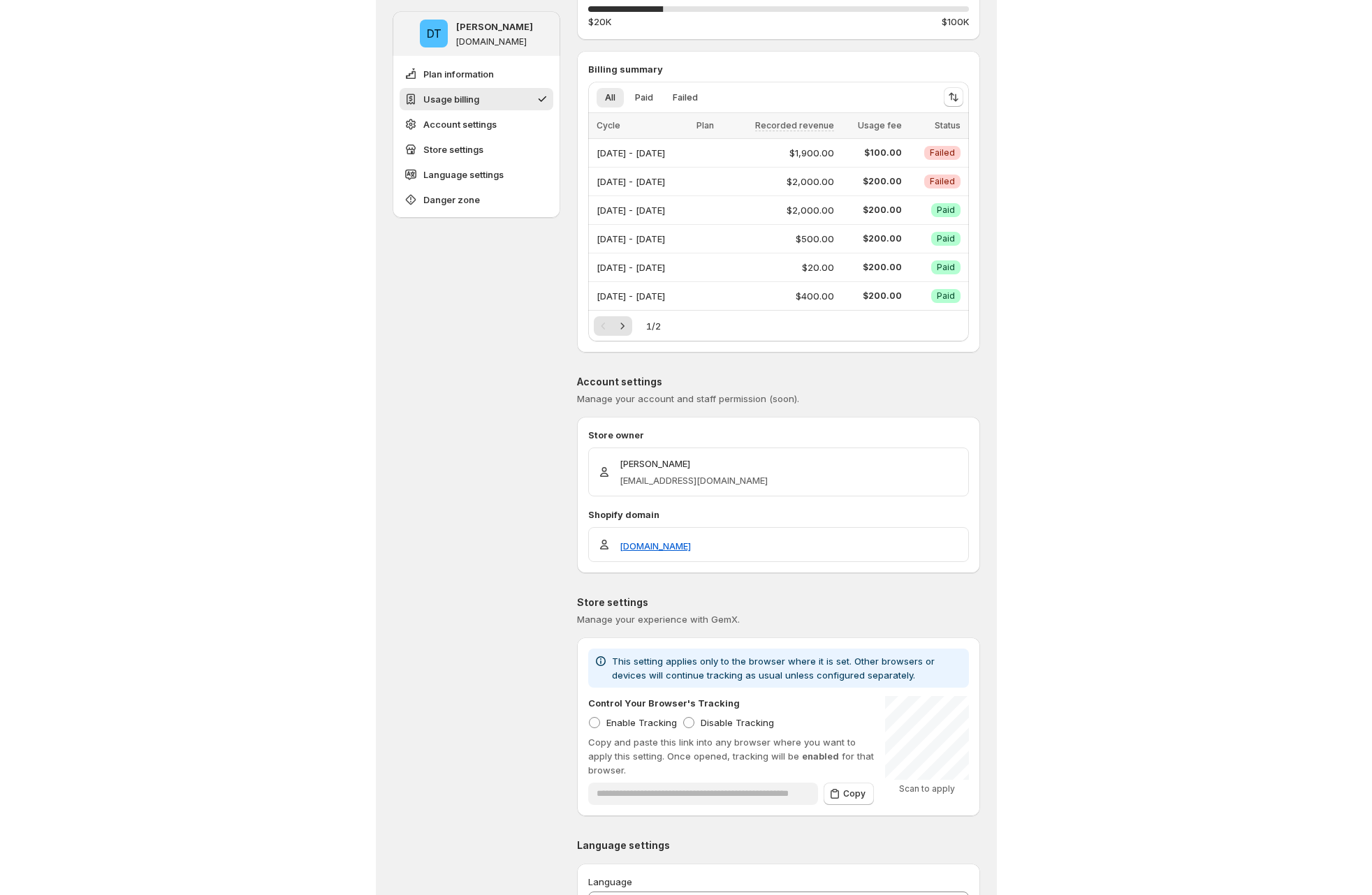
scroll to position [610, 0]
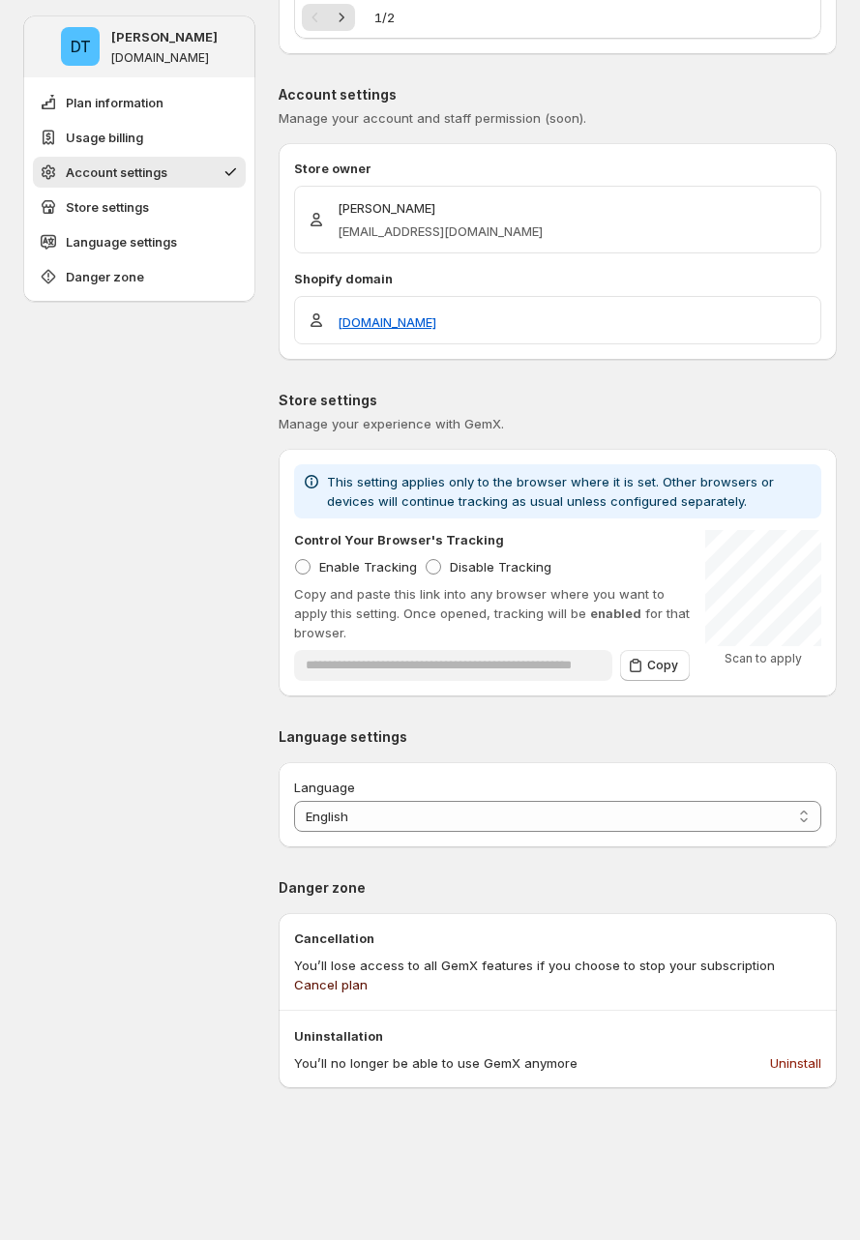
click at [368, 975] on span "Cancel plan" at bounding box center [331, 984] width 74 height 19
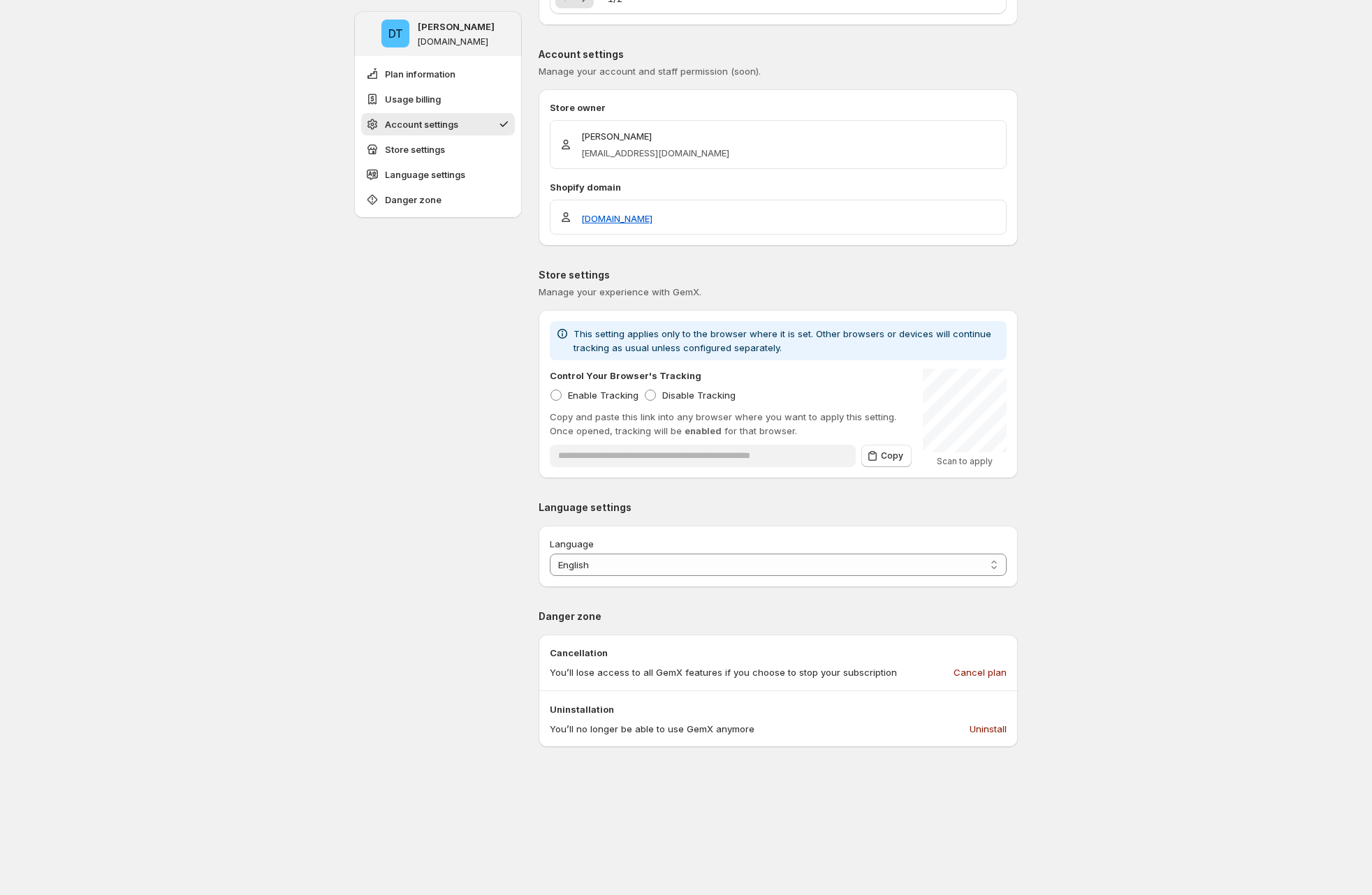
click at [339, 285] on div "DT [PERSON_NAME] [DOMAIN_NAME] Plan information Usage billing Account settings …" at bounding box center [686, 455] width 1372 height 2129
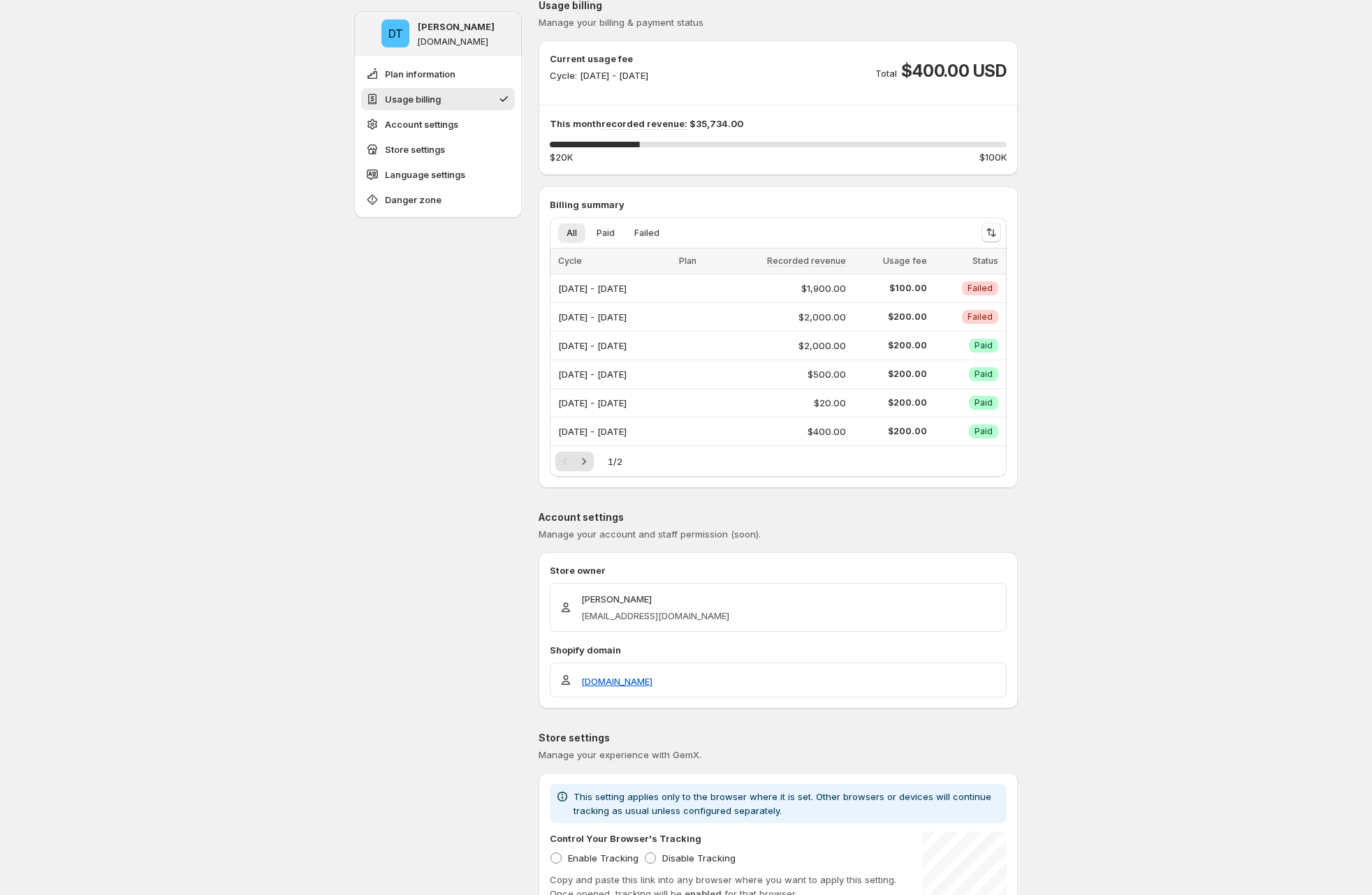
scroll to position [0, 0]
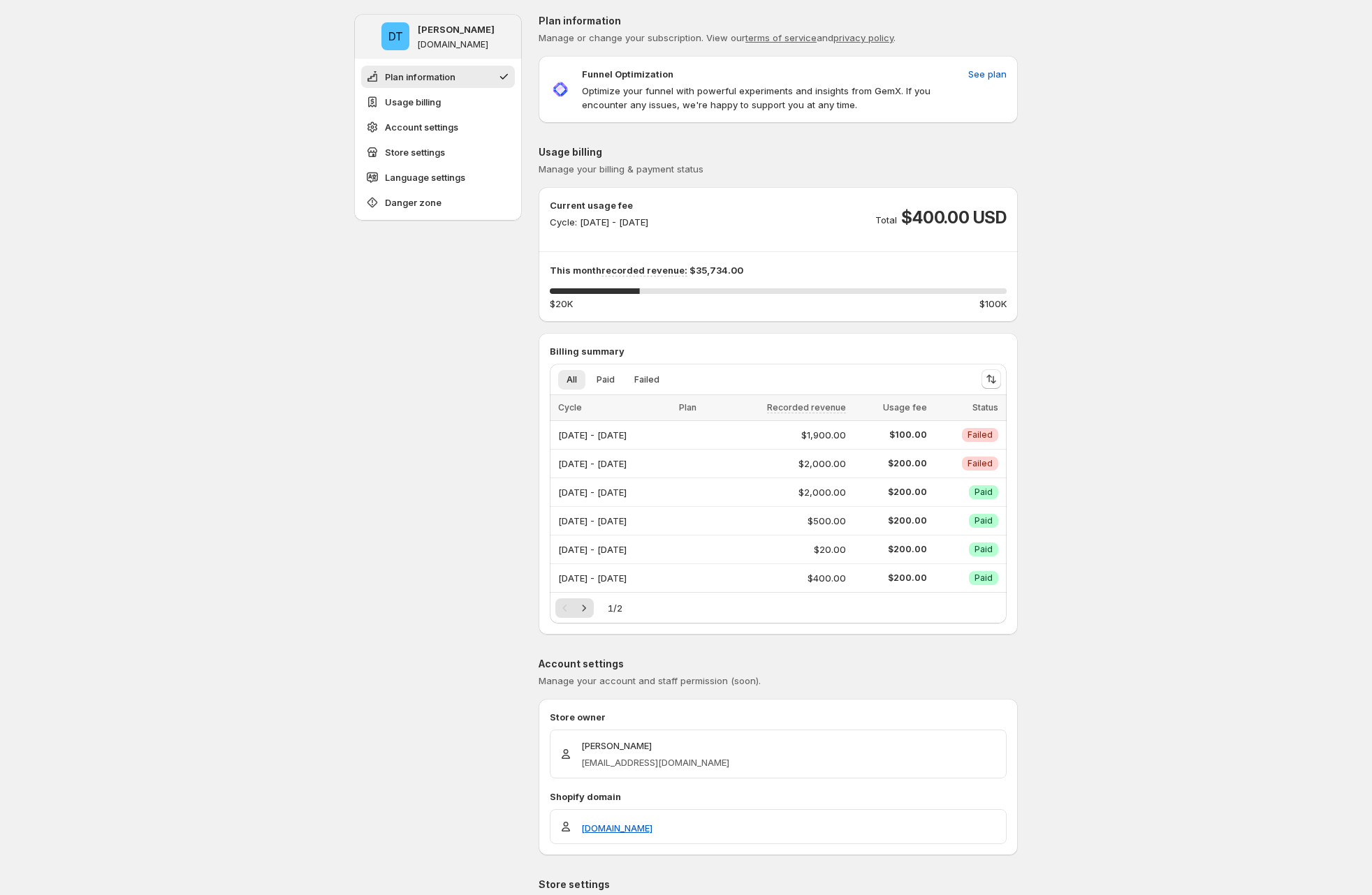
click at [628, 94] on p "Optimize your funnel with powerful experiments and insights from GemX. If you e…" at bounding box center [772, 97] width 381 height 28
click at [628, 95] on p "Optimize your funnel with powerful experiments and insights from GemX. If you e…" at bounding box center [772, 97] width 381 height 28
click at [628, 73] on span "See plan" at bounding box center [987, 74] width 38 height 14
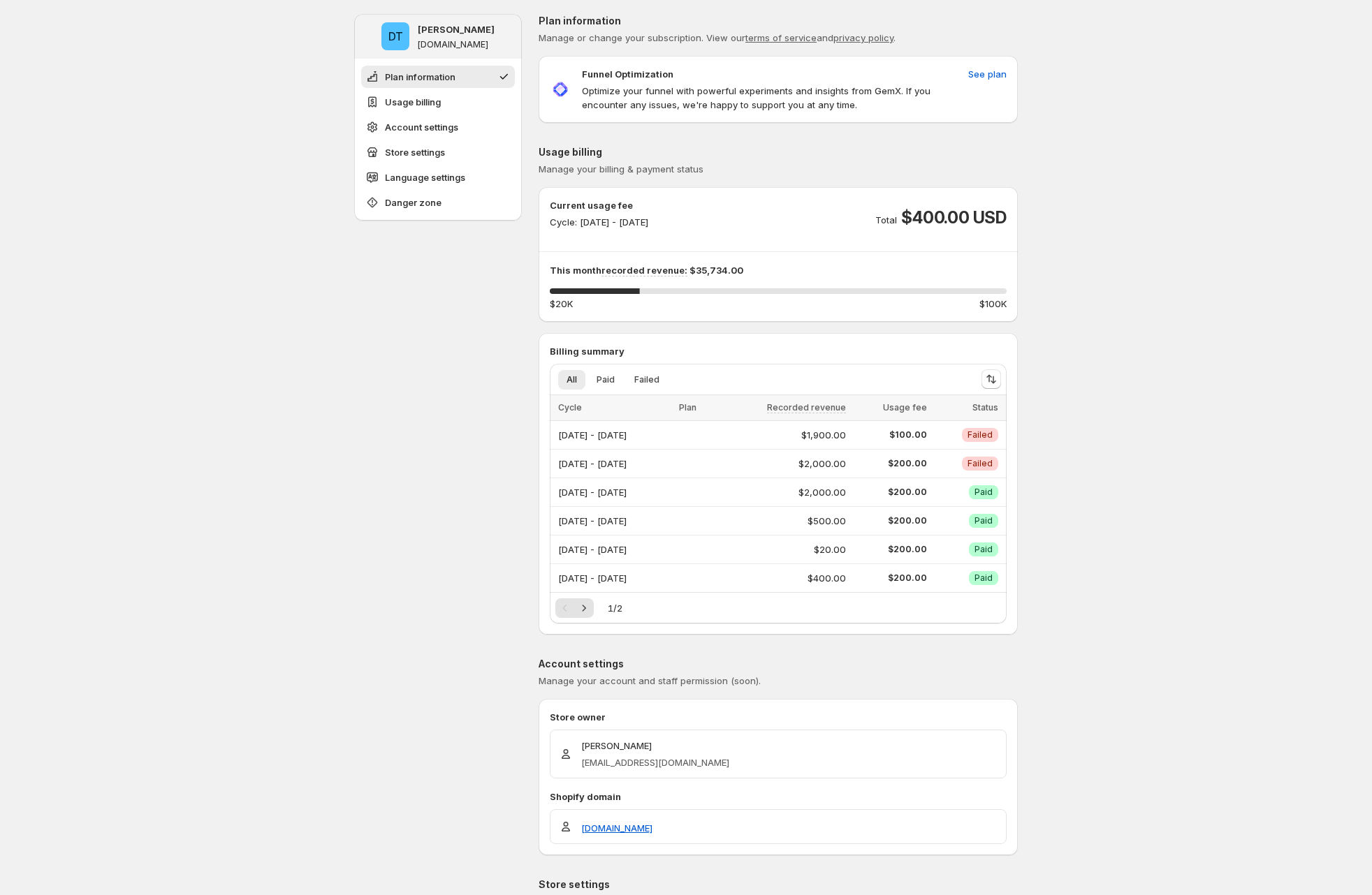
drag, startPoint x: 82, startPoint y: 230, endPoint x: 7, endPoint y: 270, distance: 85.0
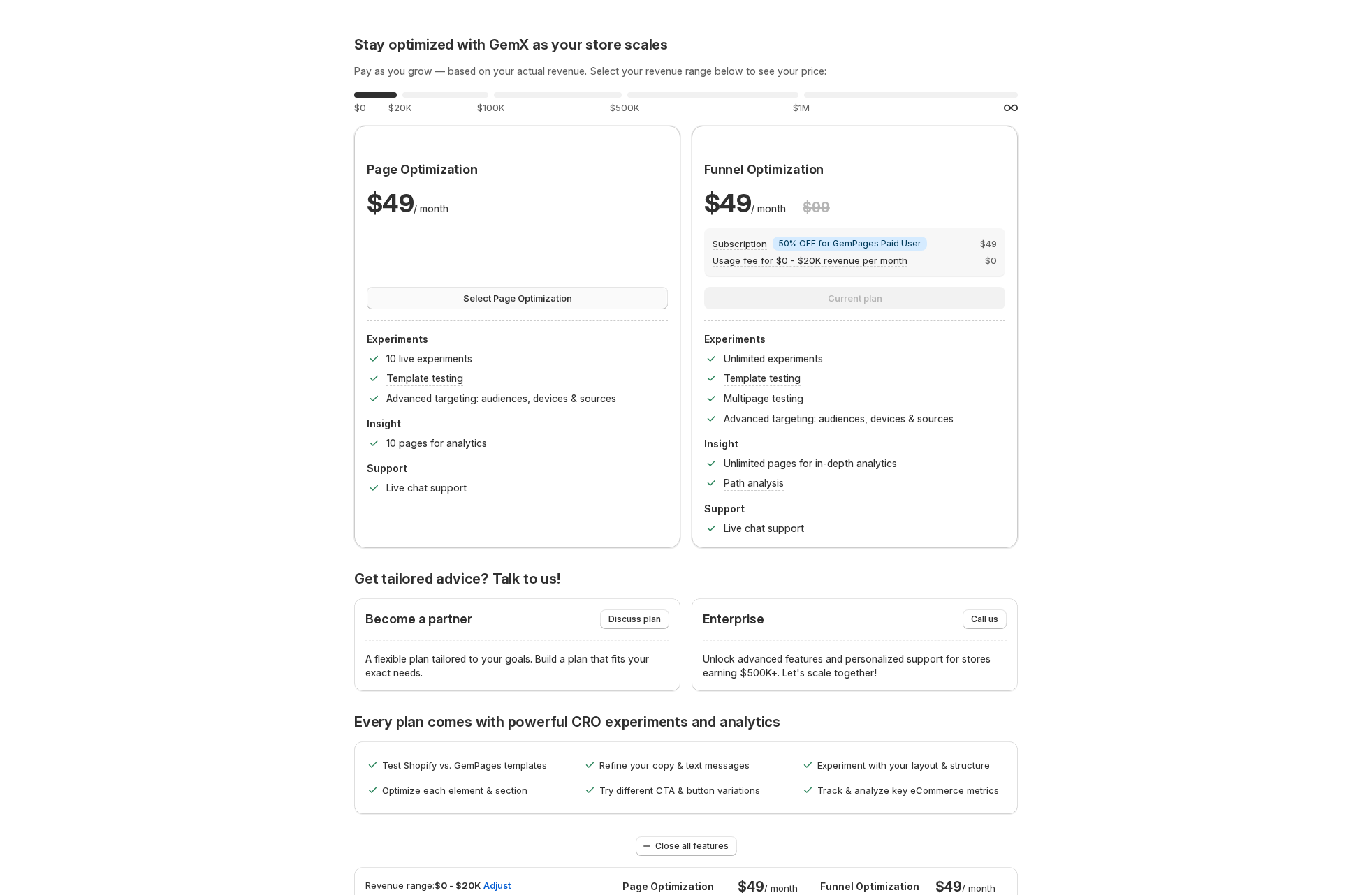
click at [520, 301] on span "Select Page Optimization" at bounding box center [518, 297] width 109 height 14
click at [149, 216] on div "Stay optimized with GemX as your store scales Pay as you grow — based on your a…" at bounding box center [686, 912] width 1339 height 1823
